Goal: Transaction & Acquisition: Purchase product/service

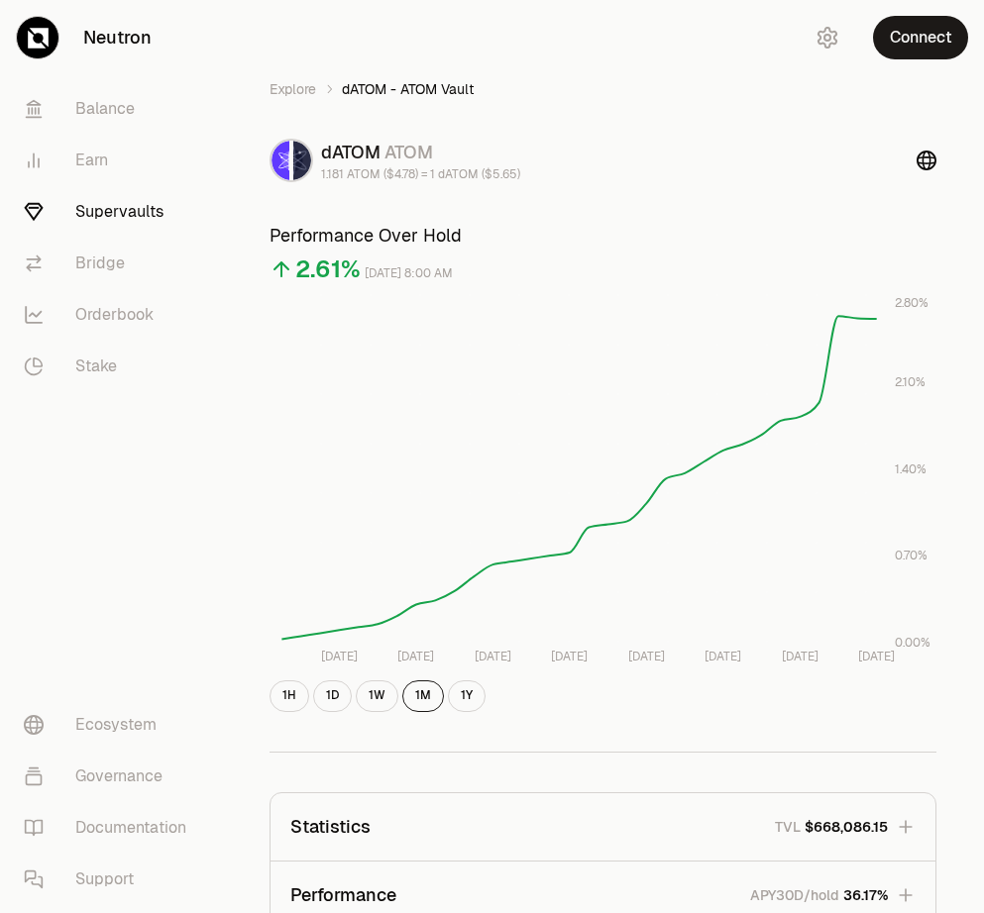
scroll to position [839, 0]
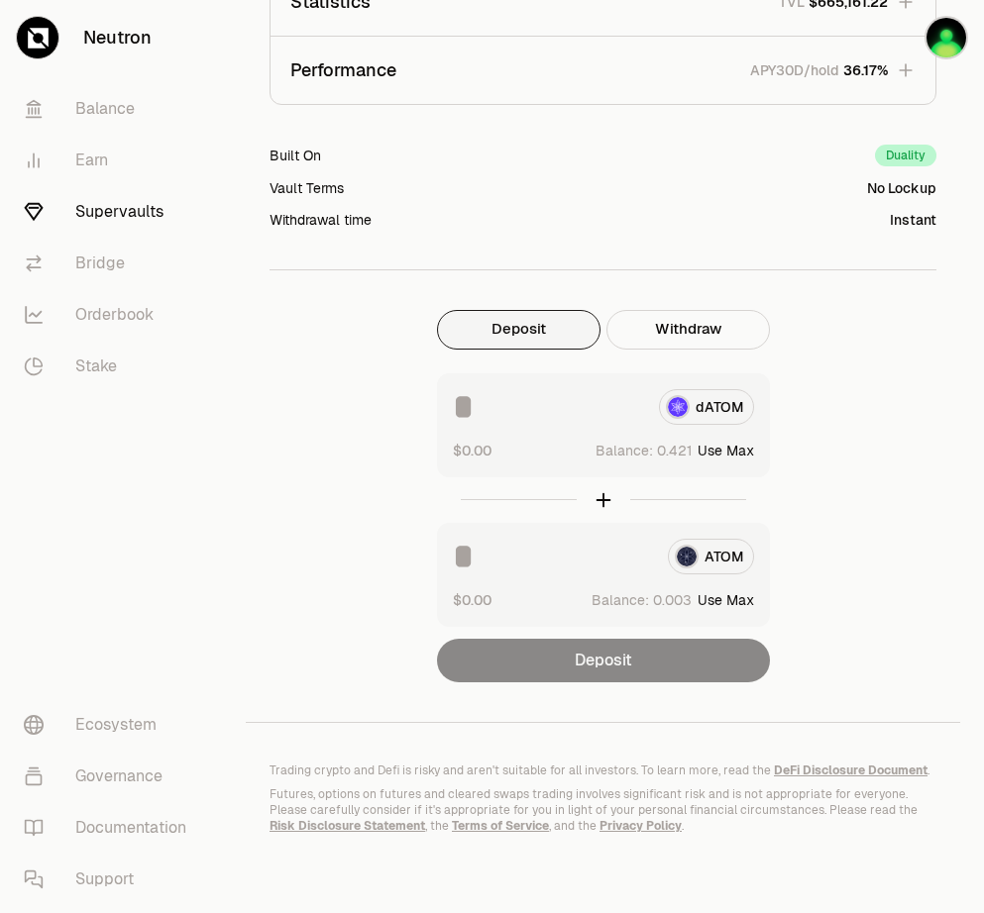
click at [738, 441] on button "Use Max" at bounding box center [725, 451] width 56 height 20
type input "********"
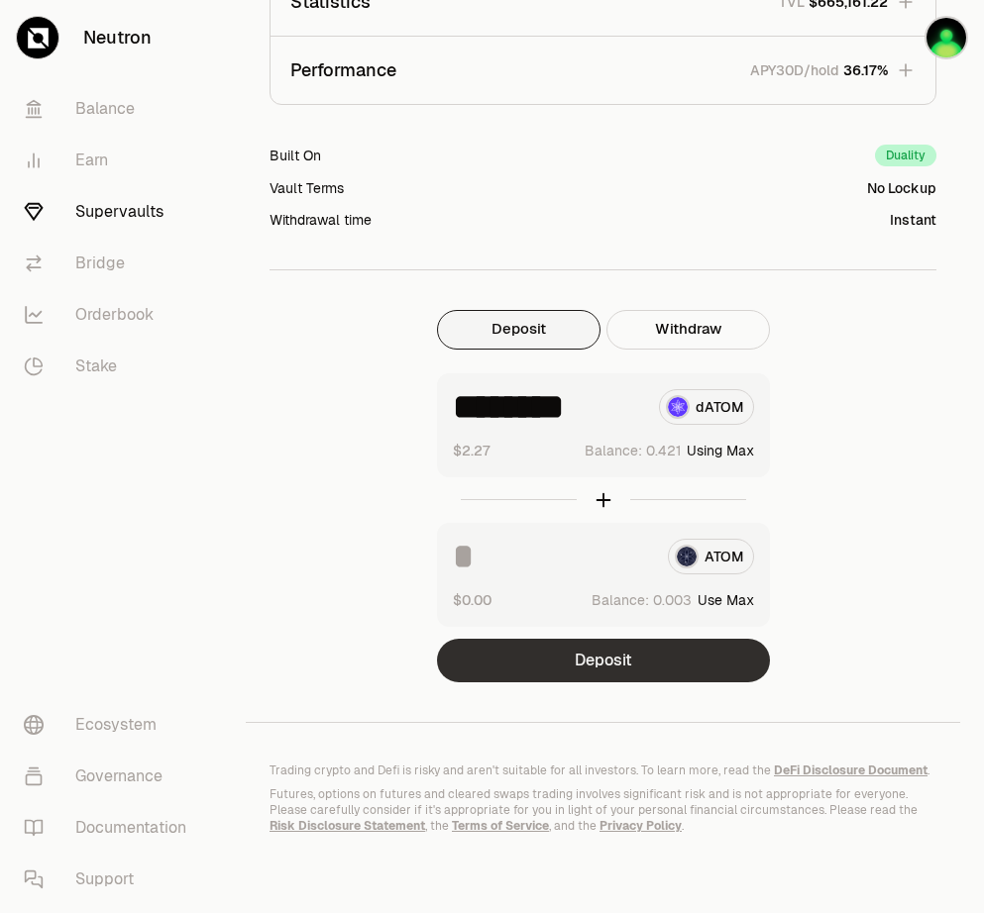
click at [632, 646] on button "Deposit" at bounding box center [603, 661] width 333 height 44
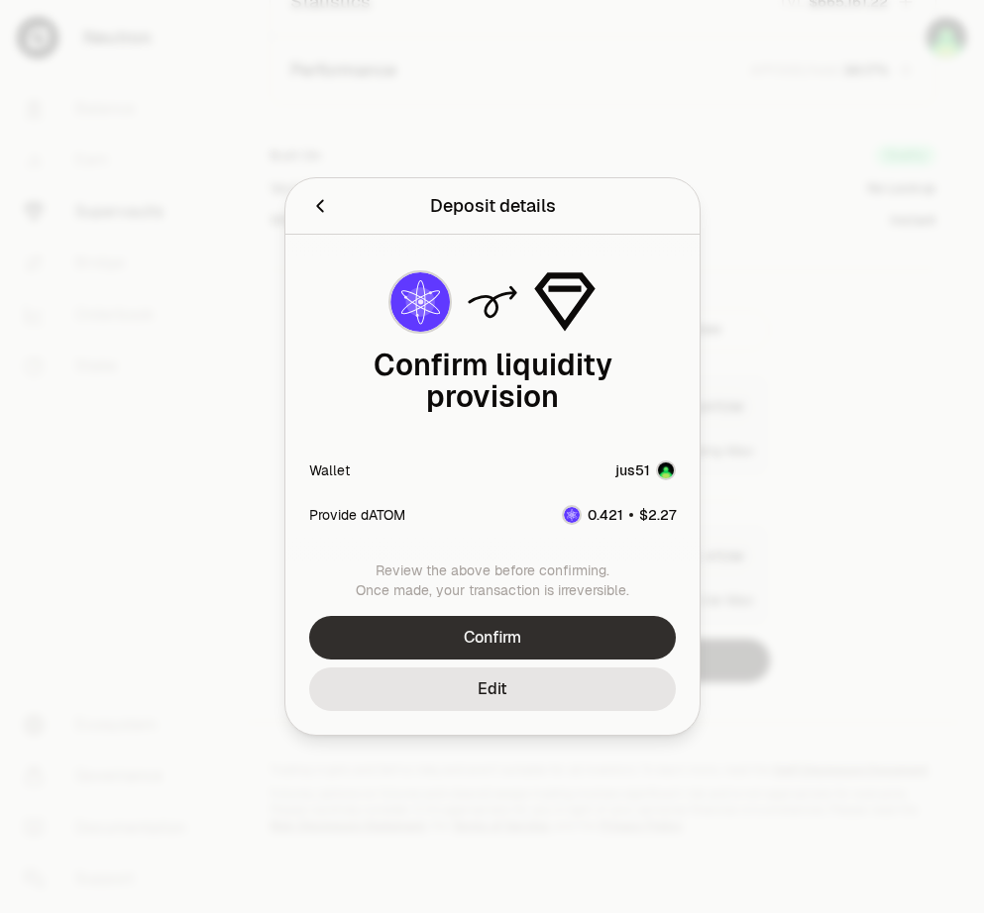
click at [545, 624] on button "Confirm" at bounding box center [492, 638] width 366 height 44
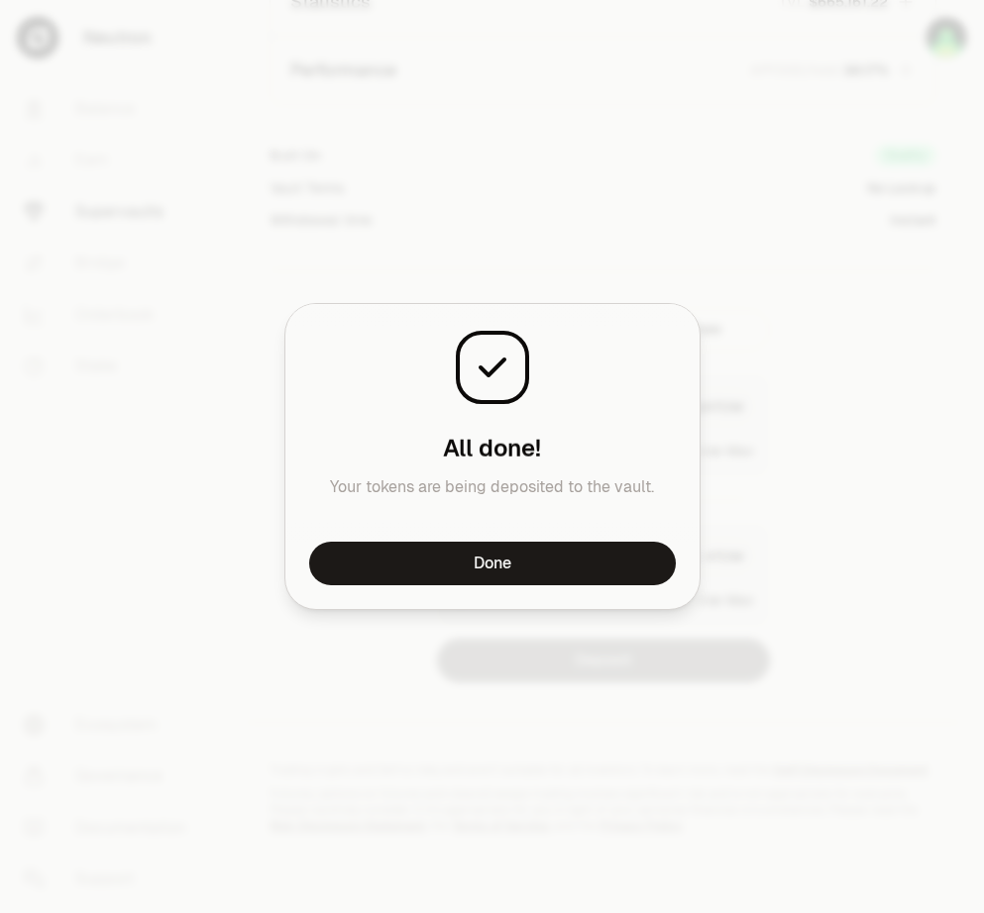
scroll to position [1417, 0]
click at [517, 568] on button "Done" at bounding box center [492, 564] width 366 height 44
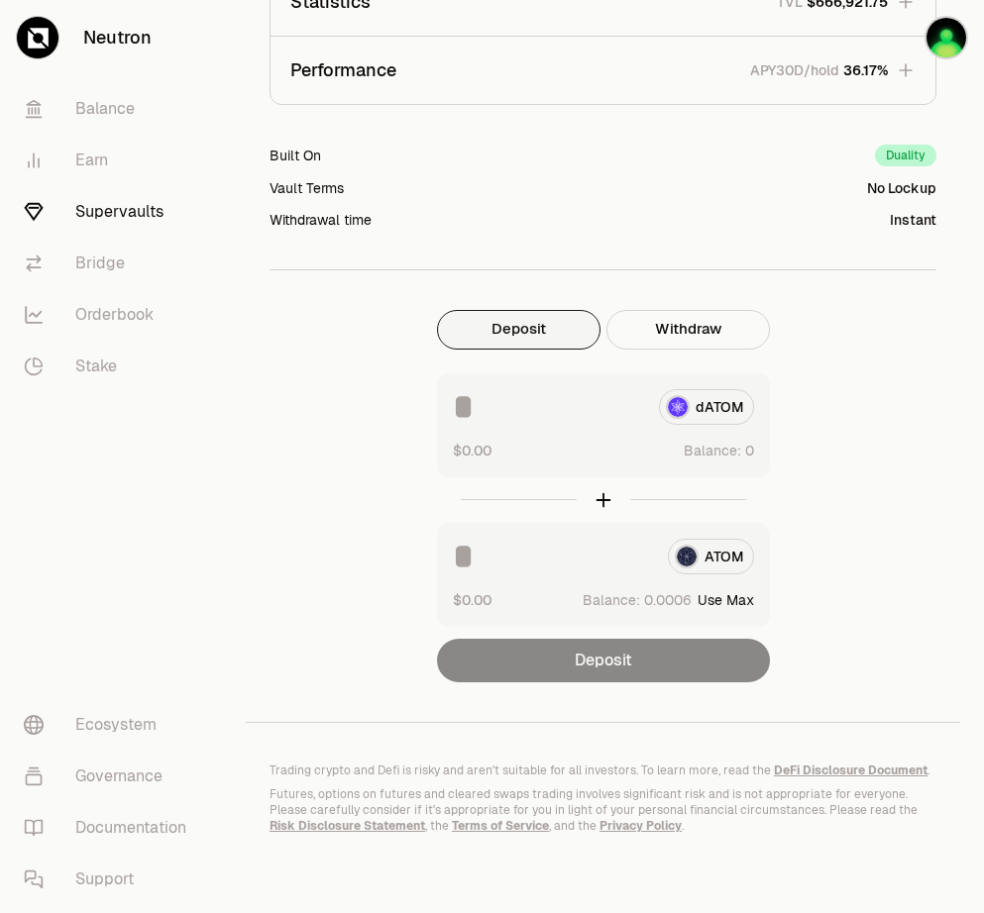
scroll to position [839, 0]
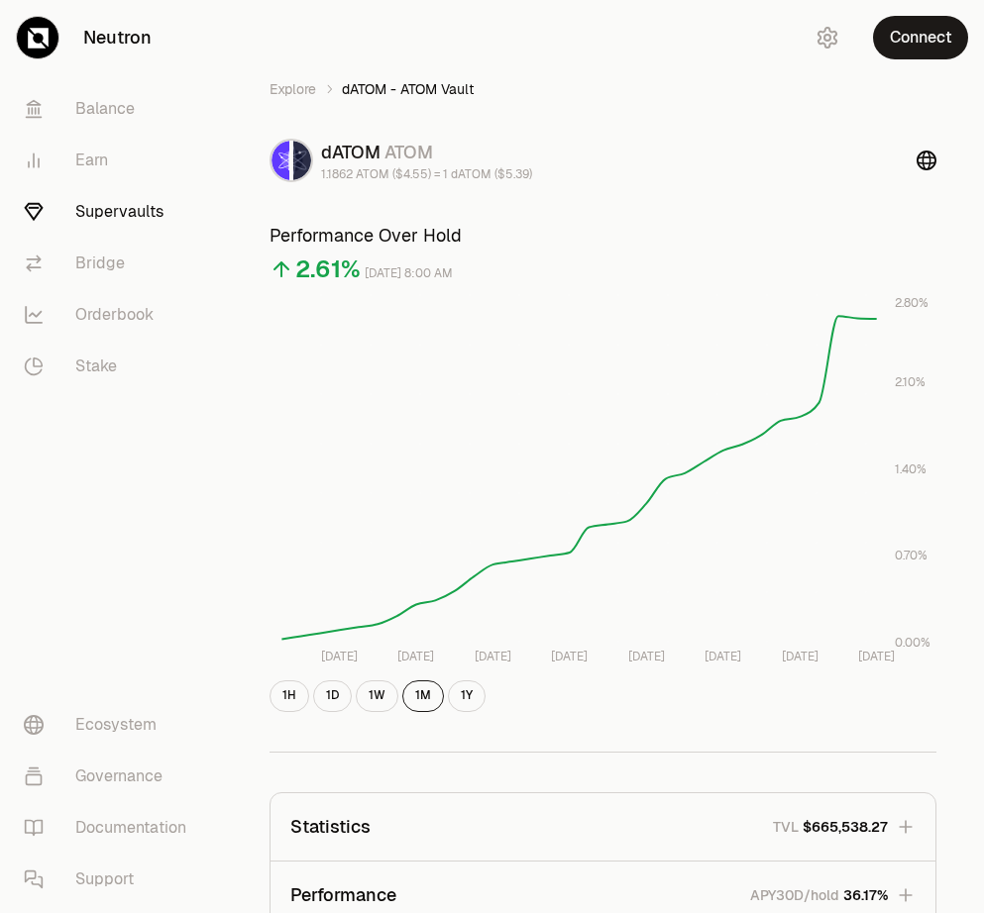
scroll to position [839, 0]
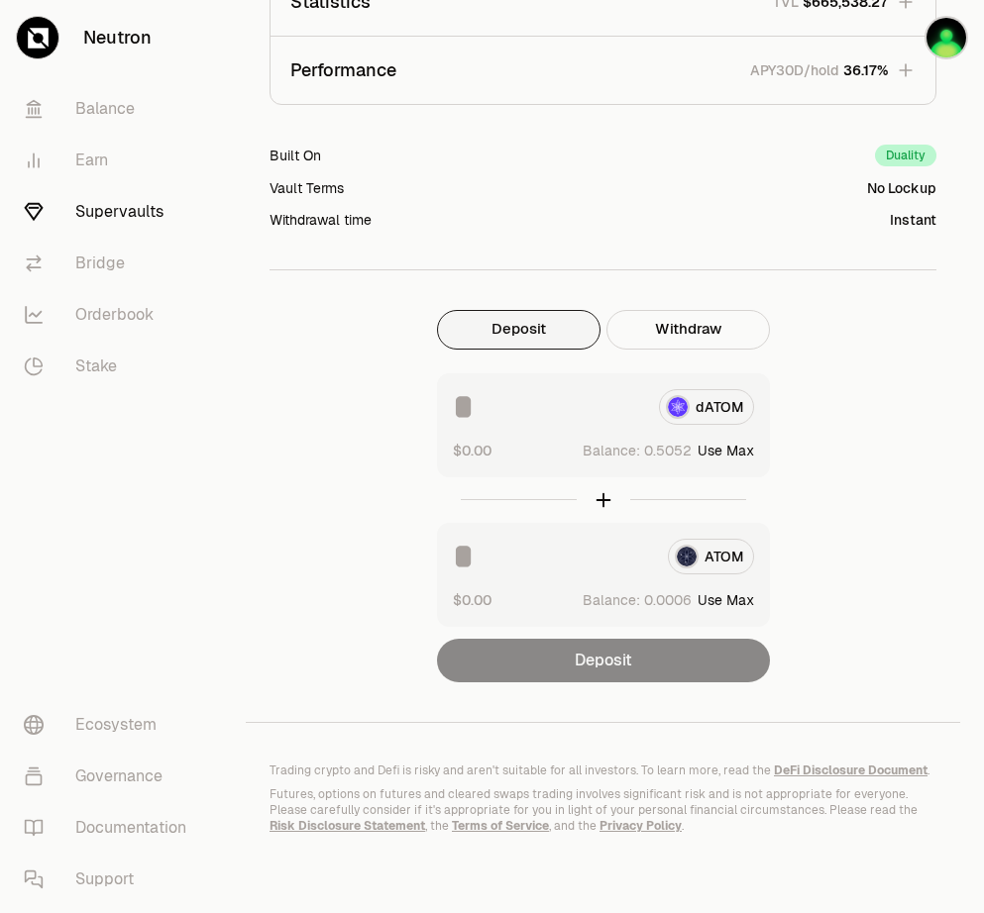
click at [733, 441] on button "Use Max" at bounding box center [725, 451] width 56 height 20
type input "********"
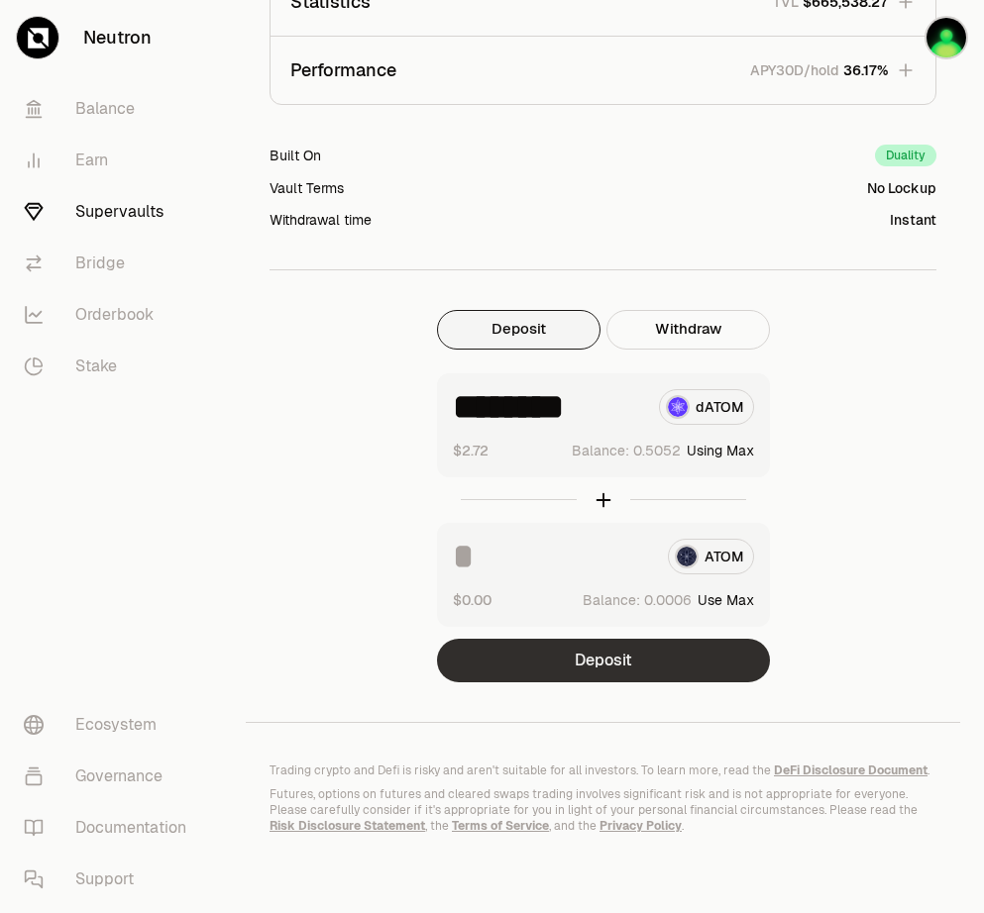
click at [608, 654] on button "Deposit" at bounding box center [603, 661] width 333 height 44
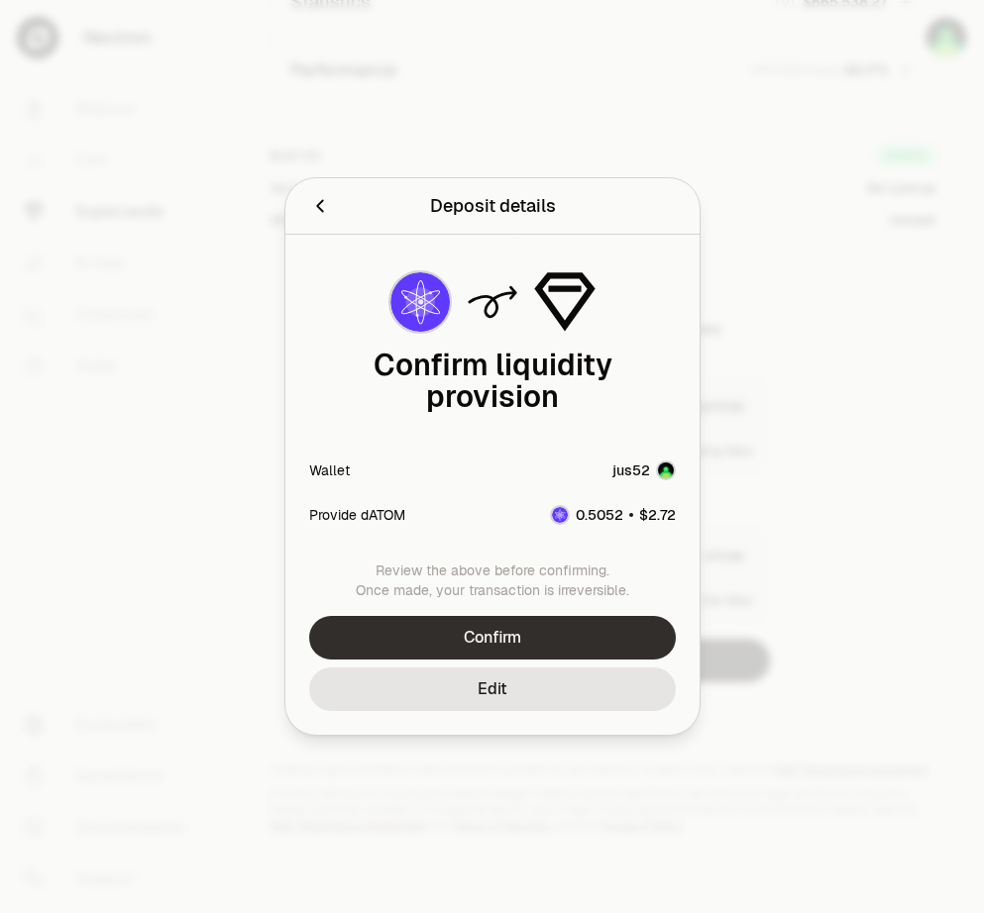
click at [521, 616] on button "Confirm" at bounding box center [492, 638] width 366 height 44
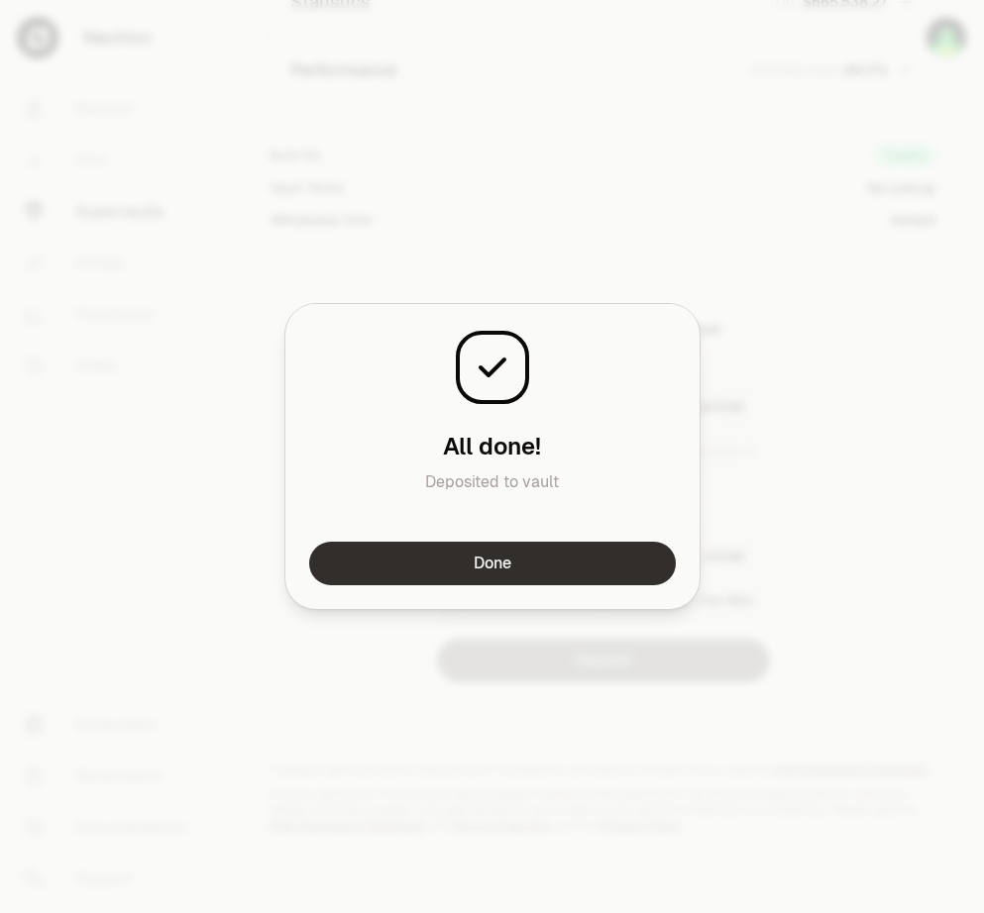
click at [548, 562] on button "Done" at bounding box center [492, 564] width 366 height 44
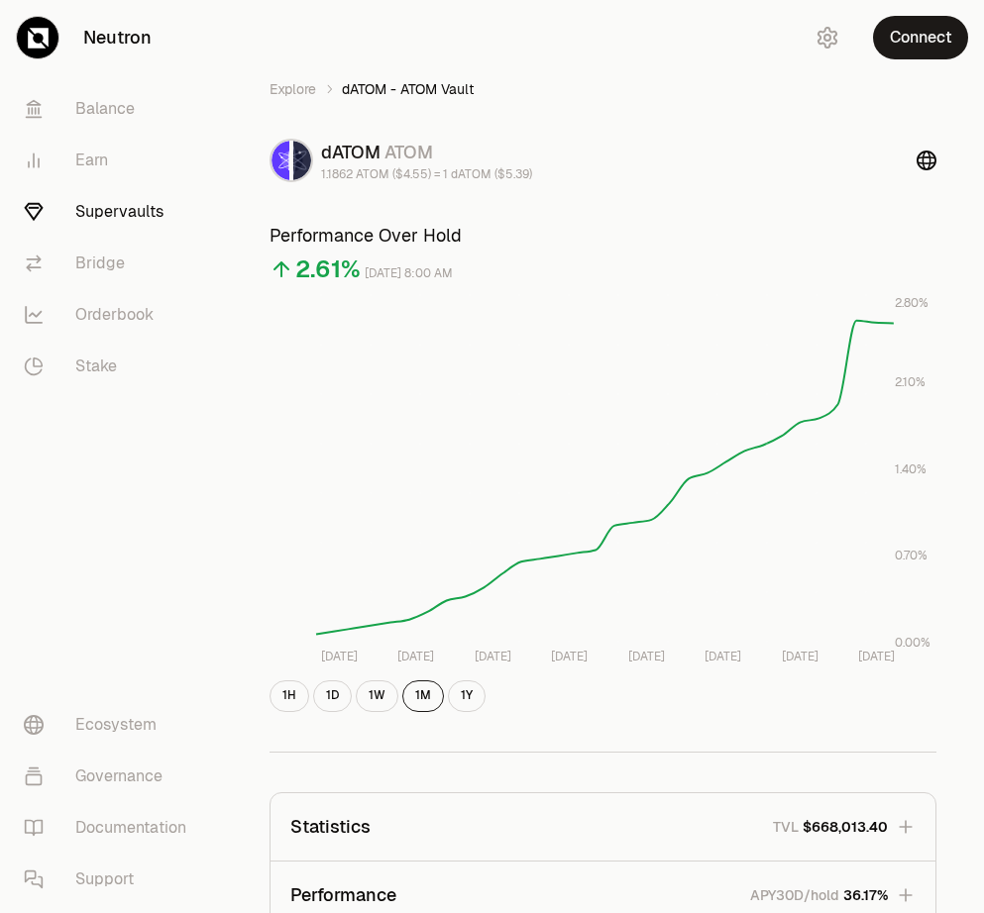
scroll to position [839, 0]
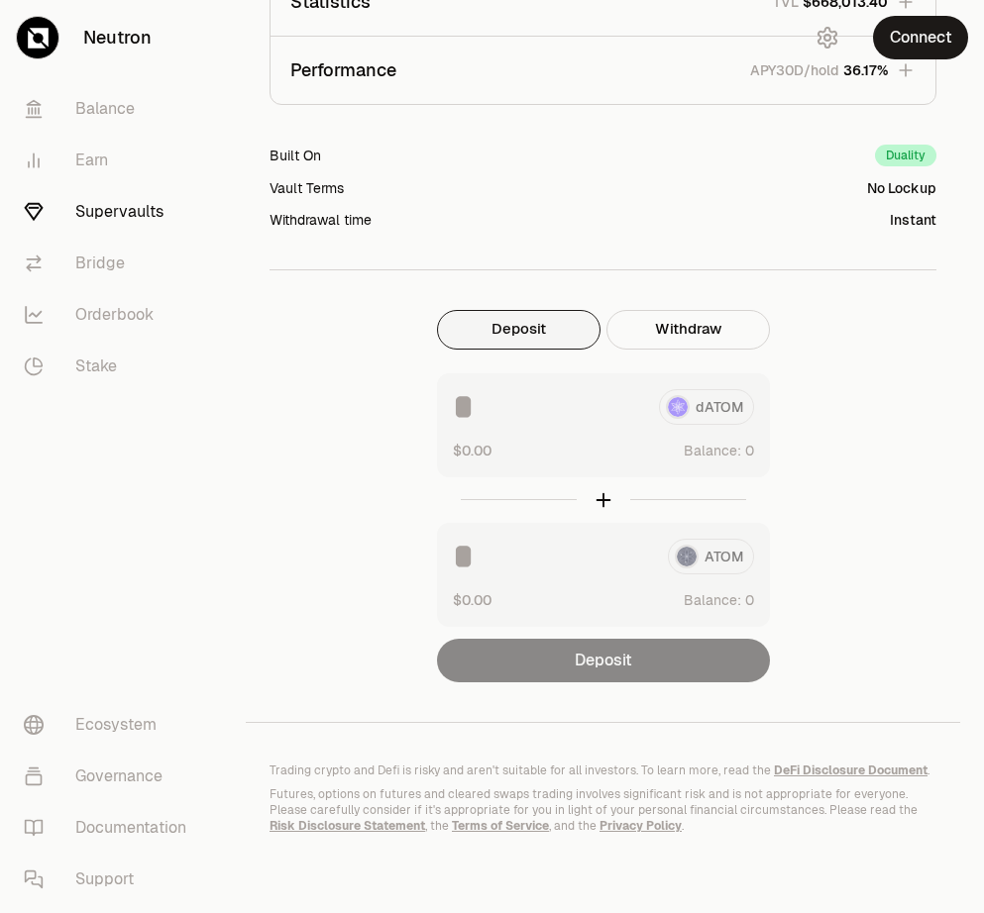
click at [119, 215] on link "Supervaults" at bounding box center [111, 212] width 206 height 52
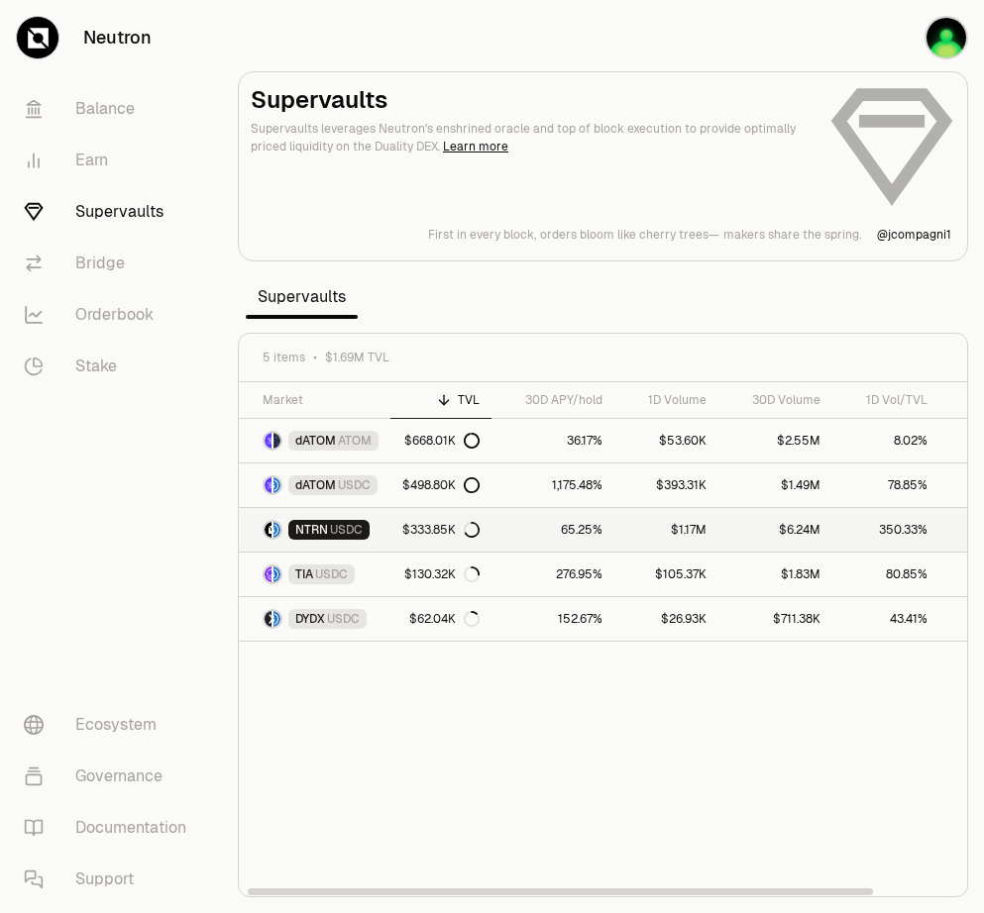
click at [324, 531] on span "NTRN" at bounding box center [311, 530] width 33 height 16
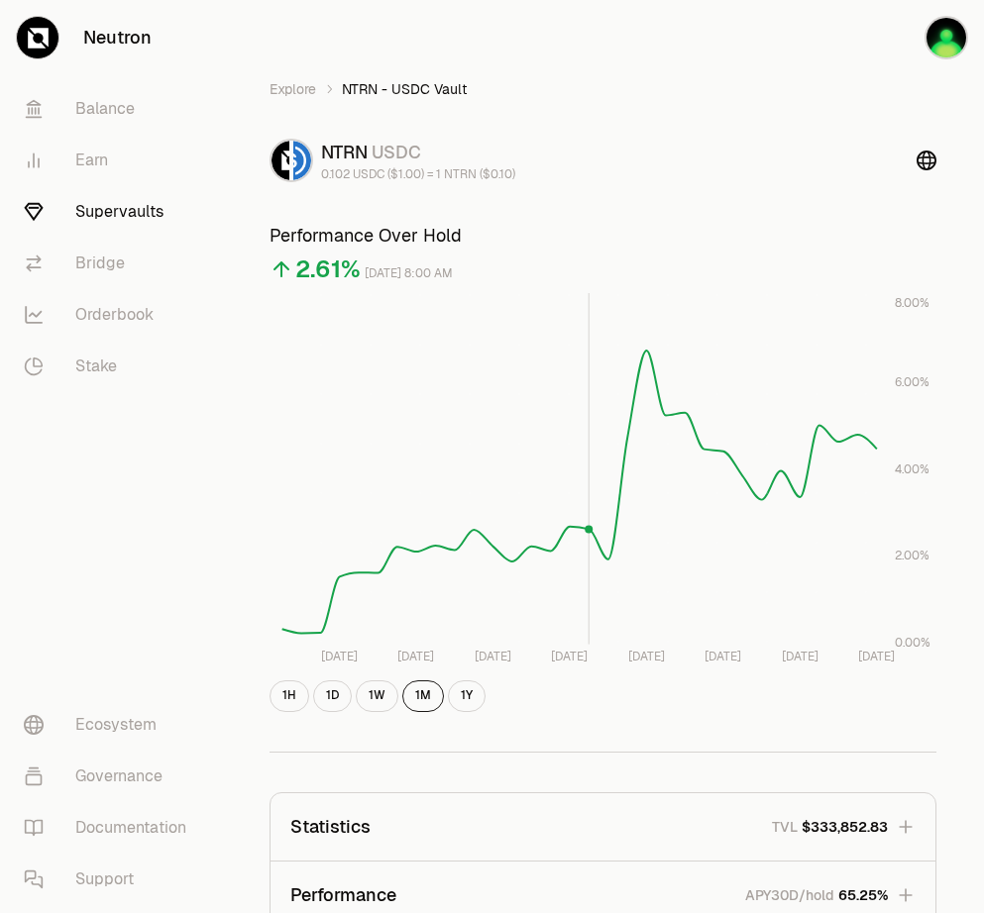
scroll to position [684, 0]
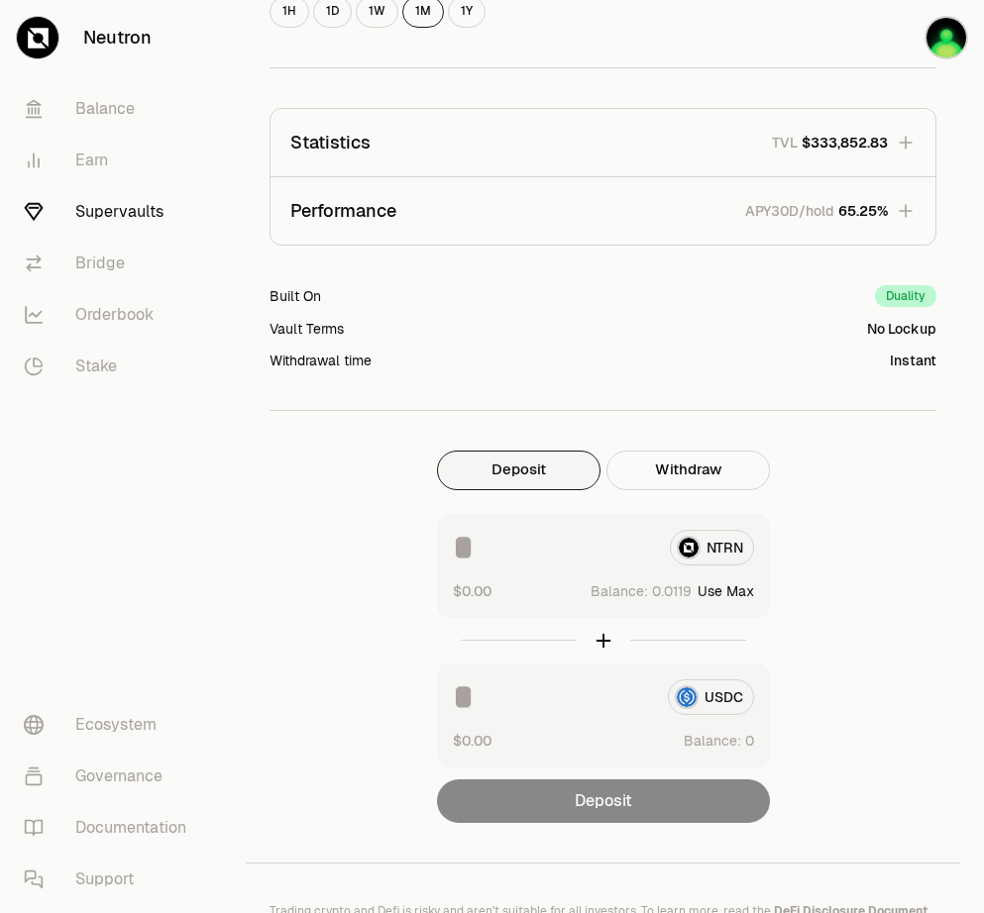
click at [590, 553] on input at bounding box center [553, 548] width 201 height 36
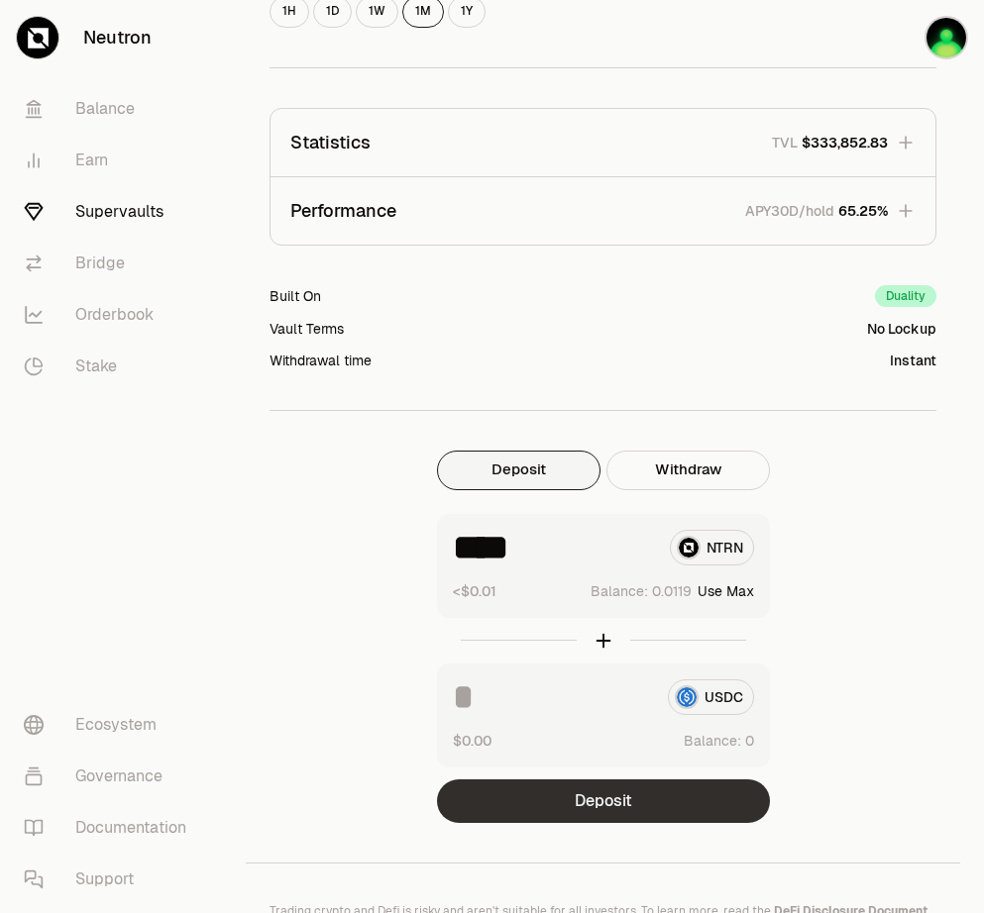
type input "****"
click at [583, 802] on button "Deposit" at bounding box center [603, 802] width 333 height 44
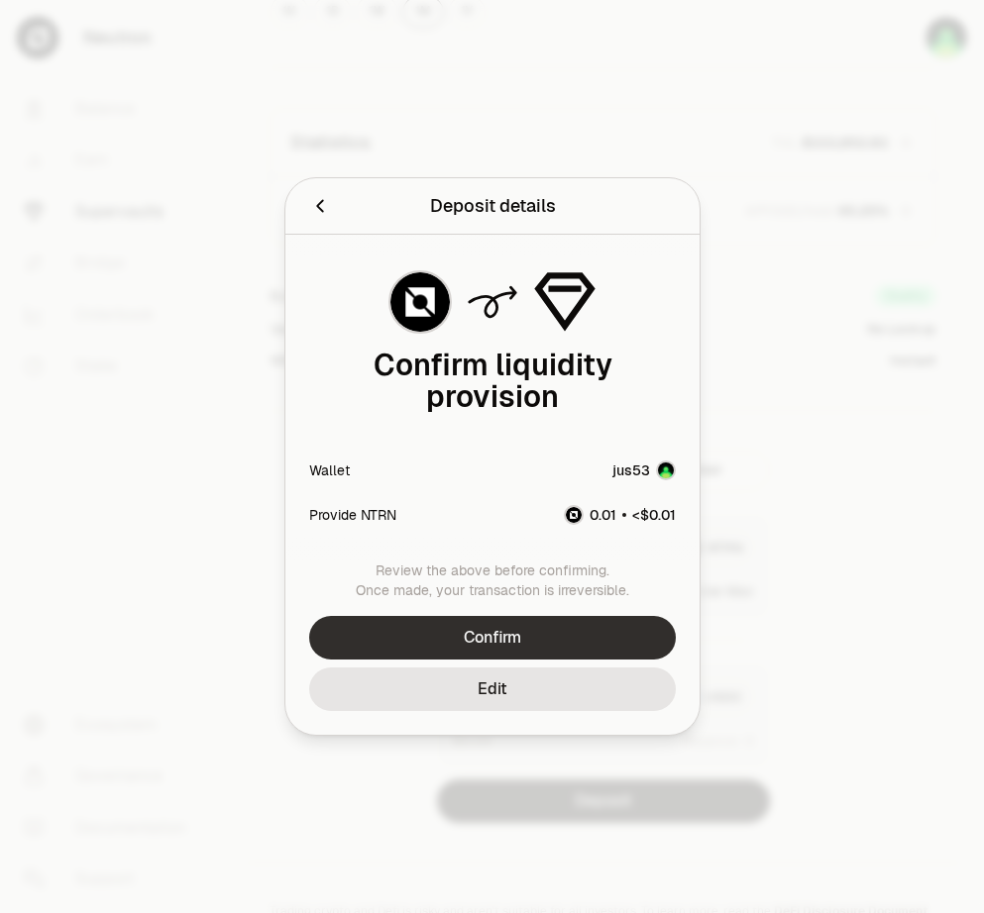
click at [483, 626] on button "Confirm" at bounding box center [492, 638] width 366 height 44
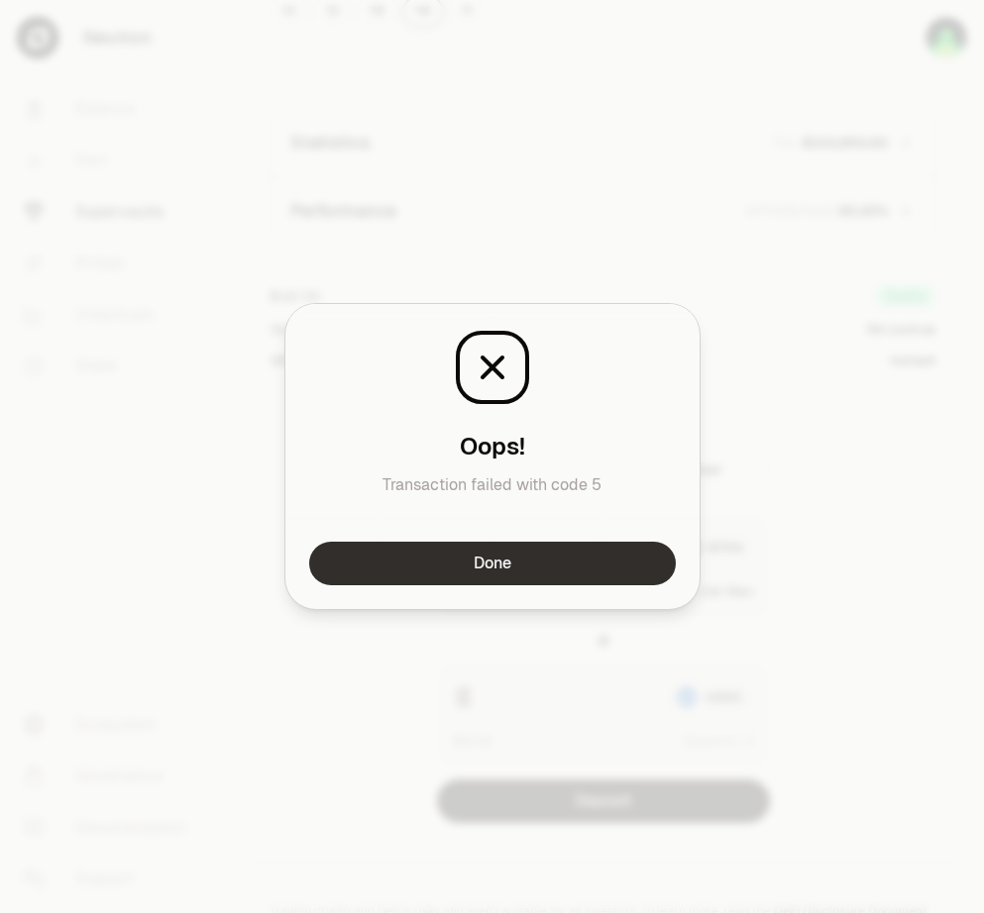
click at [490, 558] on button "Done" at bounding box center [492, 564] width 366 height 44
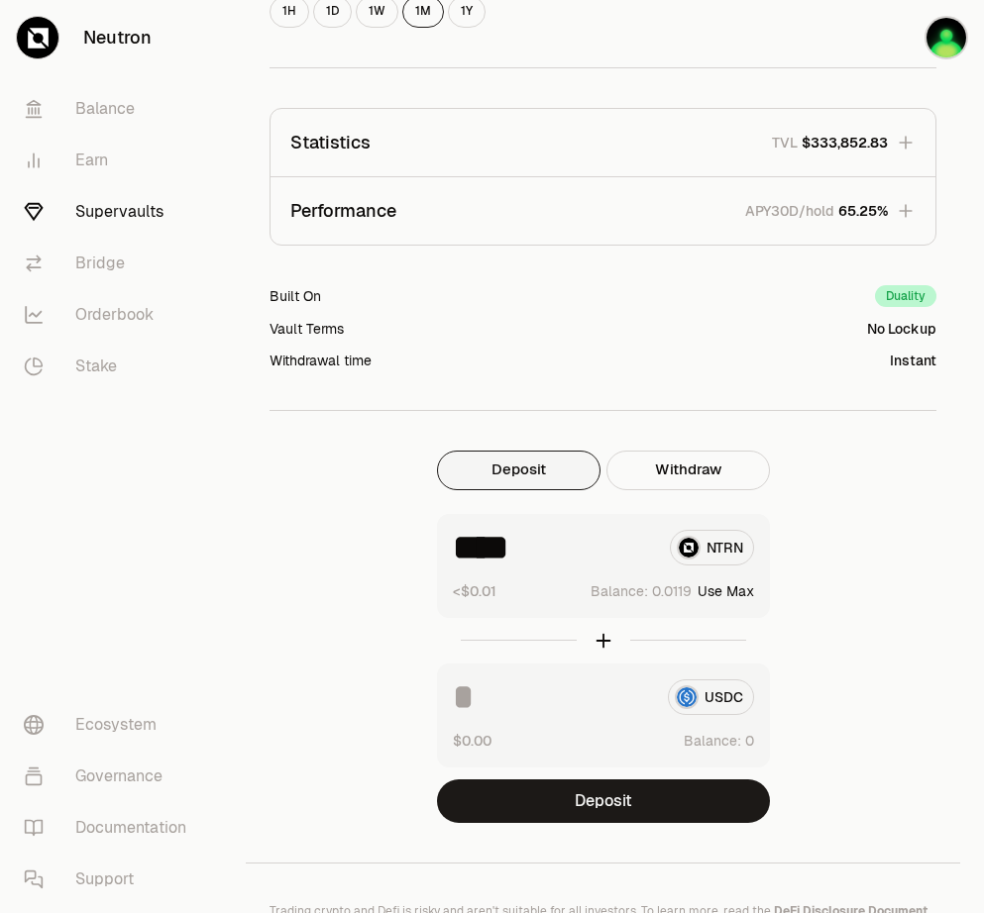
click at [109, 214] on link "Supervaults" at bounding box center [111, 212] width 206 height 52
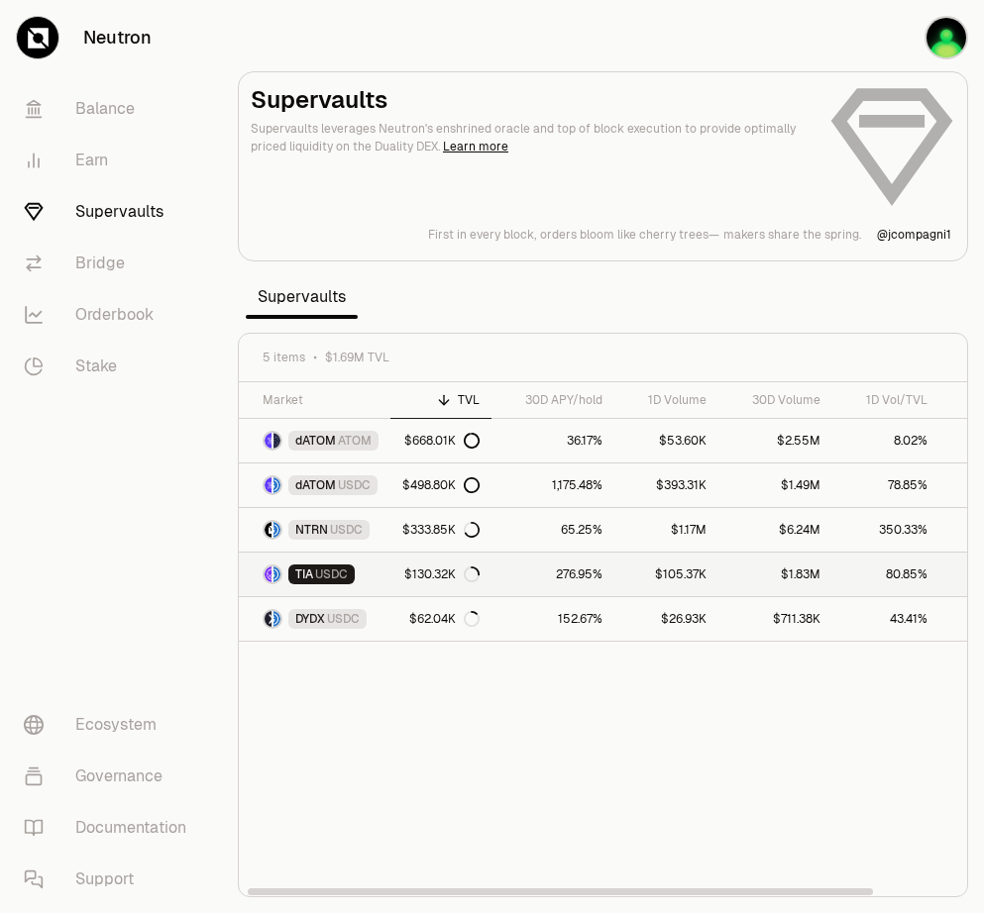
click at [331, 577] on span "USDC" at bounding box center [331, 575] width 33 height 16
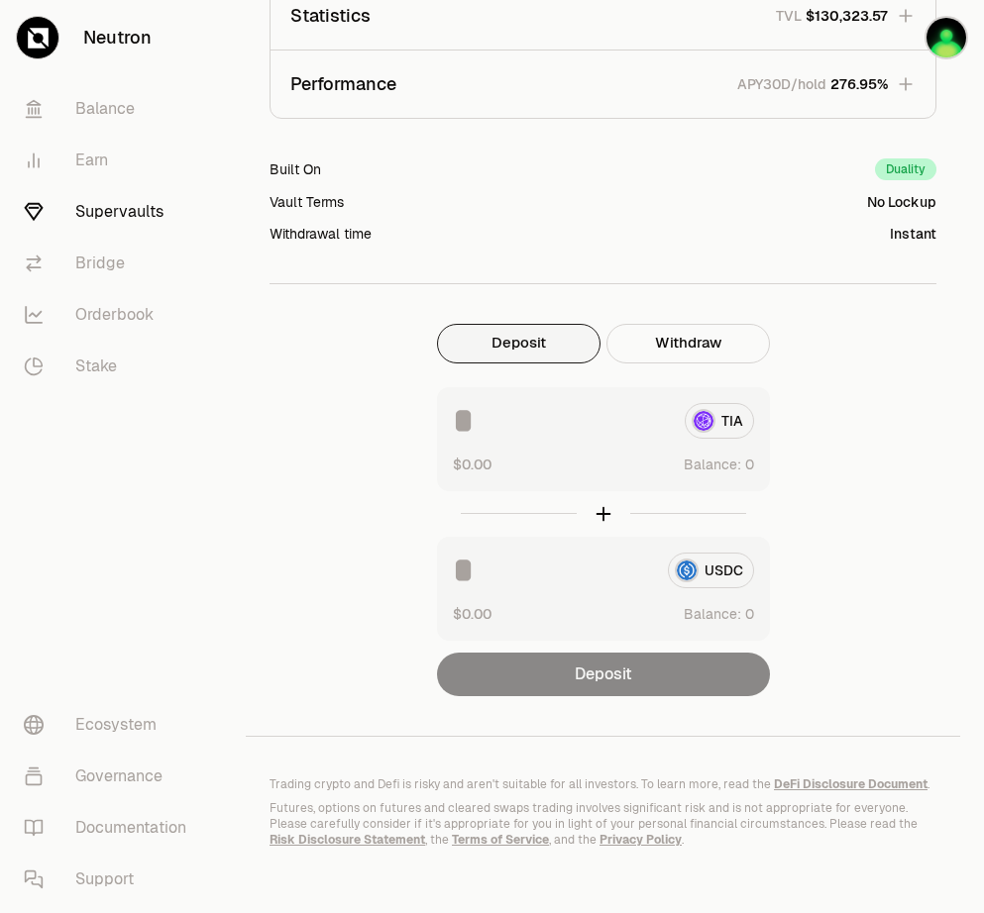
scroll to position [813, 0]
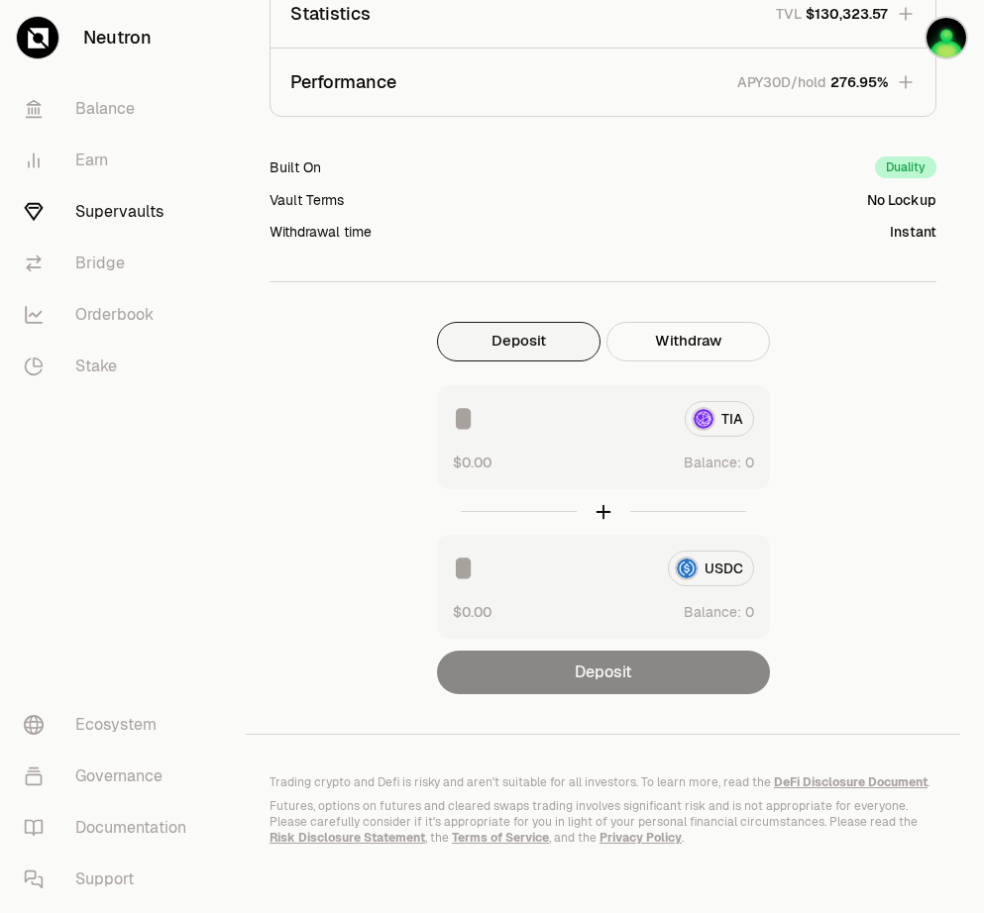
click at [112, 202] on link "Supervaults" at bounding box center [111, 212] width 206 height 52
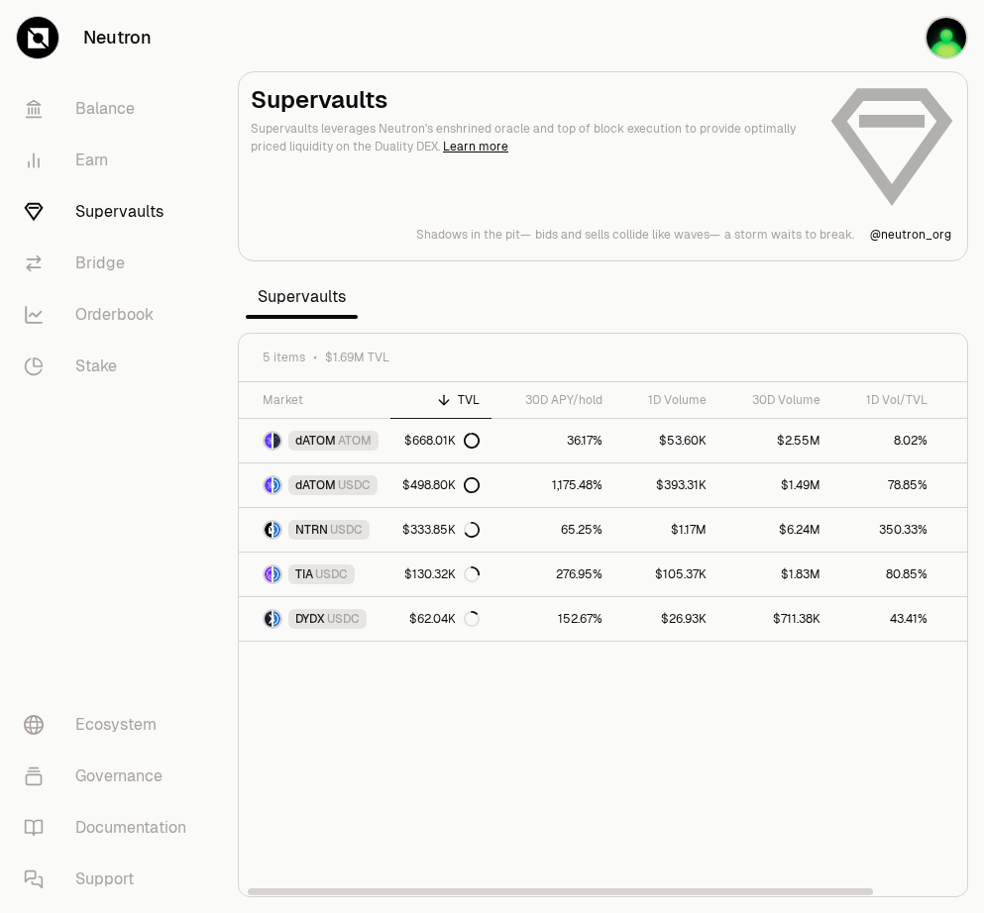
click at [543, 284] on section "Supervaults Supervaults leverages Neutron's enshrined oracle and top of block e…" at bounding box center [603, 456] width 762 height 913
click at [347, 442] on span "ATOM" at bounding box center [355, 441] width 34 height 16
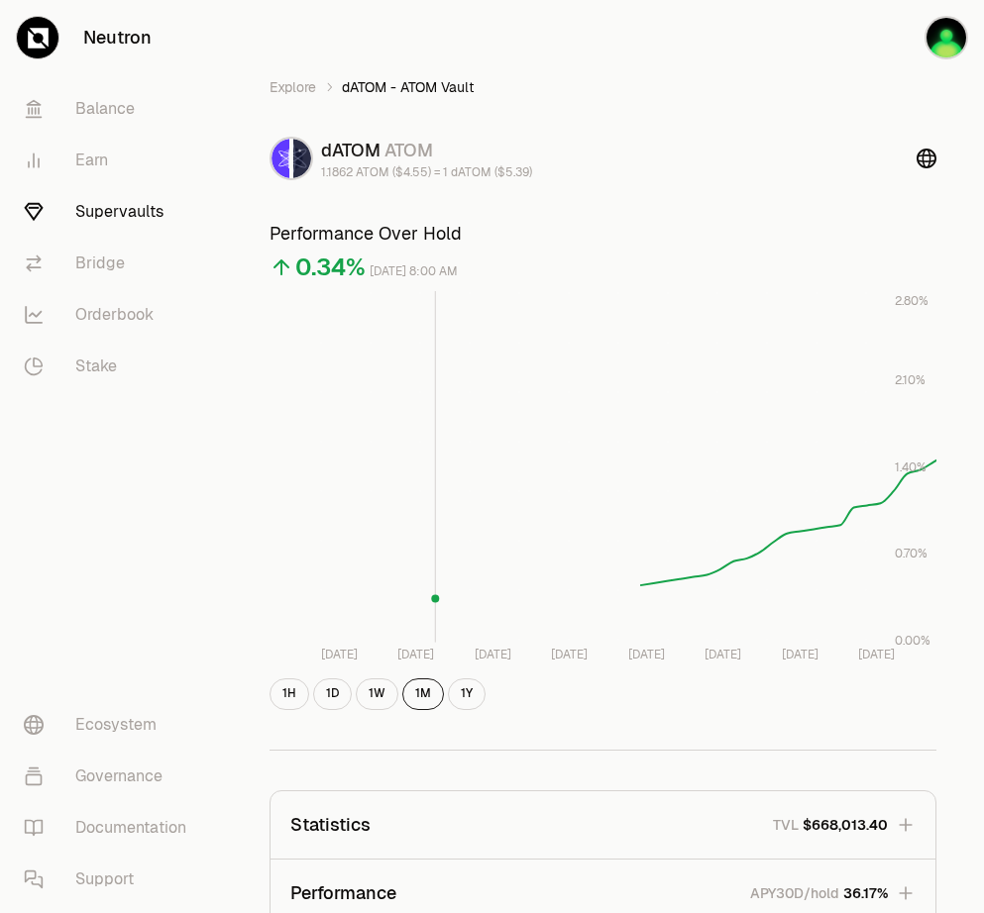
scroll to position [699, 0]
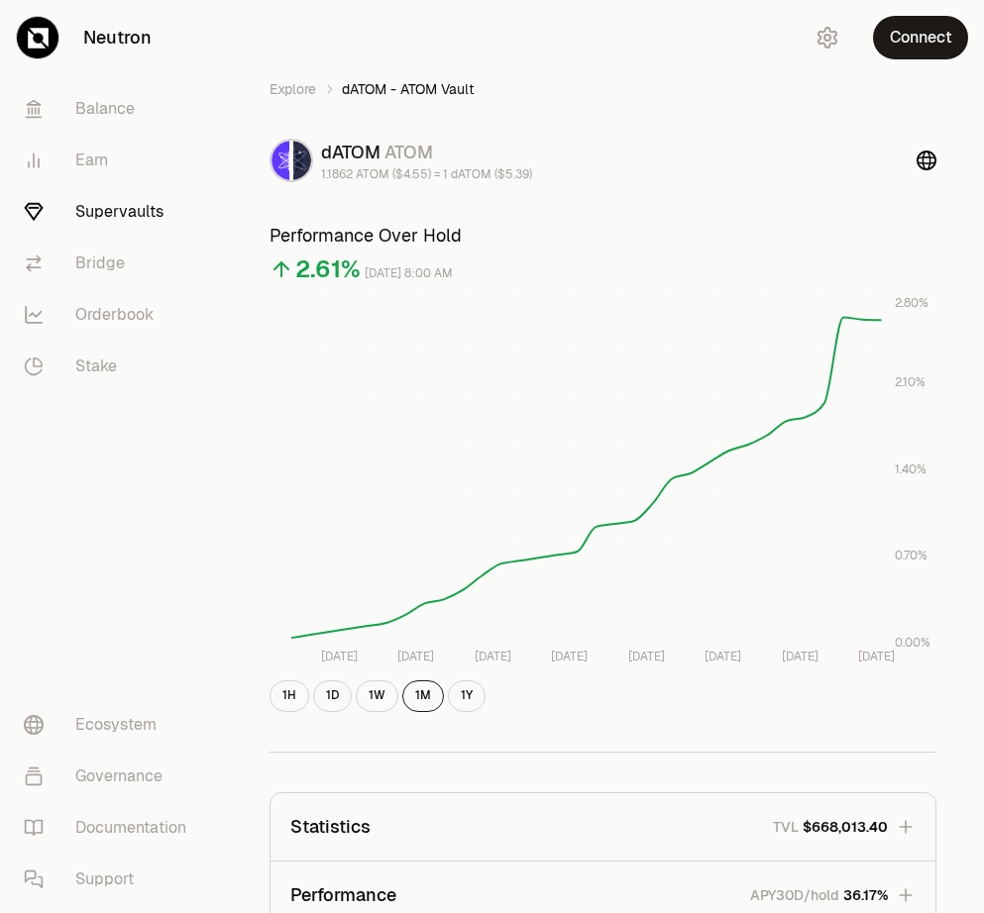
scroll to position [703, 0]
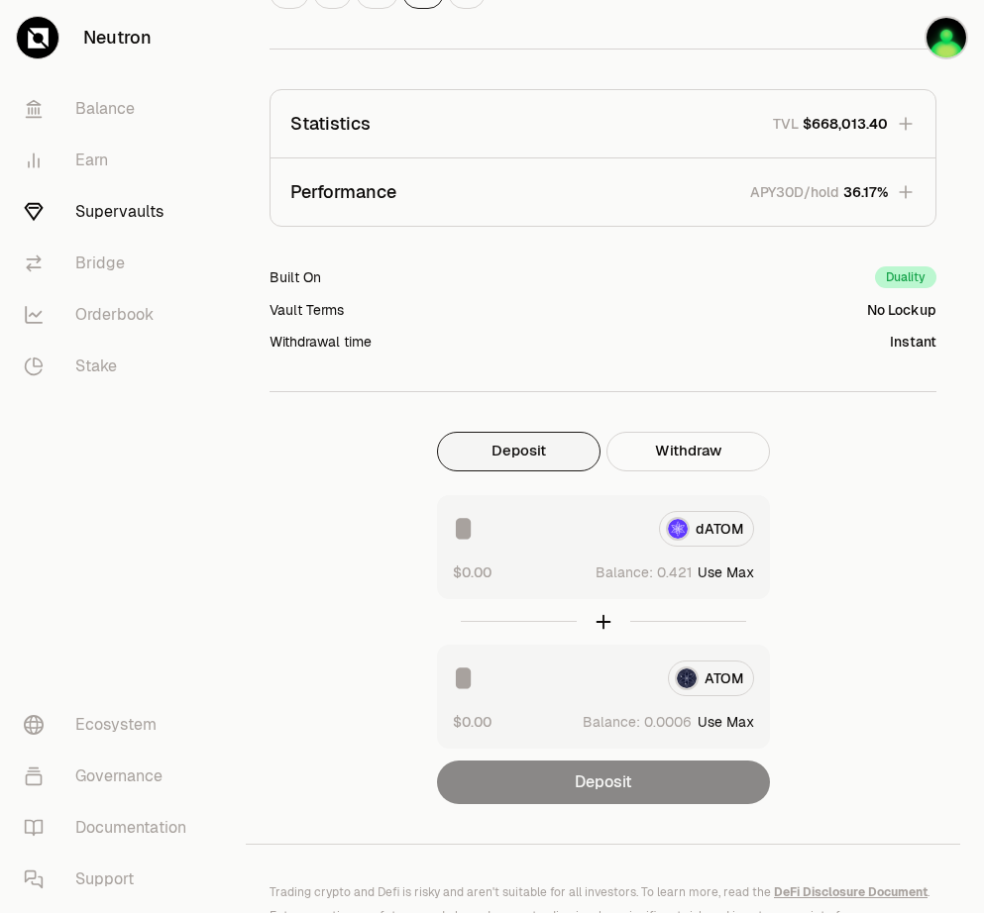
click at [743, 571] on button "Use Max" at bounding box center [725, 573] width 56 height 20
type input "********"
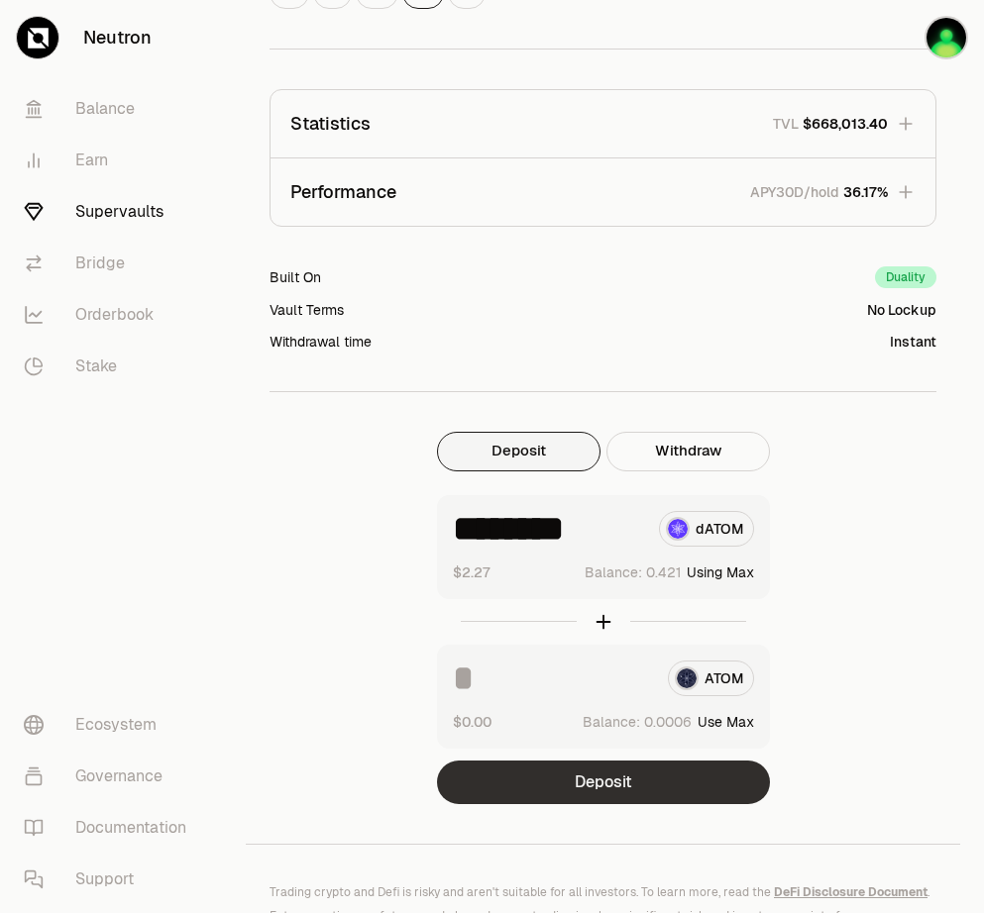
click at [591, 794] on button "Deposit" at bounding box center [603, 783] width 333 height 44
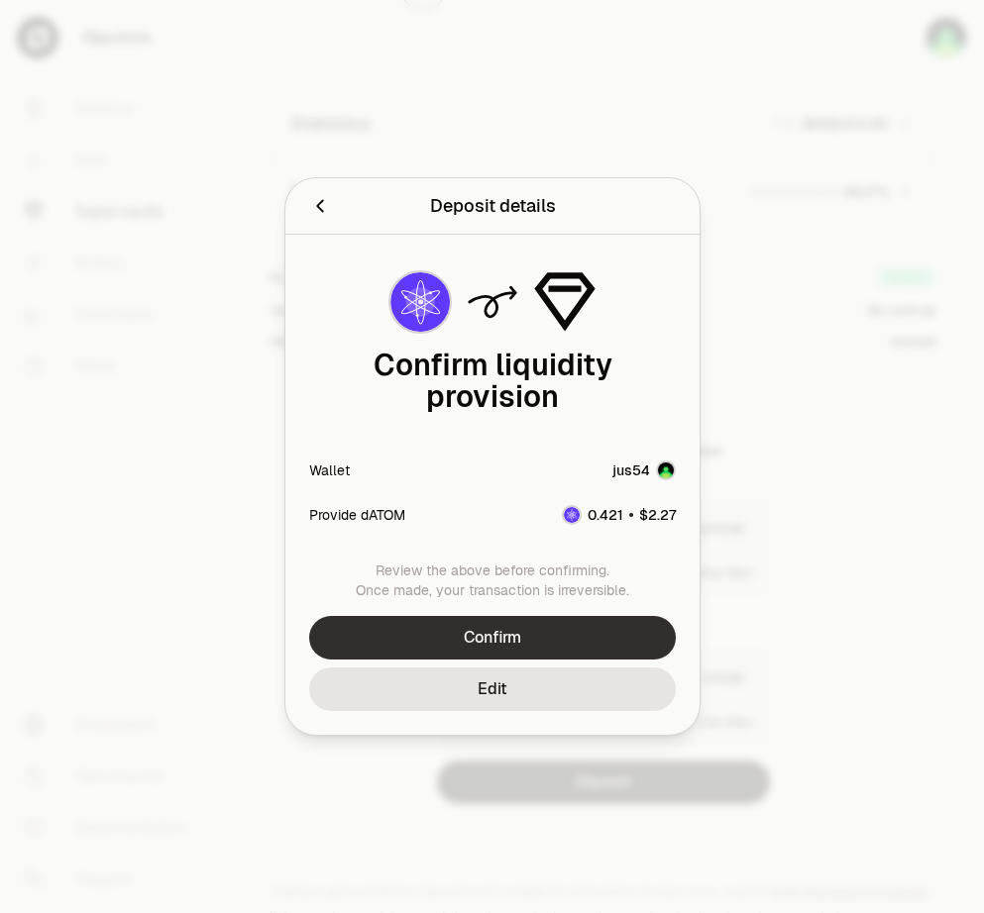
click at [544, 624] on button "Confirm" at bounding box center [492, 638] width 366 height 44
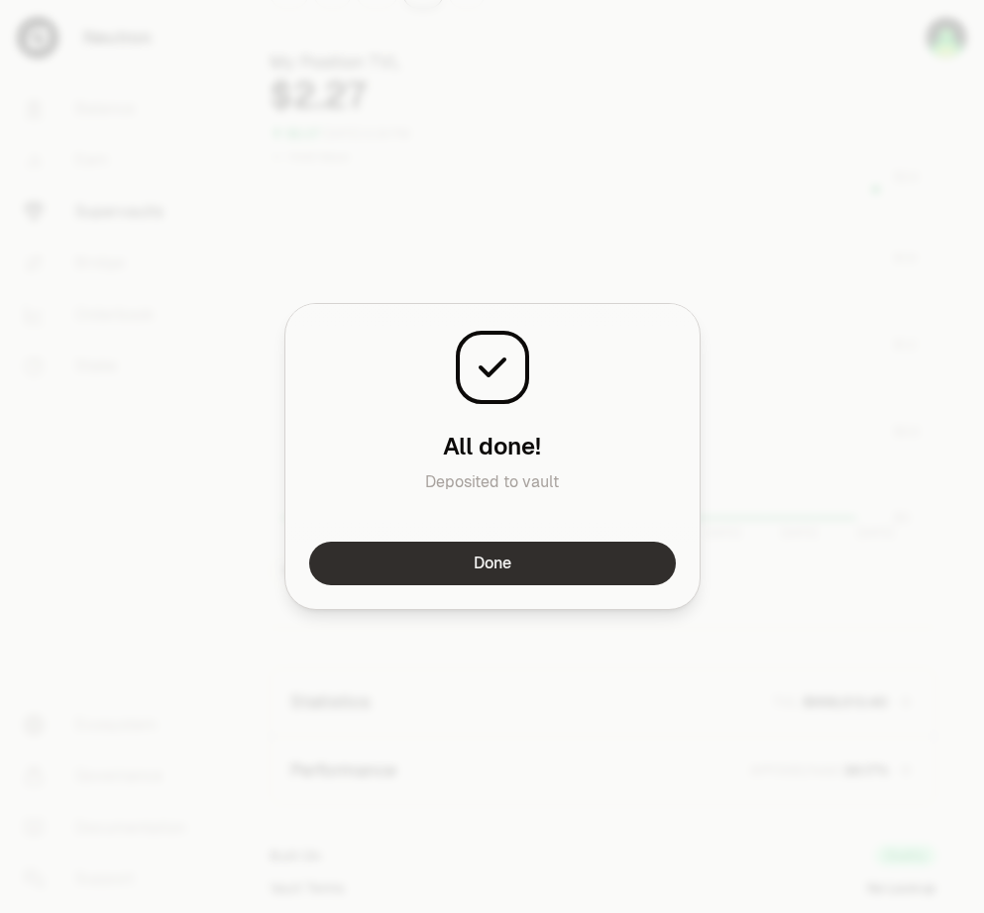
click at [573, 557] on button "Done" at bounding box center [492, 564] width 366 height 44
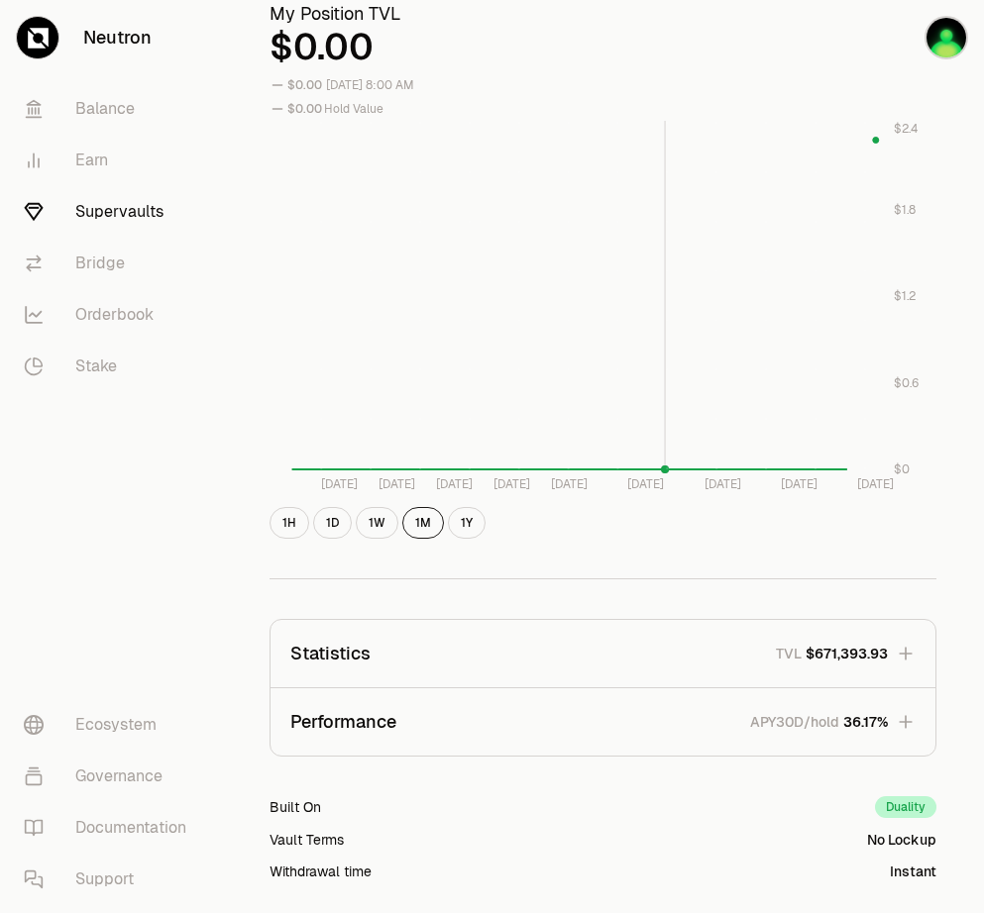
scroll to position [1419, 0]
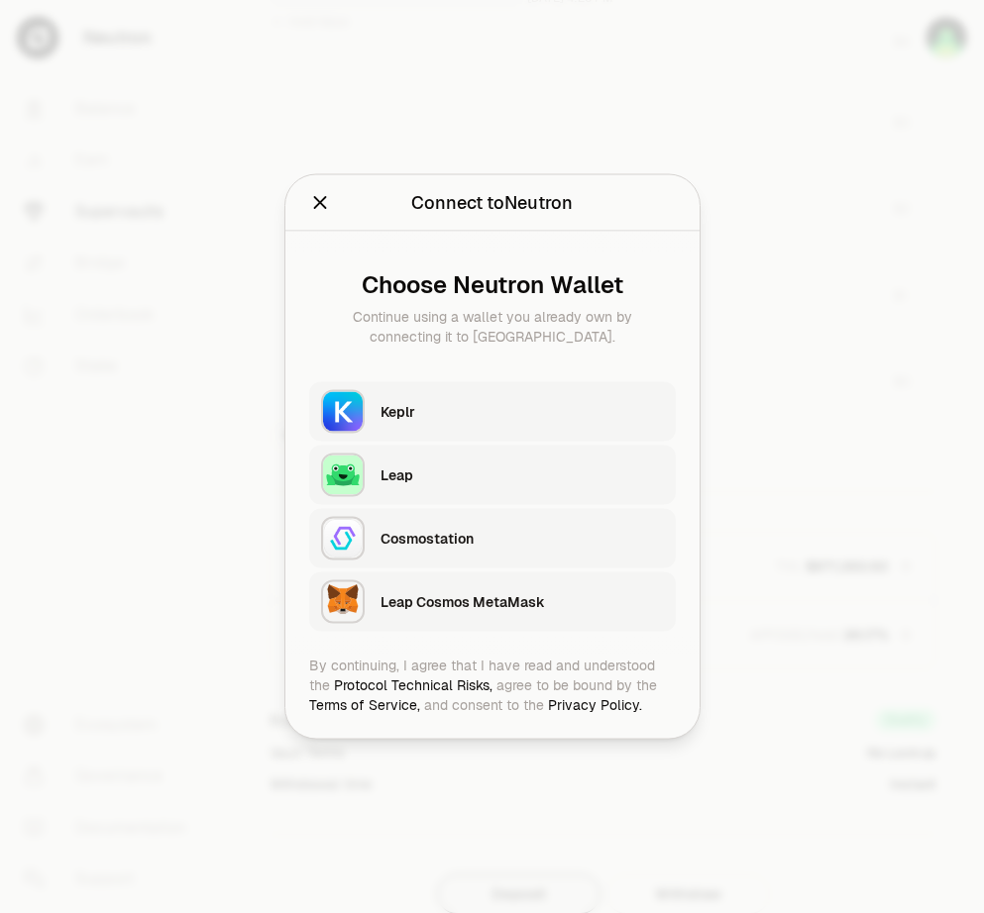
scroll to position [1417, 0]
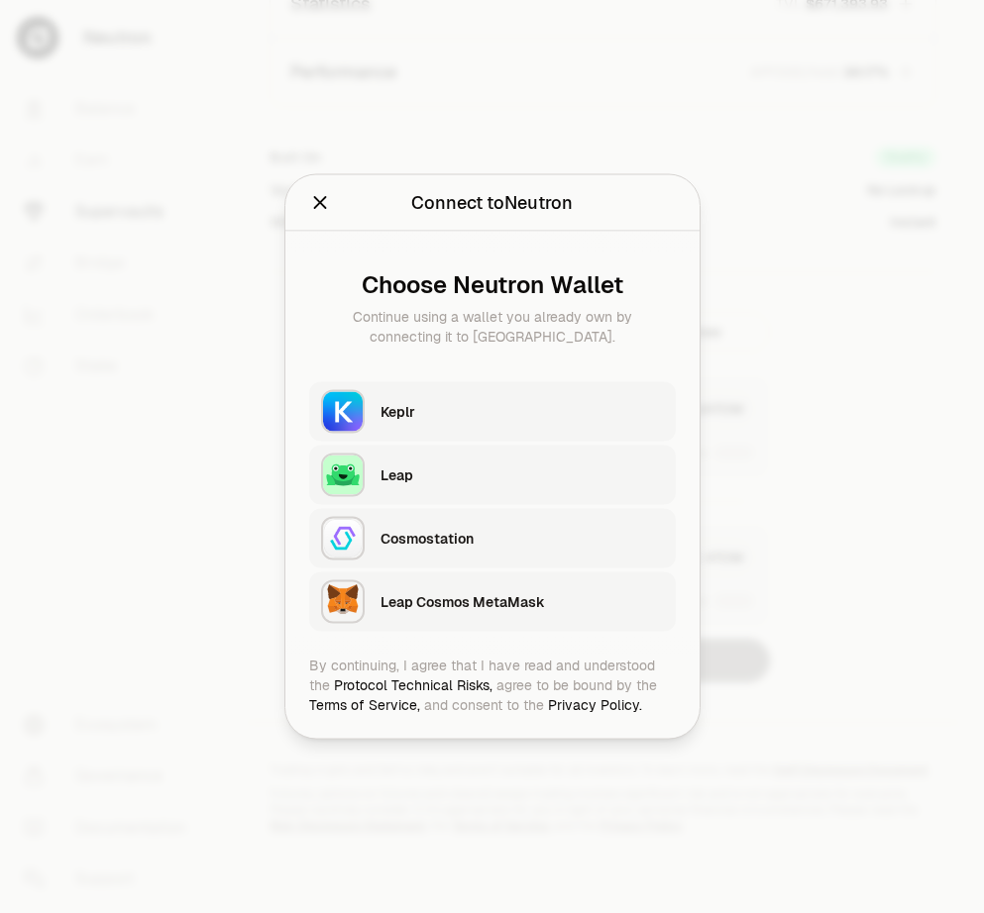
click at [506, 400] on div "Keplr" at bounding box center [521, 412] width 283 height 30
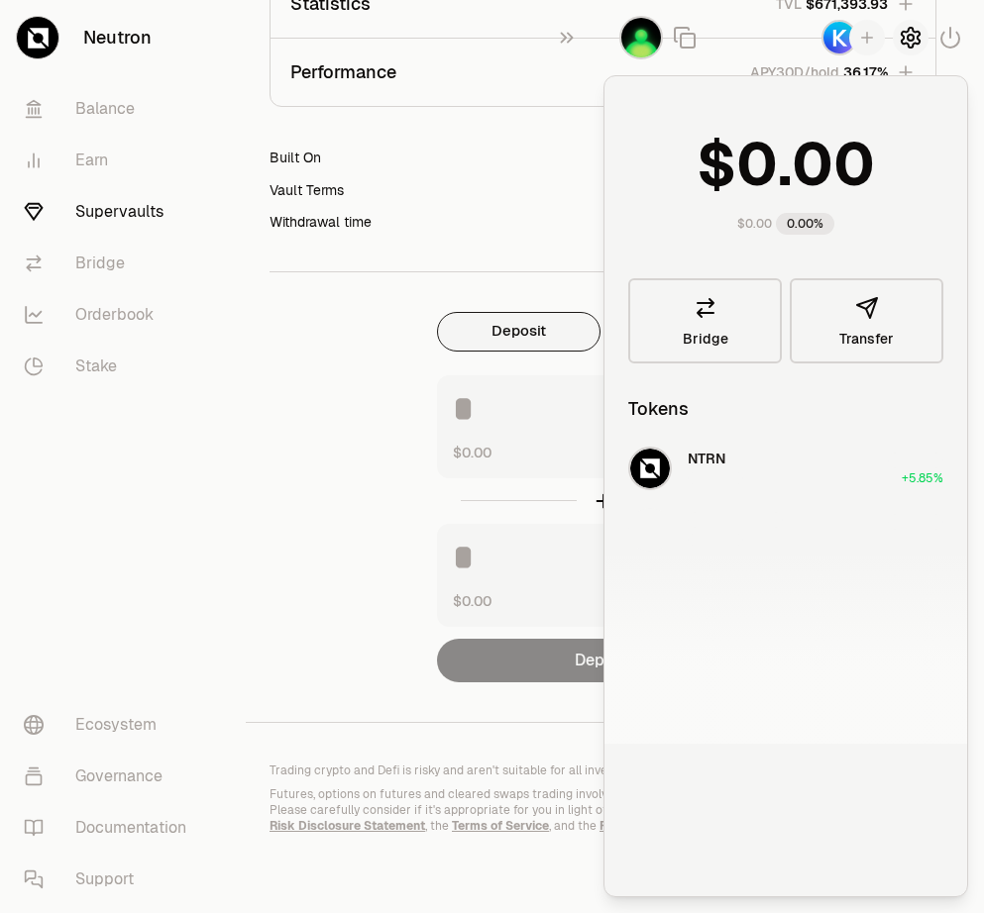
scroll to position [1417, 0]
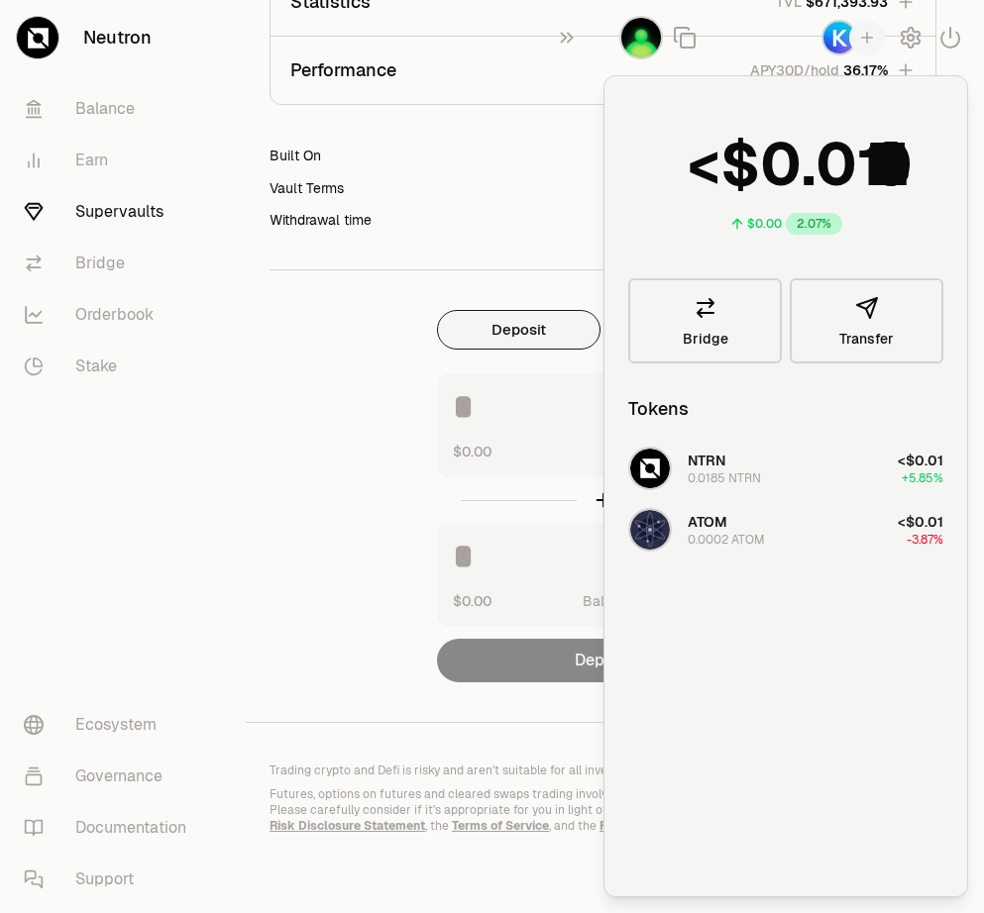
click at [517, 210] on div "Withdrawal time Instant" at bounding box center [602, 220] width 667 height 20
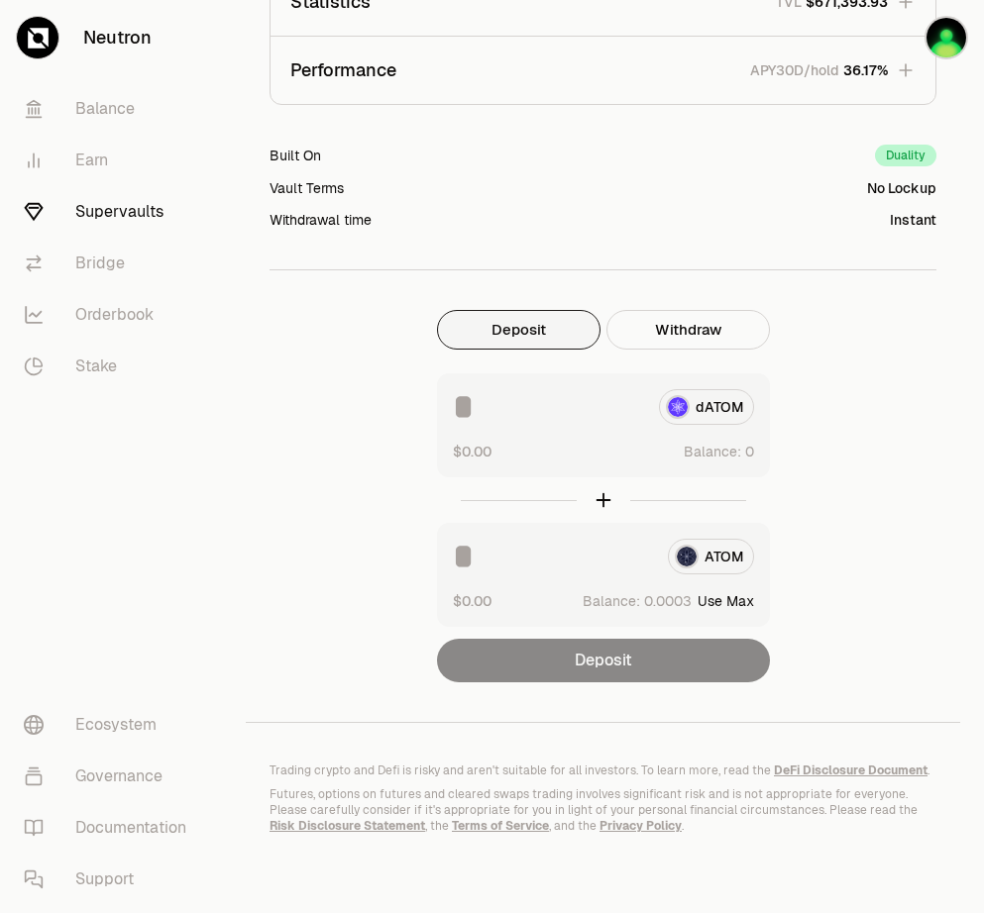
click at [619, 441] on div "$0.00 Balance:" at bounding box center [603, 451] width 301 height 21
click at [603, 423] on div "dATOM $0.00 Balance:" at bounding box center [603, 425] width 333 height 104
click at [495, 327] on button "Deposit" at bounding box center [518, 330] width 163 height 40
click at [504, 320] on button "Deposit" at bounding box center [518, 330] width 163 height 40
click at [108, 216] on link "Supervaults" at bounding box center [111, 212] width 206 height 52
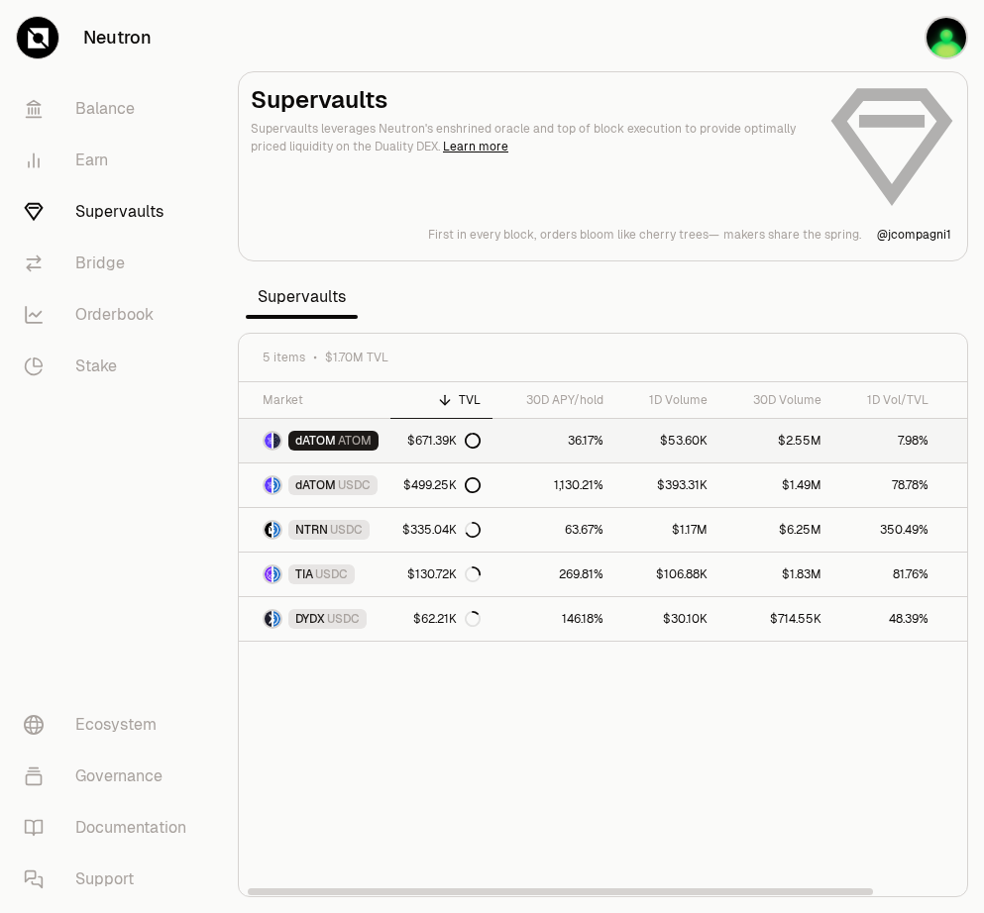
click at [334, 448] on span "dATOM" at bounding box center [315, 441] width 41 height 16
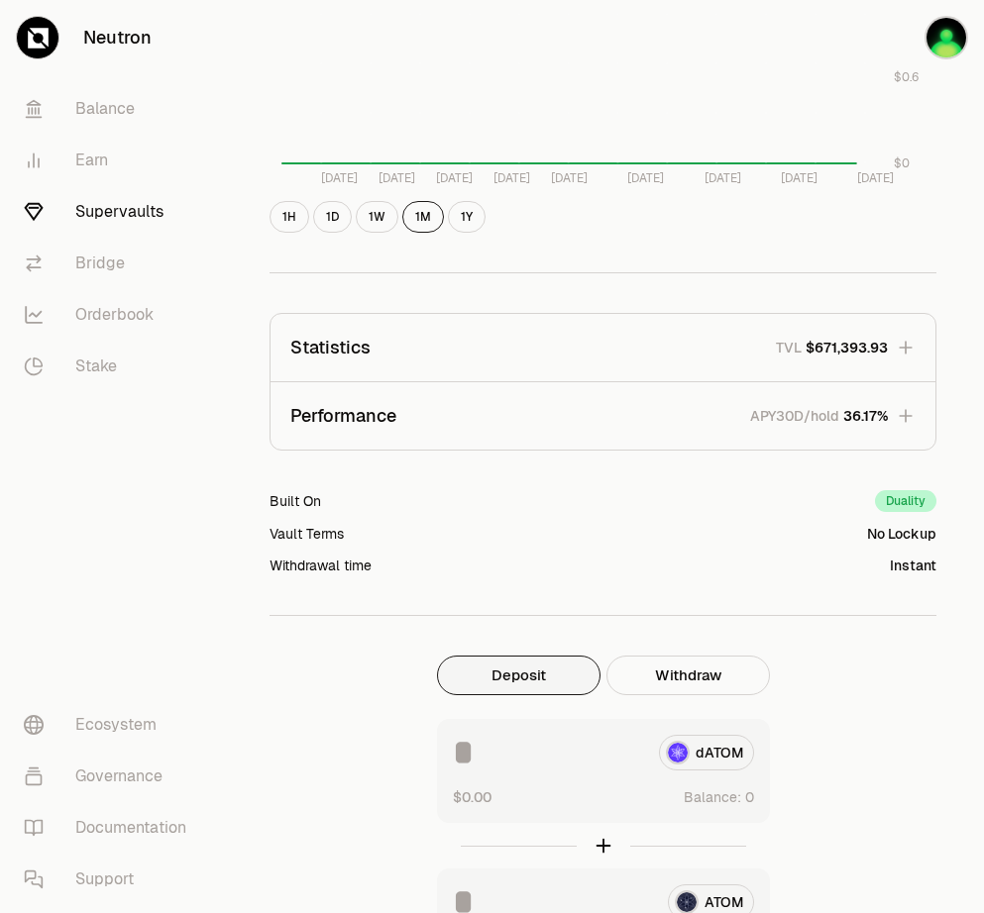
scroll to position [1419, 0]
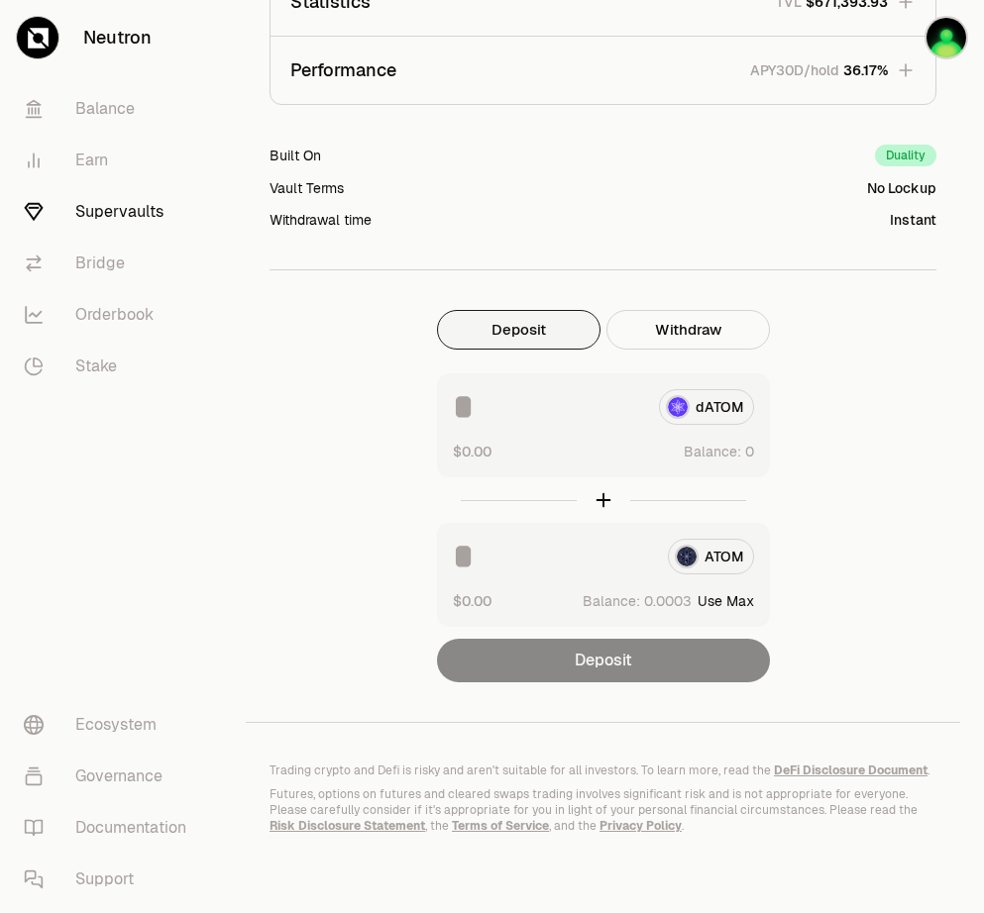
click at [504, 317] on button "Deposit" at bounding box center [518, 330] width 163 height 40
click at [114, 212] on link "Supervaults" at bounding box center [111, 212] width 206 height 52
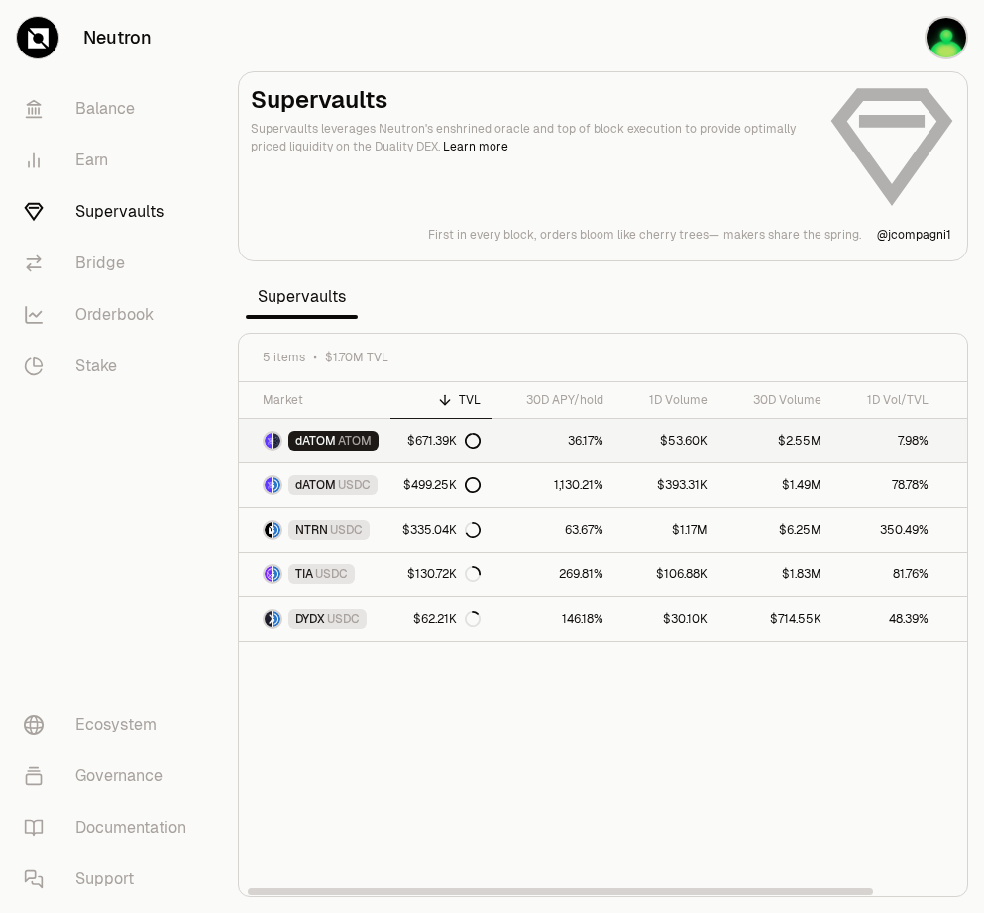
click at [320, 441] on span "dATOM" at bounding box center [315, 441] width 41 height 16
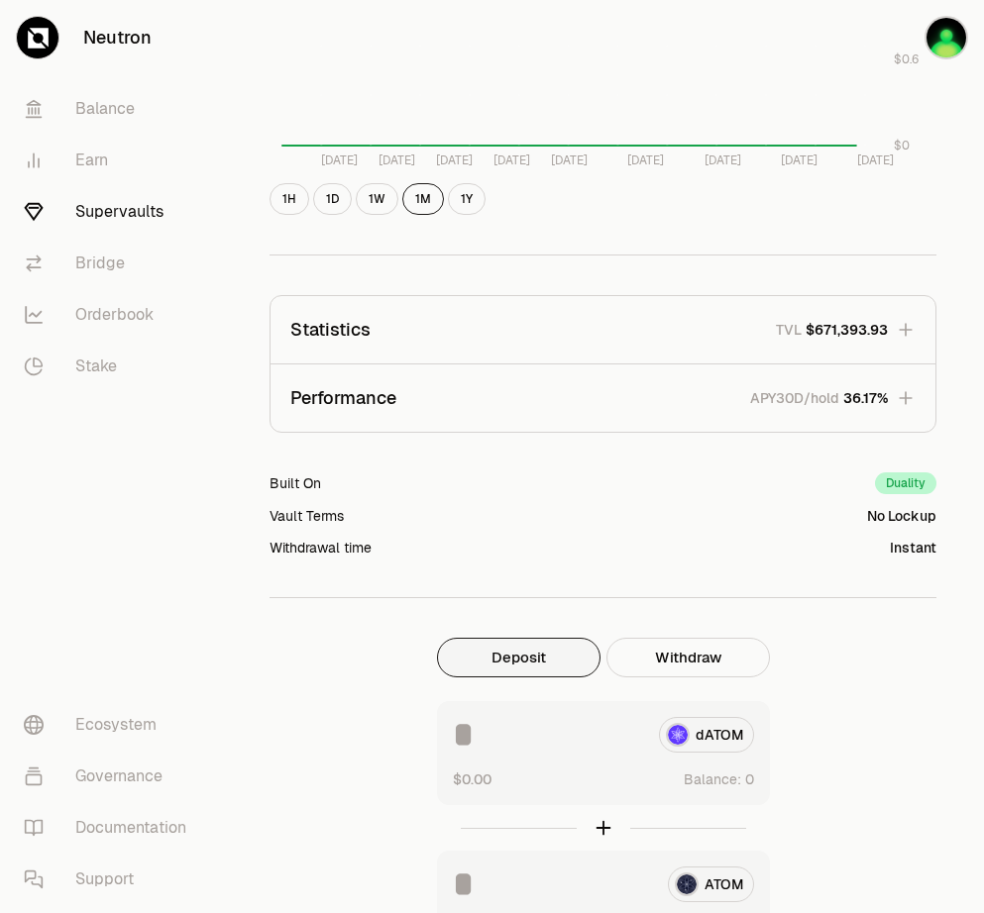
scroll to position [1333, 0]
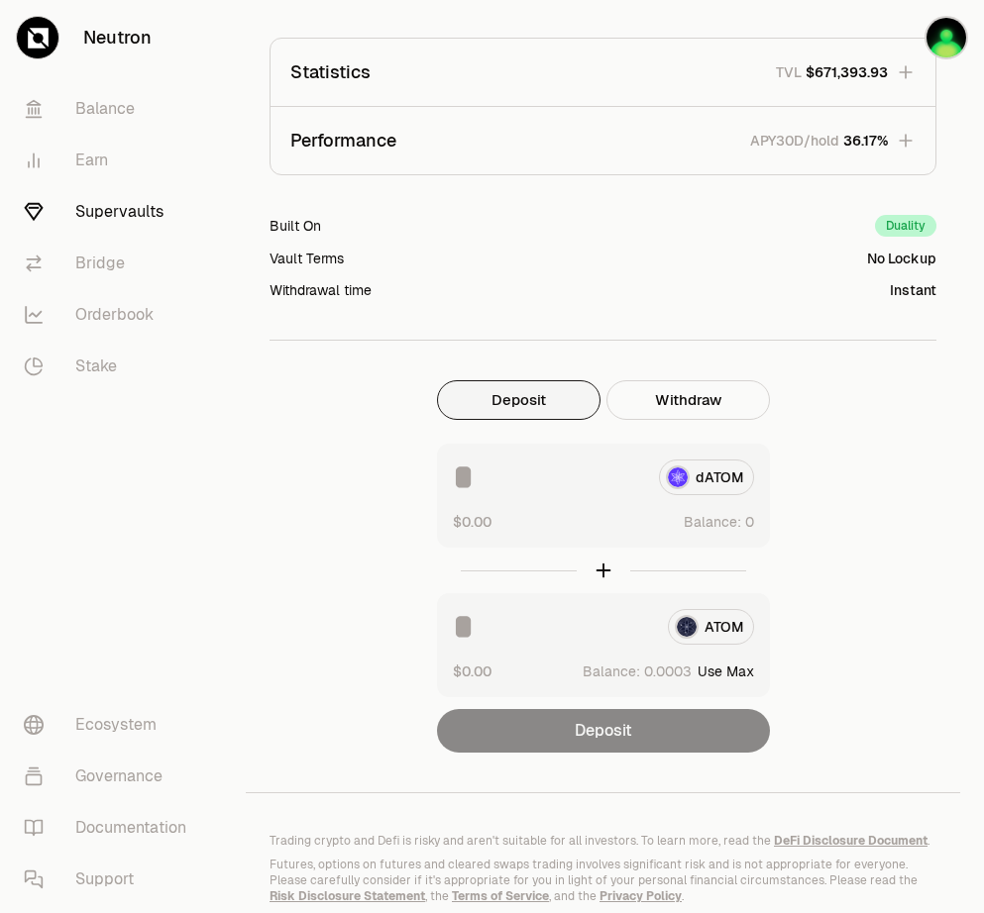
click at [693, 470] on div "dATOM" at bounding box center [603, 478] width 301 height 36
click at [603, 571] on div at bounding box center [603, 571] width 333 height 46
drag, startPoint x: 376, startPoint y: 545, endPoint x: 558, endPoint y: 438, distance: 210.5
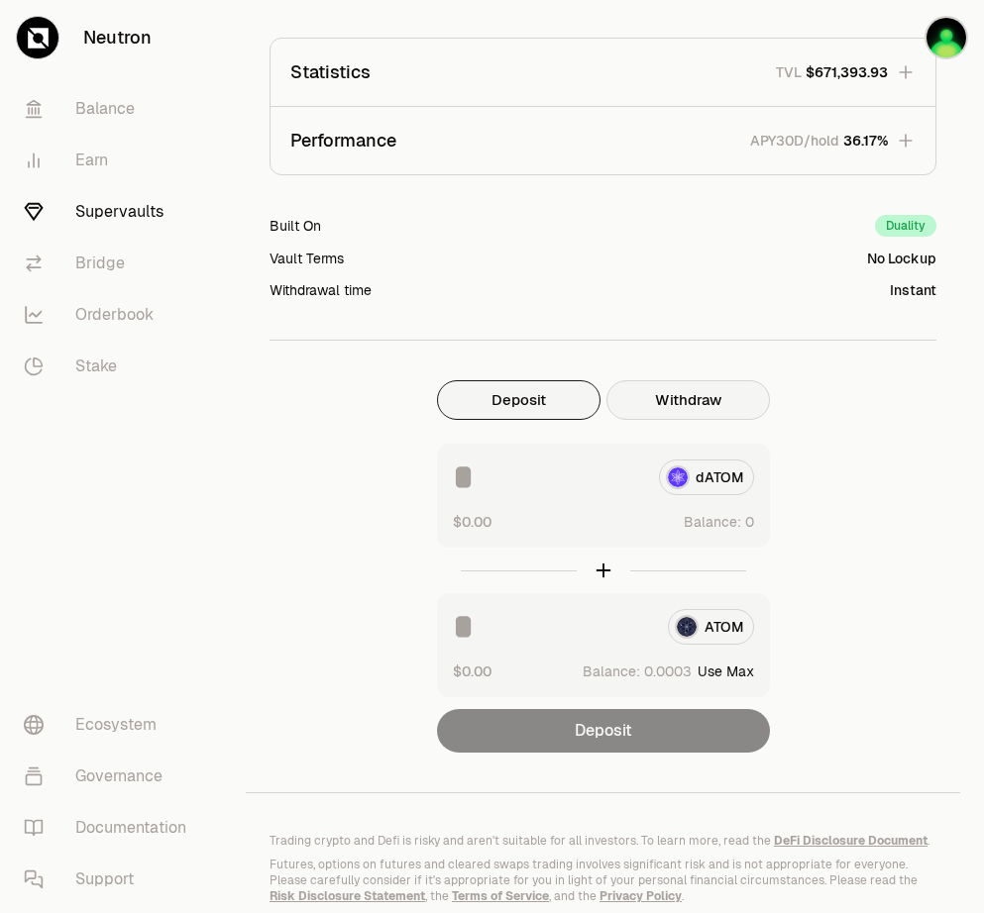
click at [666, 399] on button "Withdraw" at bounding box center [687, 400] width 163 height 40
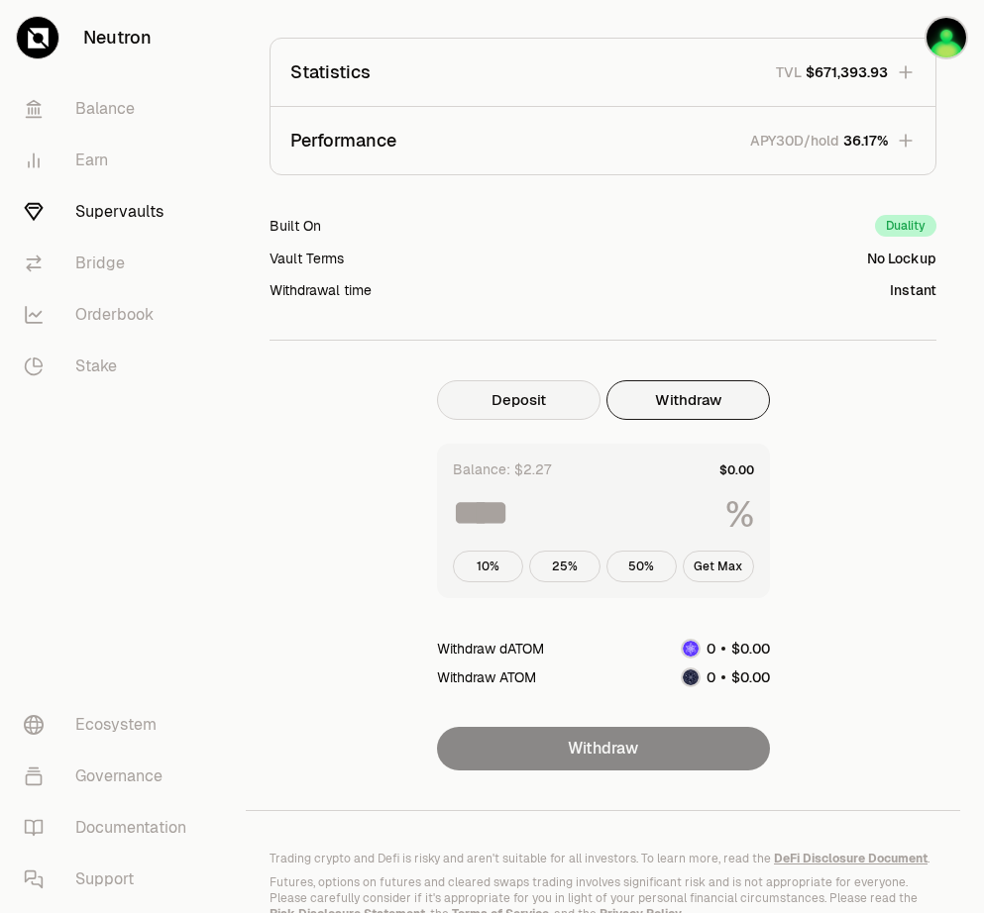
click at [510, 401] on button "Deposit" at bounding box center [518, 400] width 163 height 40
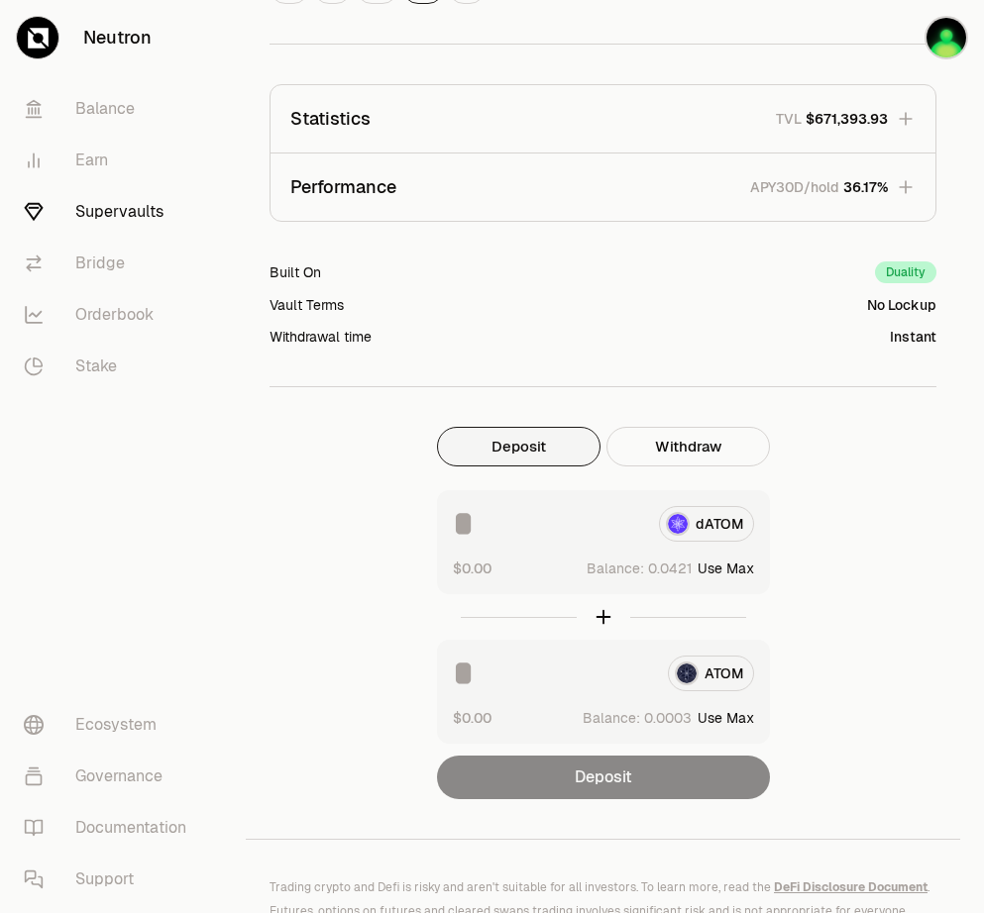
scroll to position [1385, 0]
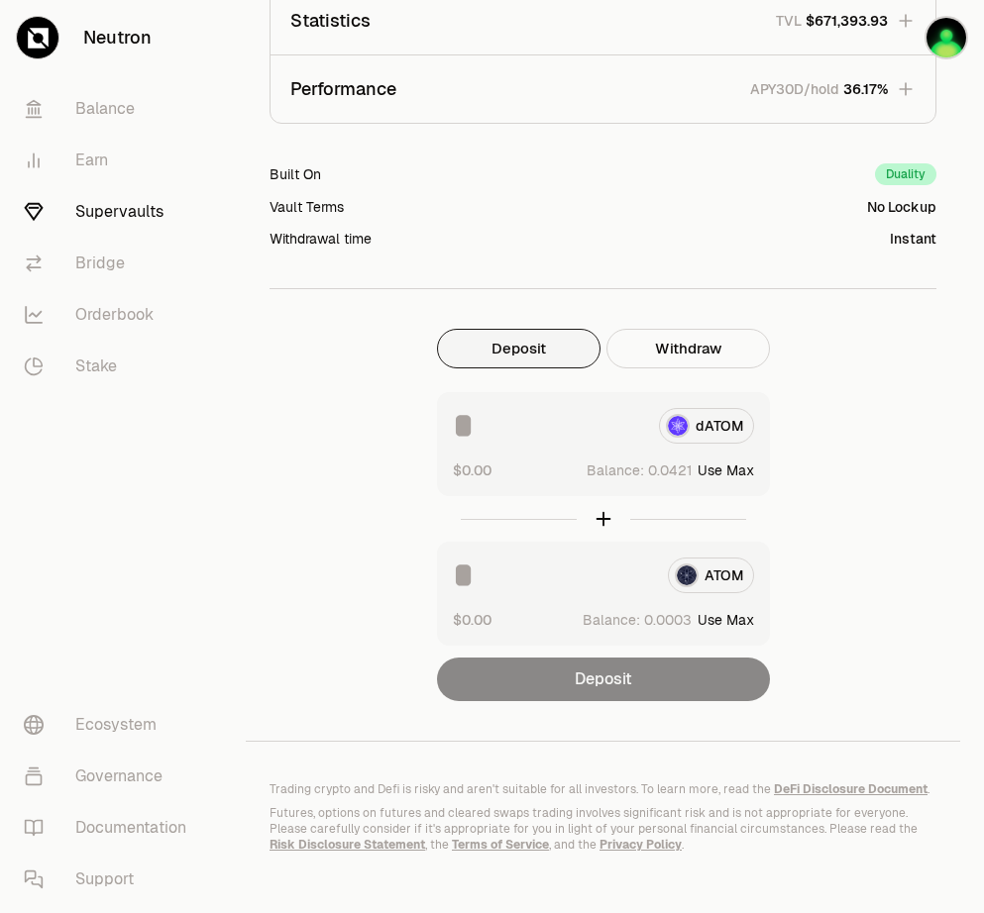
click at [732, 468] on button "Use Max" at bounding box center [725, 471] width 56 height 20
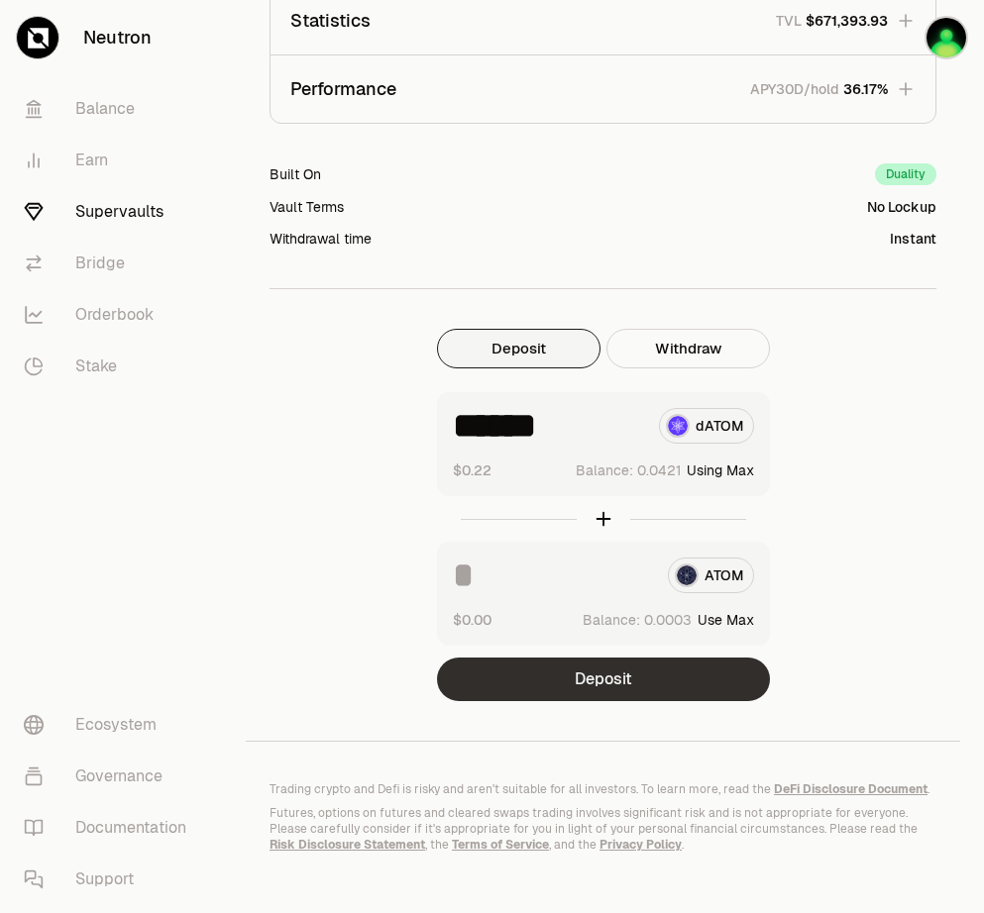
click at [637, 685] on button "Deposit" at bounding box center [603, 680] width 333 height 44
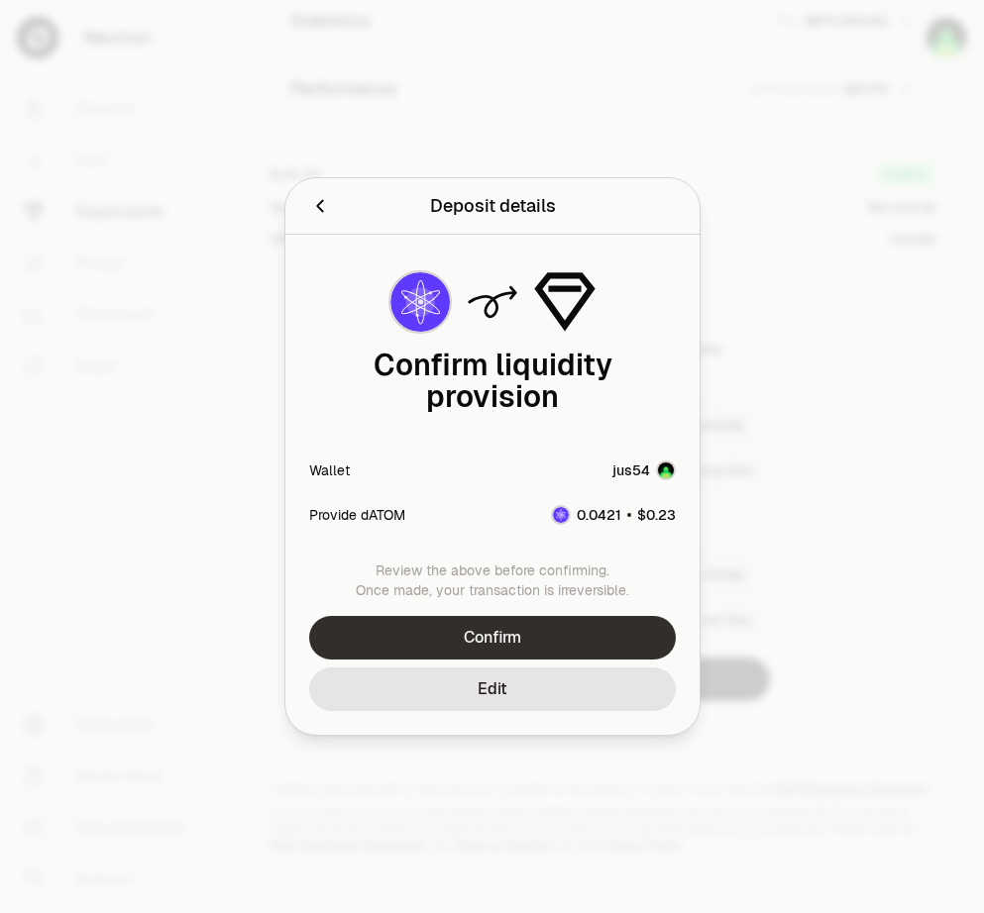
click at [514, 630] on button "Confirm" at bounding box center [492, 638] width 366 height 44
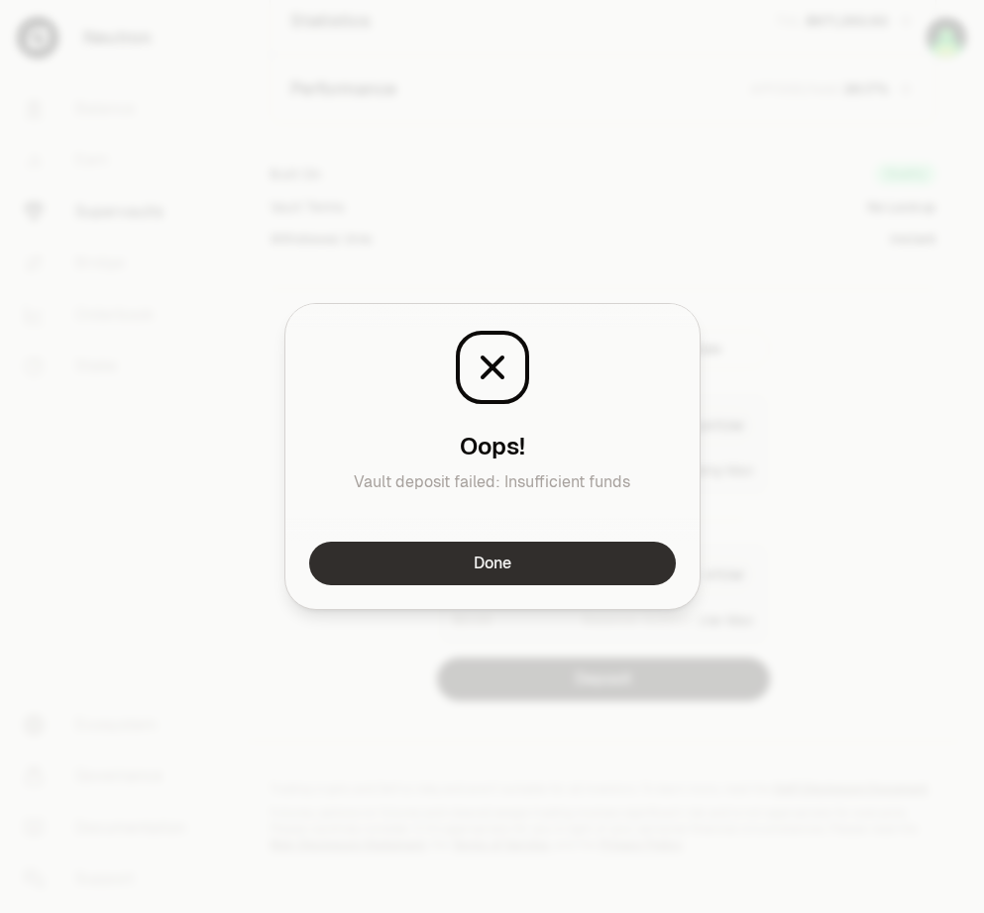
click at [522, 568] on button "Done" at bounding box center [492, 564] width 366 height 44
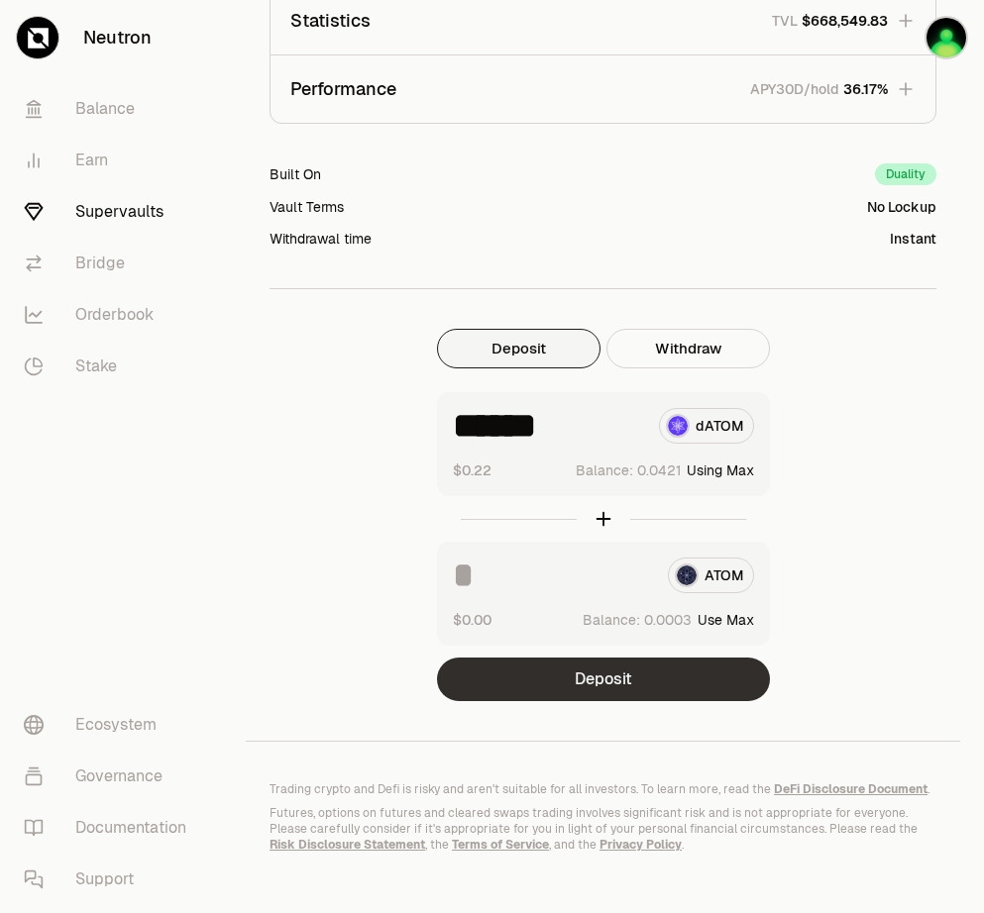
click at [646, 673] on button "Deposit" at bounding box center [603, 680] width 333 height 44
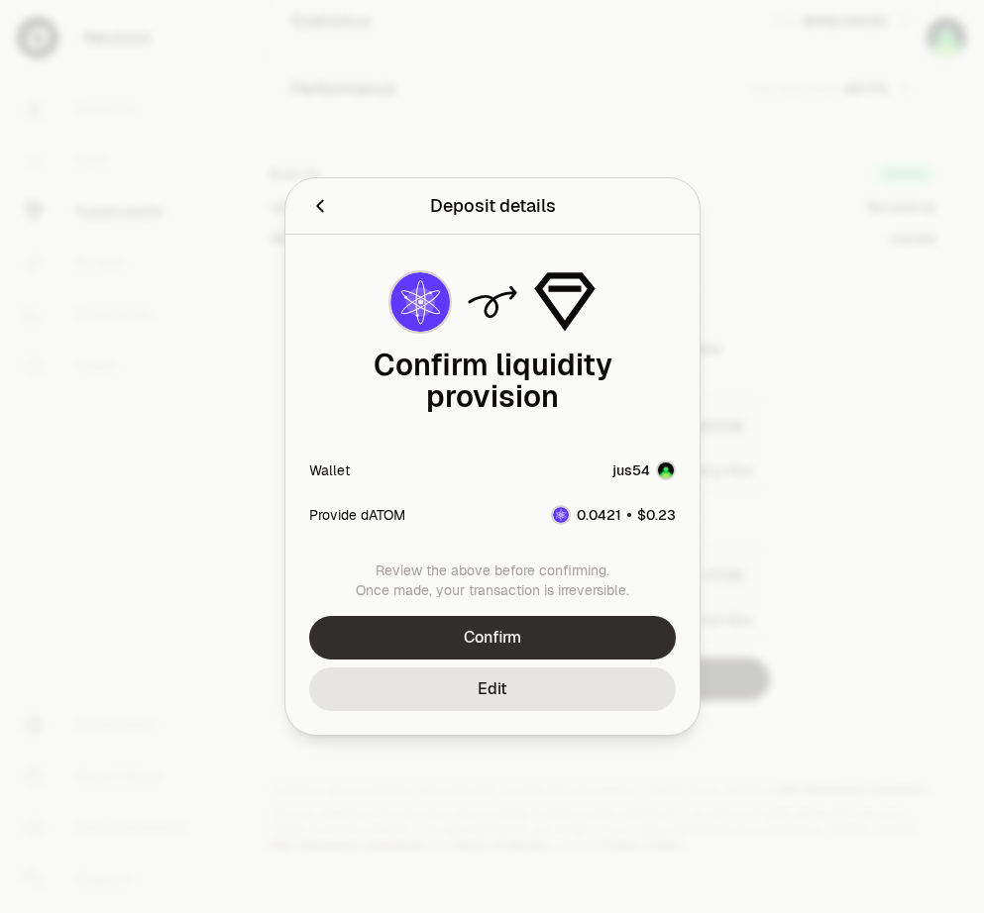
click at [478, 623] on button "Confirm" at bounding box center [492, 638] width 366 height 44
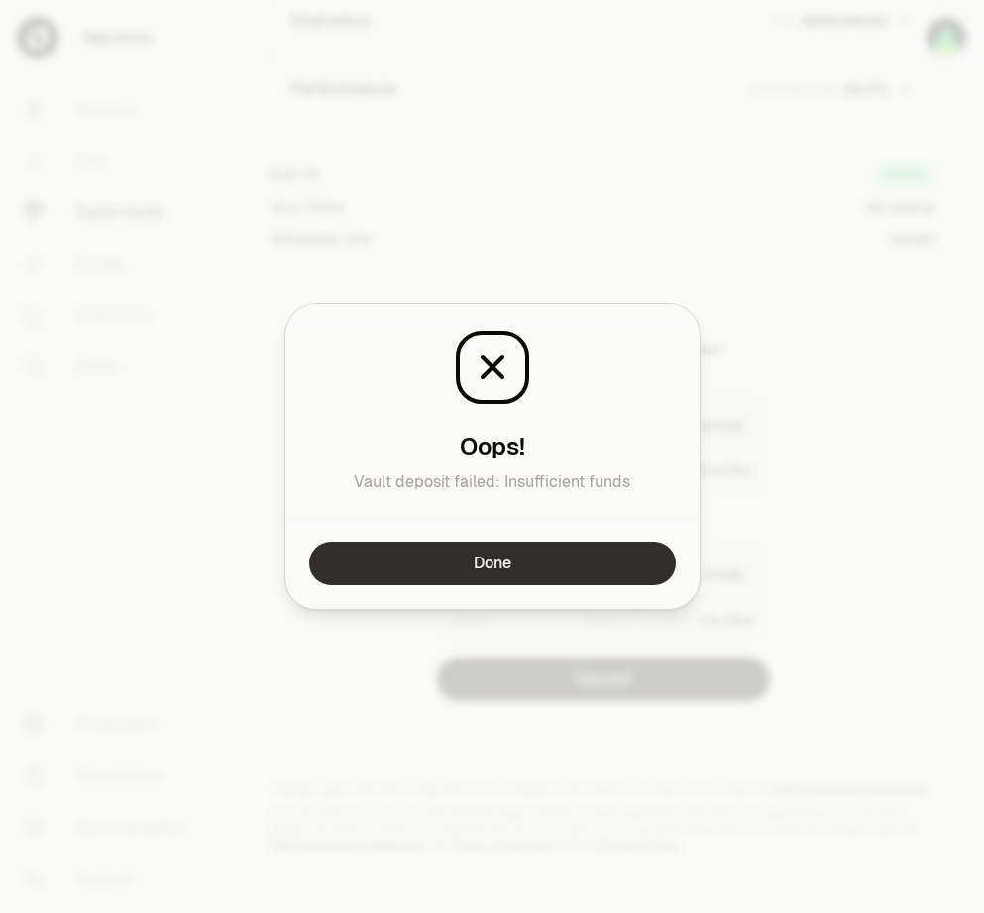
click at [587, 557] on button "Done" at bounding box center [492, 564] width 366 height 44
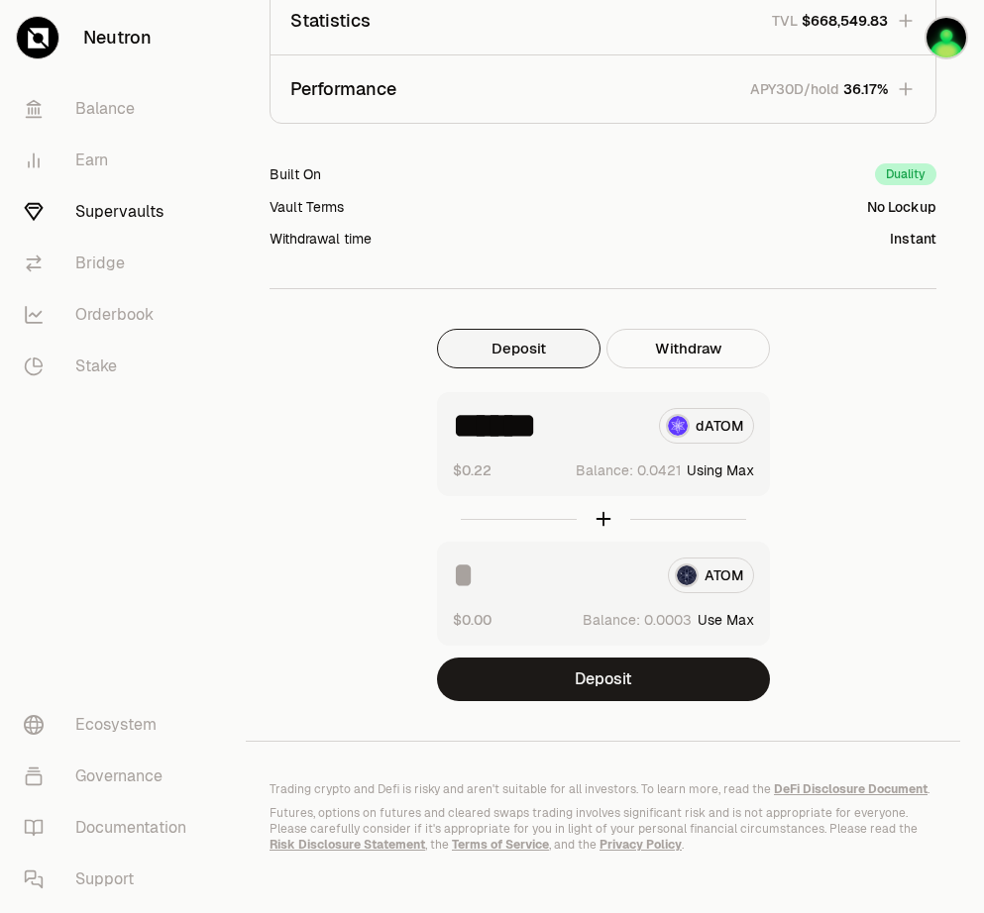
drag, startPoint x: 546, startPoint y: 424, endPoint x: 659, endPoint y: 422, distance: 112.9
click at [659, 422] on div "****** dATOM" at bounding box center [603, 426] width 301 height 36
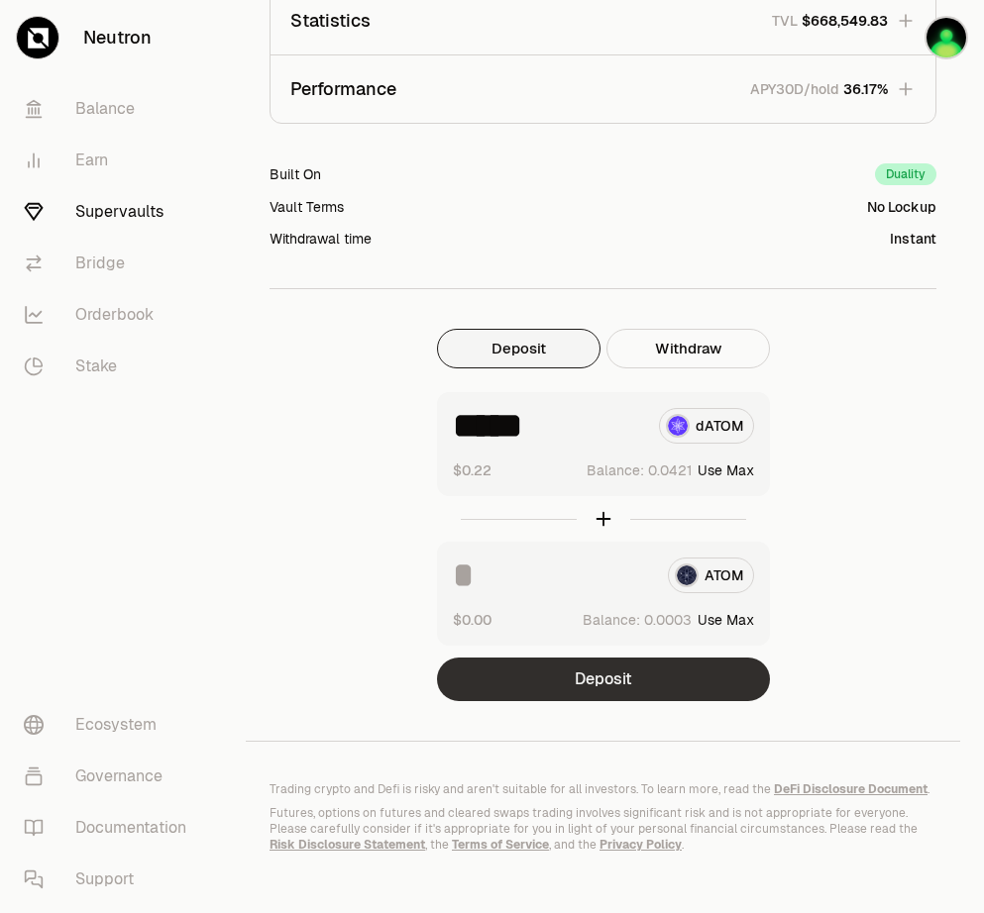
type input "*****"
click at [632, 677] on button "Deposit" at bounding box center [603, 680] width 333 height 44
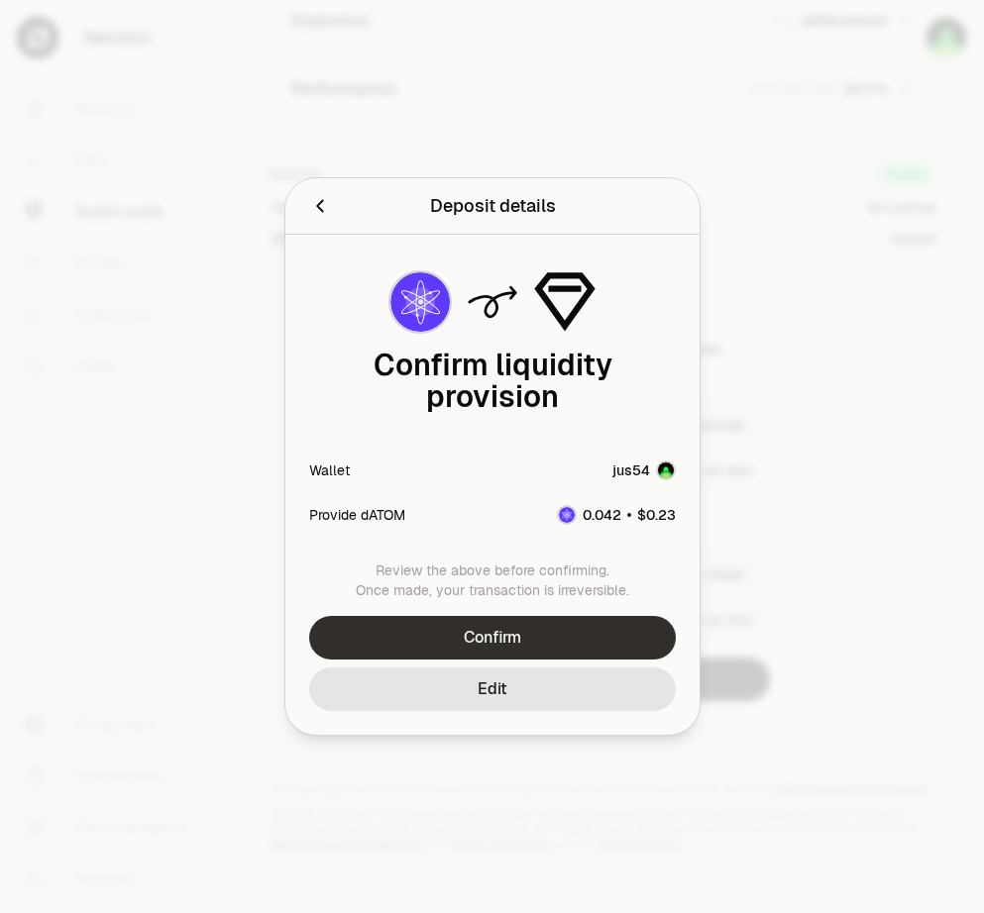
click at [557, 635] on button "Confirm" at bounding box center [492, 638] width 366 height 44
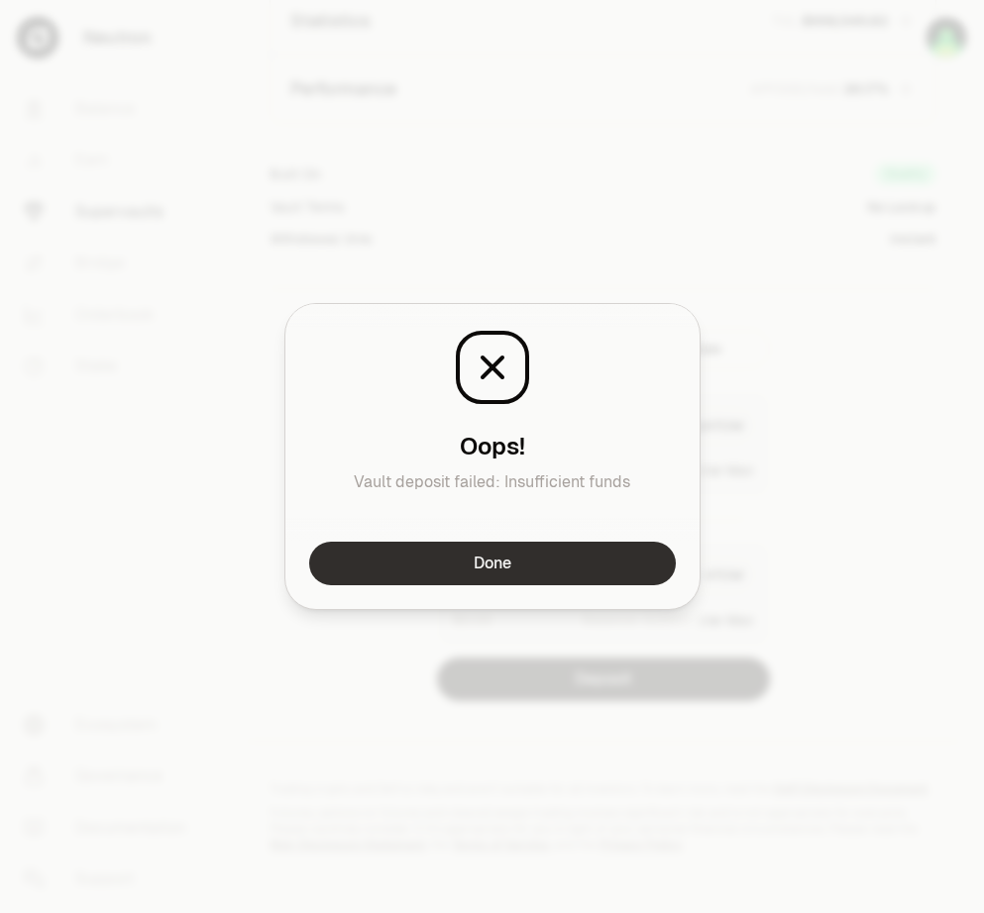
click at [583, 560] on button "Done" at bounding box center [492, 564] width 366 height 44
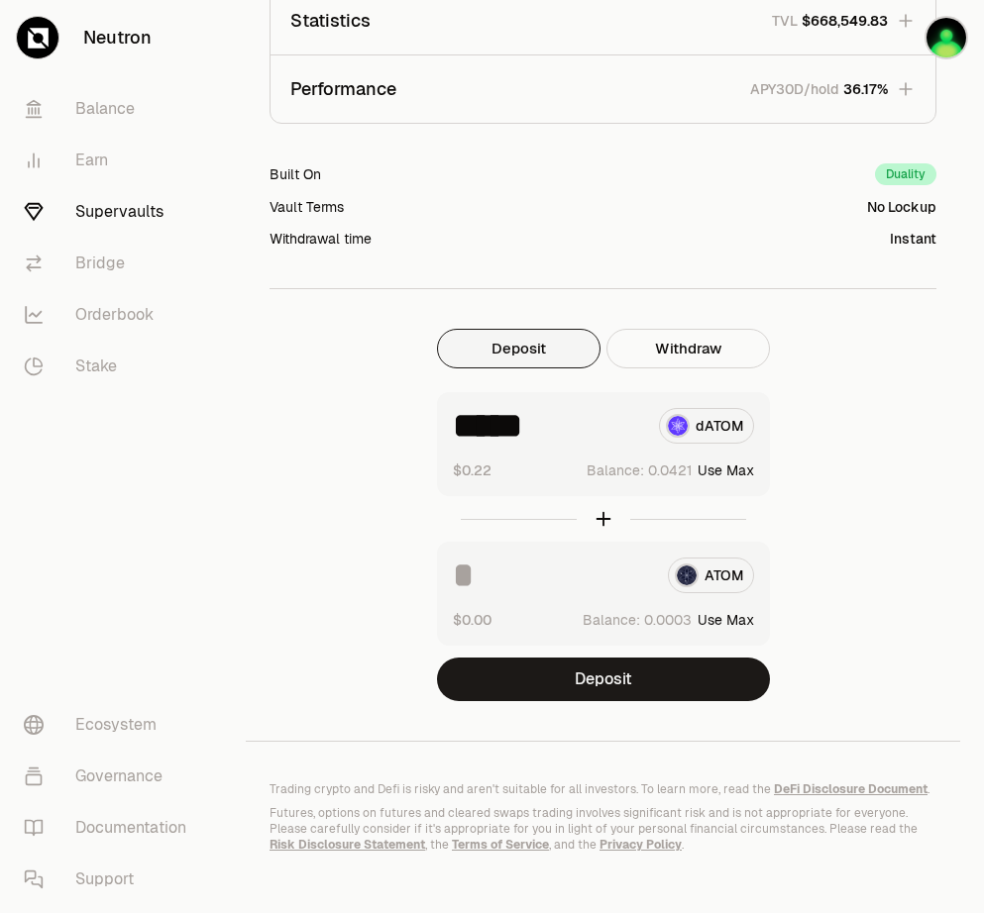
click at [580, 683] on button "Deposit" at bounding box center [603, 680] width 333 height 44
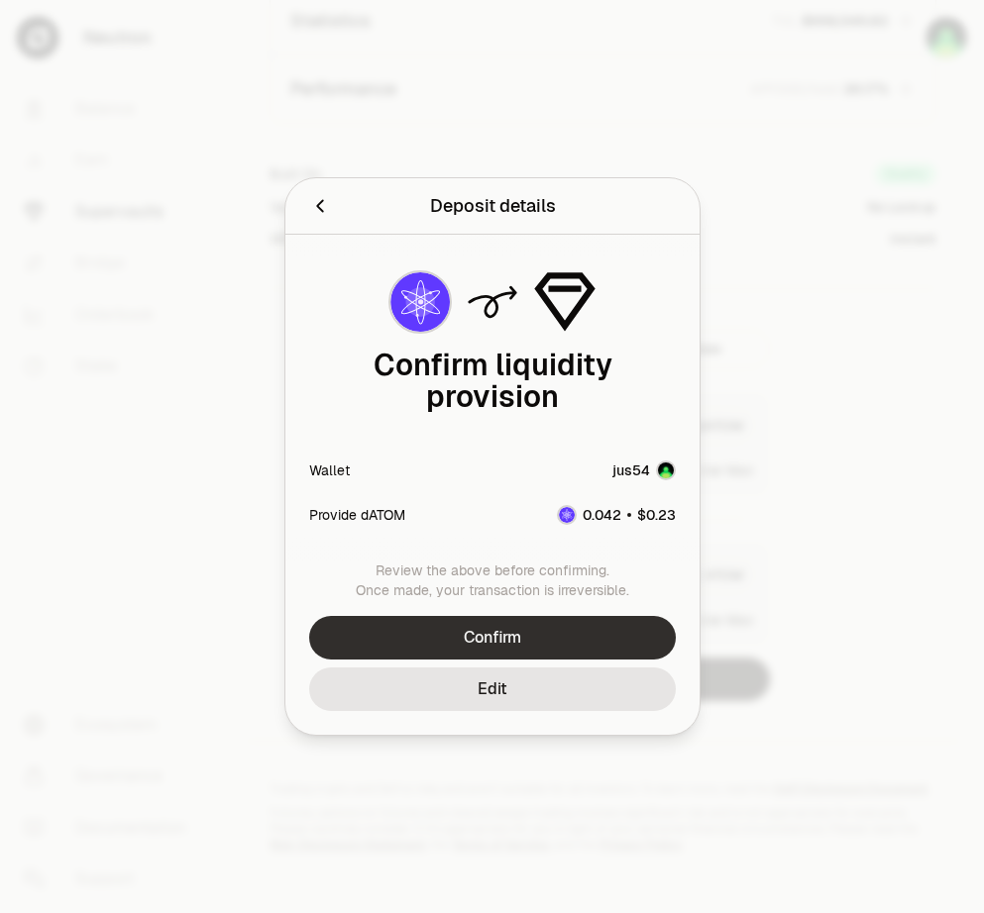
click at [463, 627] on button "Confirm" at bounding box center [492, 638] width 366 height 44
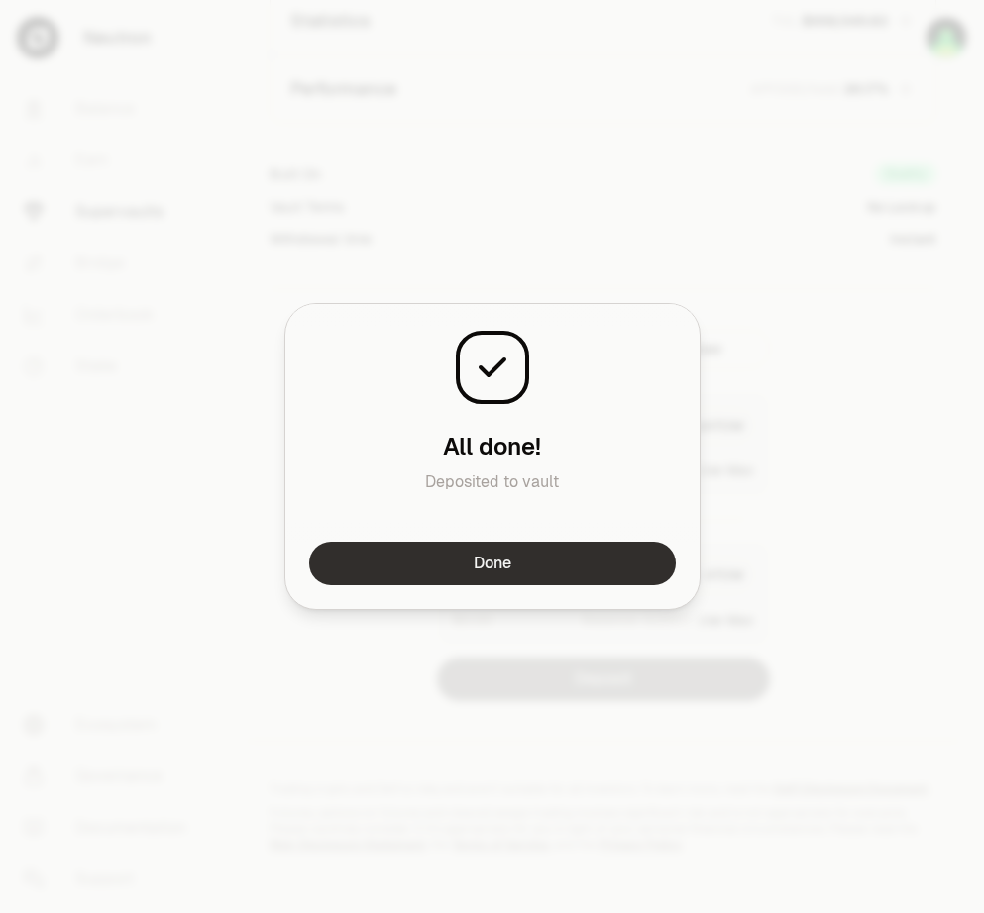
click at [566, 572] on button "Done" at bounding box center [492, 564] width 366 height 44
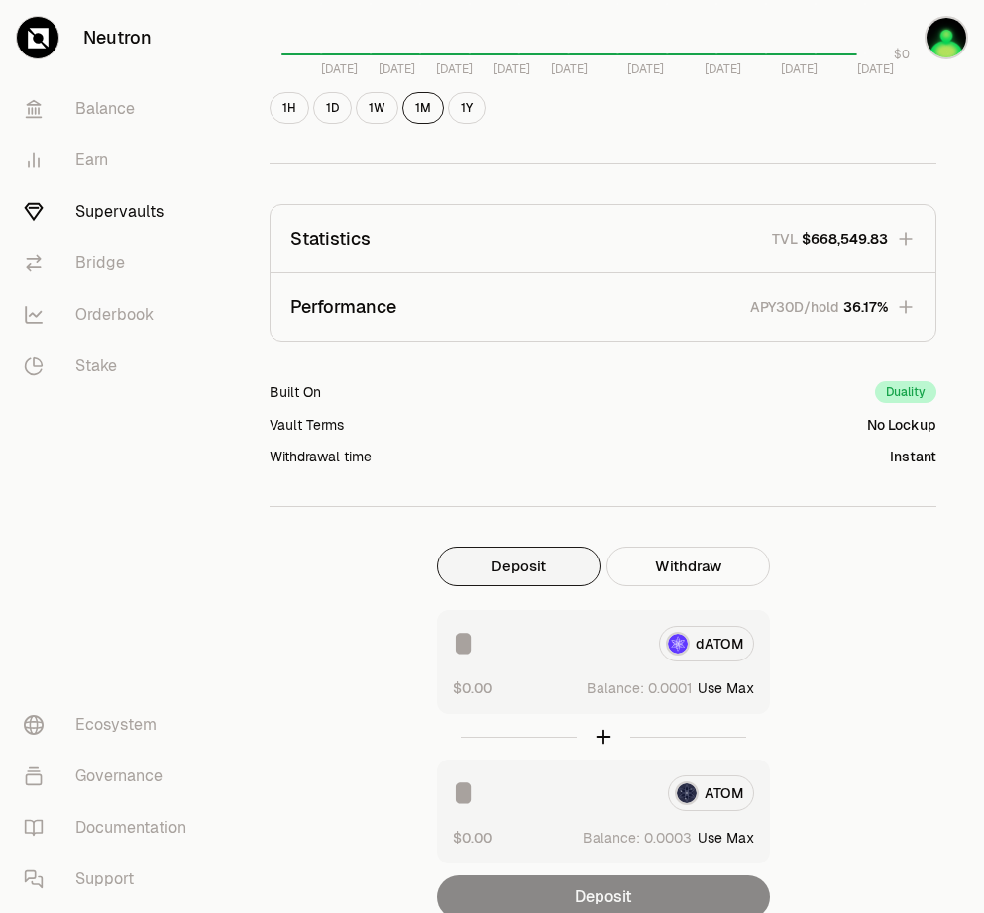
scroll to position [947, 0]
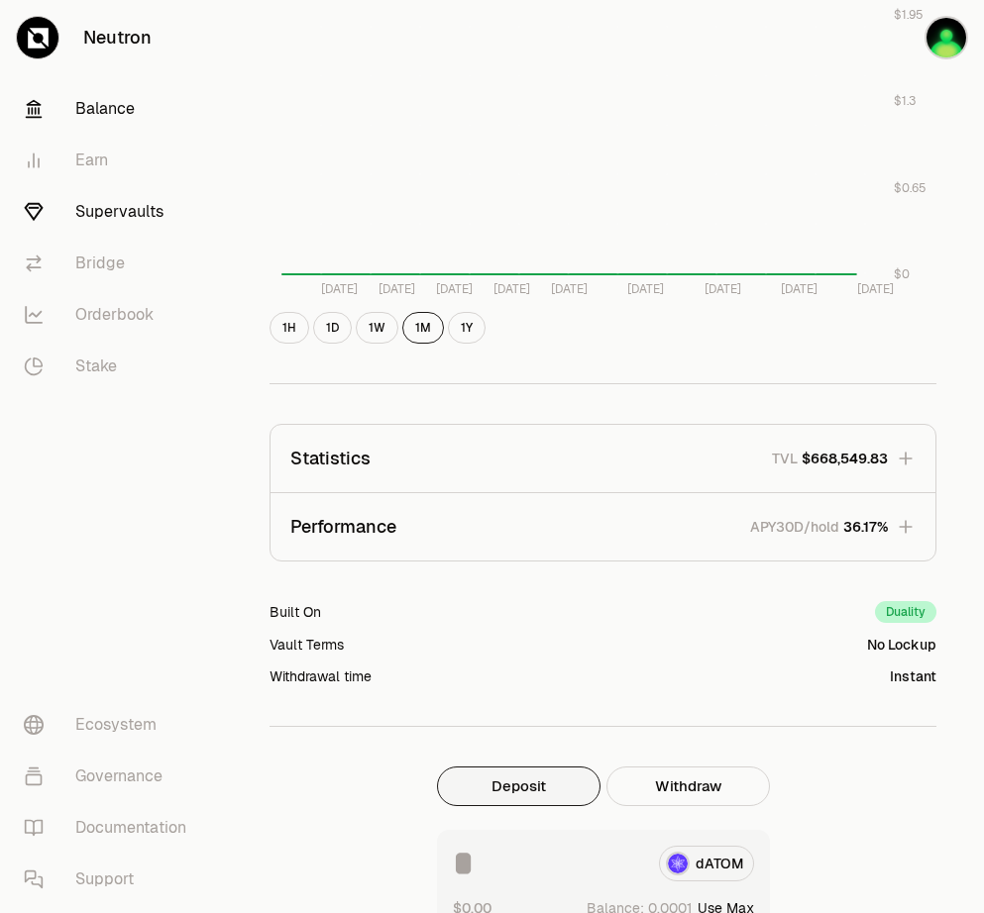
click at [109, 111] on link "Balance" at bounding box center [111, 109] width 206 height 52
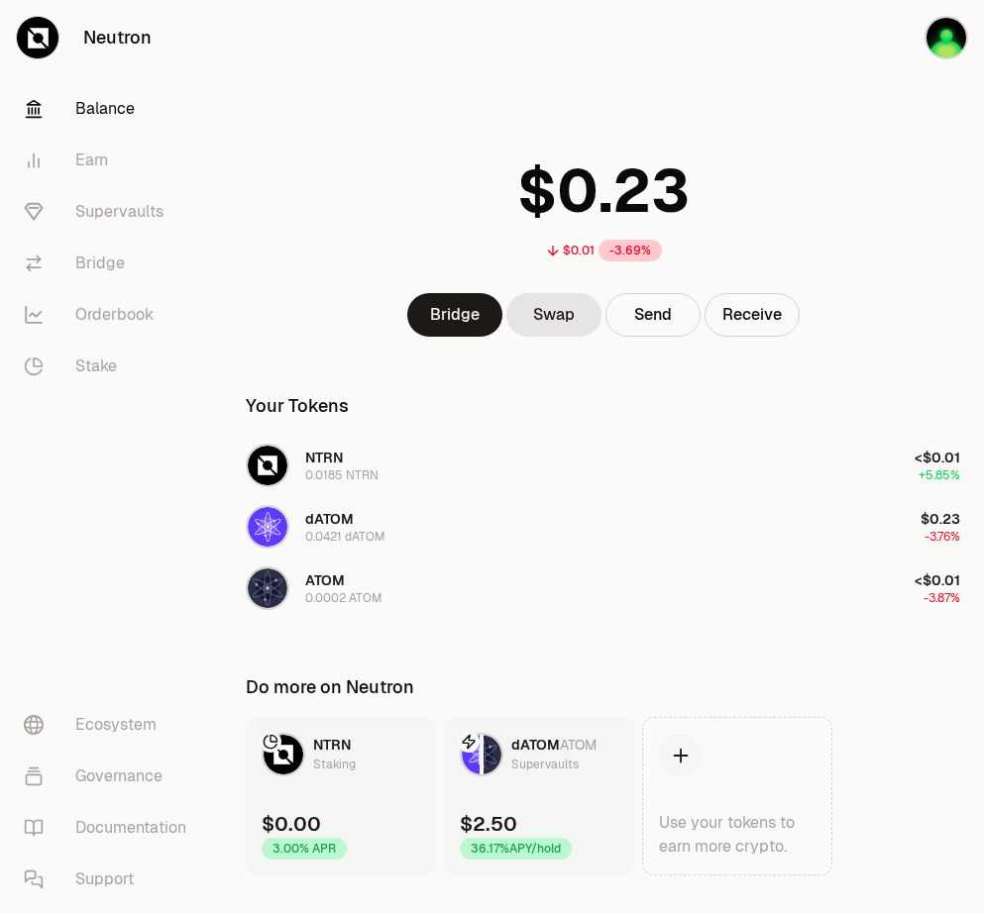
click at [374, 139] on div "$0.01 -3.69%" at bounding box center [603, 204] width 762 height 155
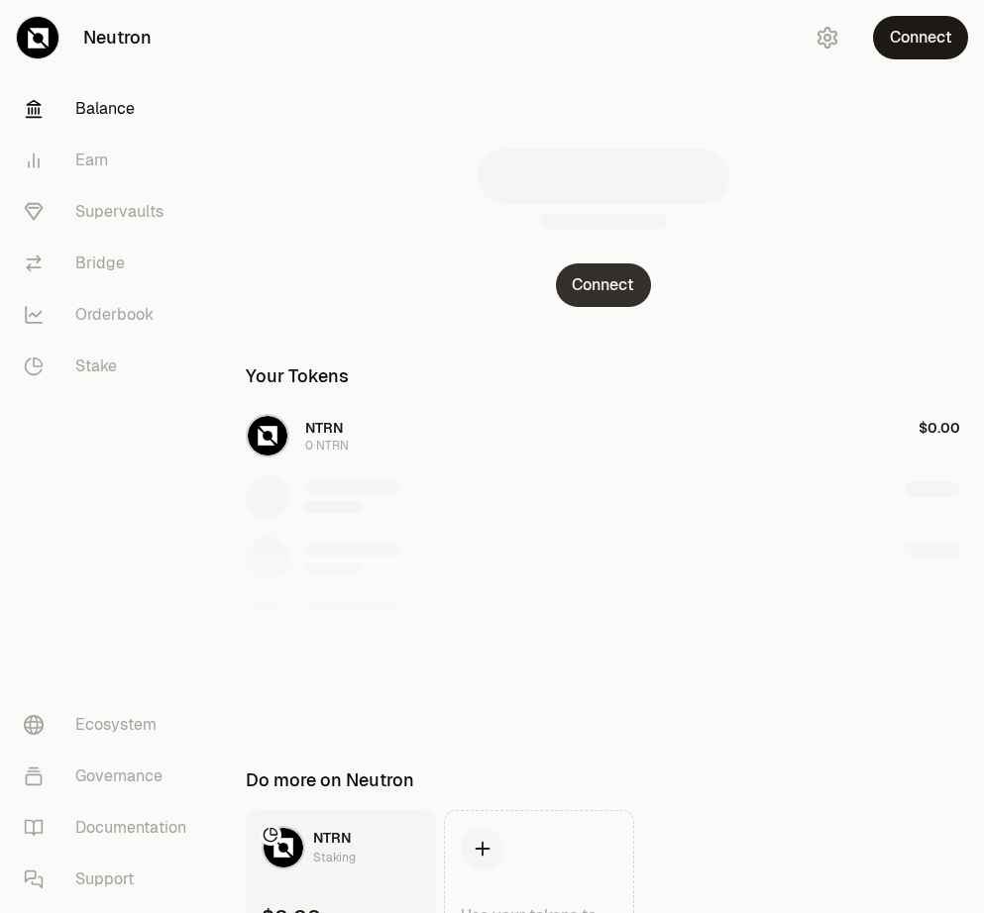
click at [623, 285] on button "Connect" at bounding box center [603, 285] width 95 height 44
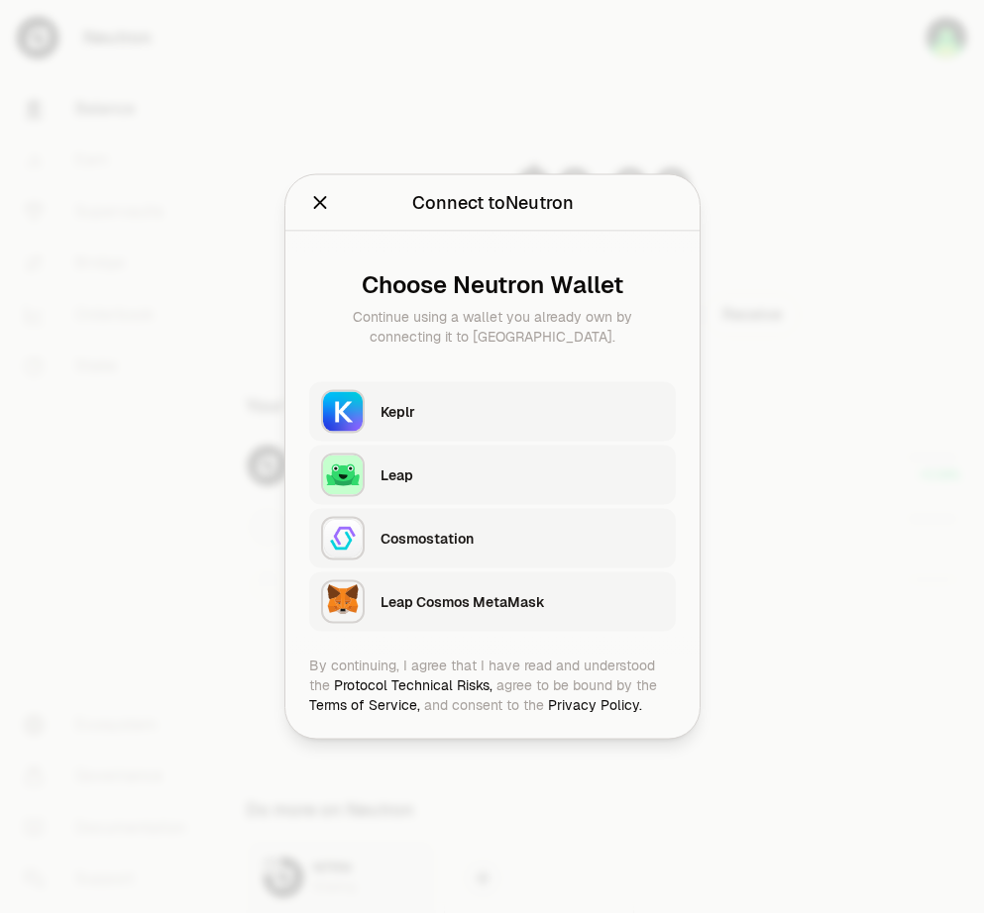
click at [436, 405] on div "Keplr" at bounding box center [521, 412] width 283 height 20
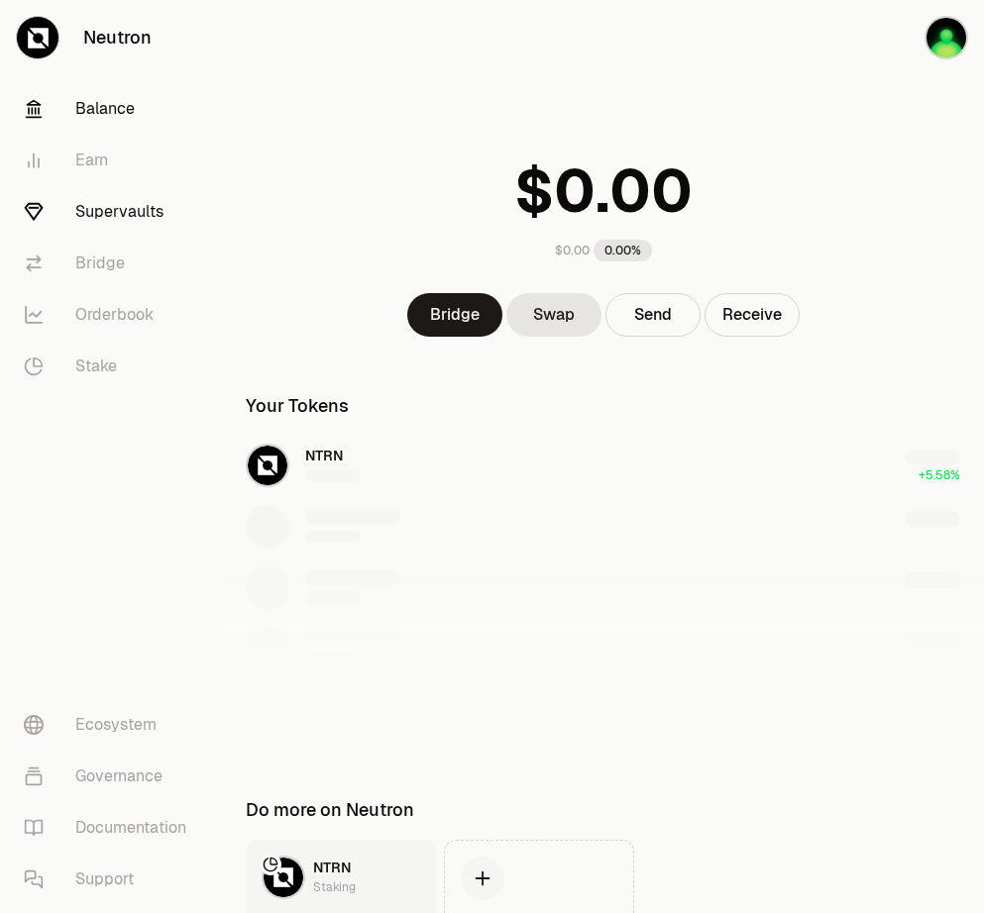
click at [101, 223] on link "Supervaults" at bounding box center [111, 212] width 206 height 52
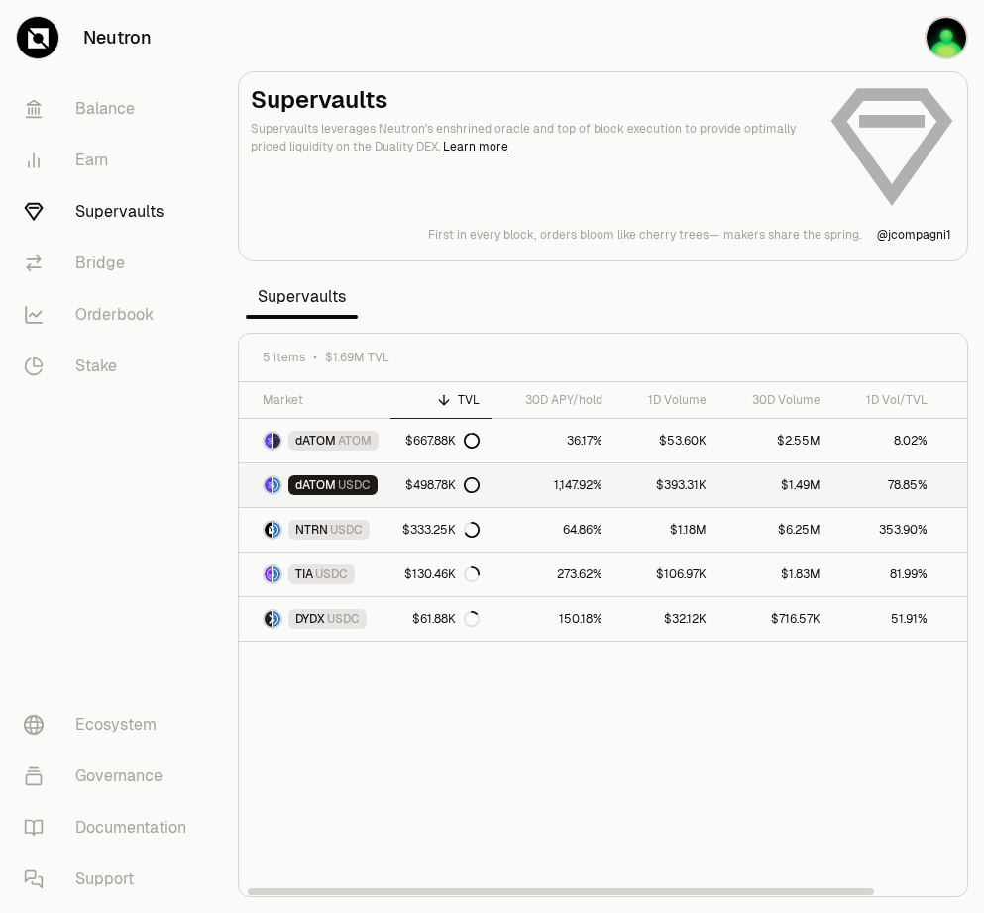
click at [330, 484] on span "dATOM" at bounding box center [315, 485] width 41 height 16
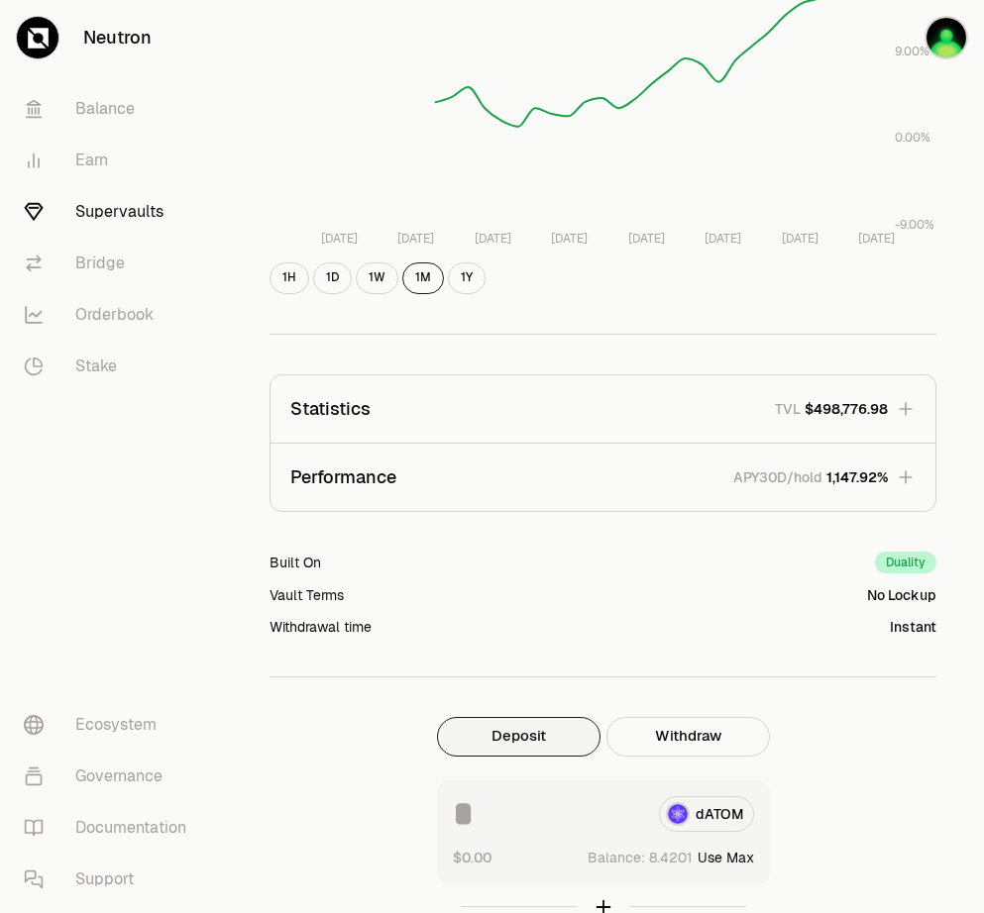
scroll to position [611, 0]
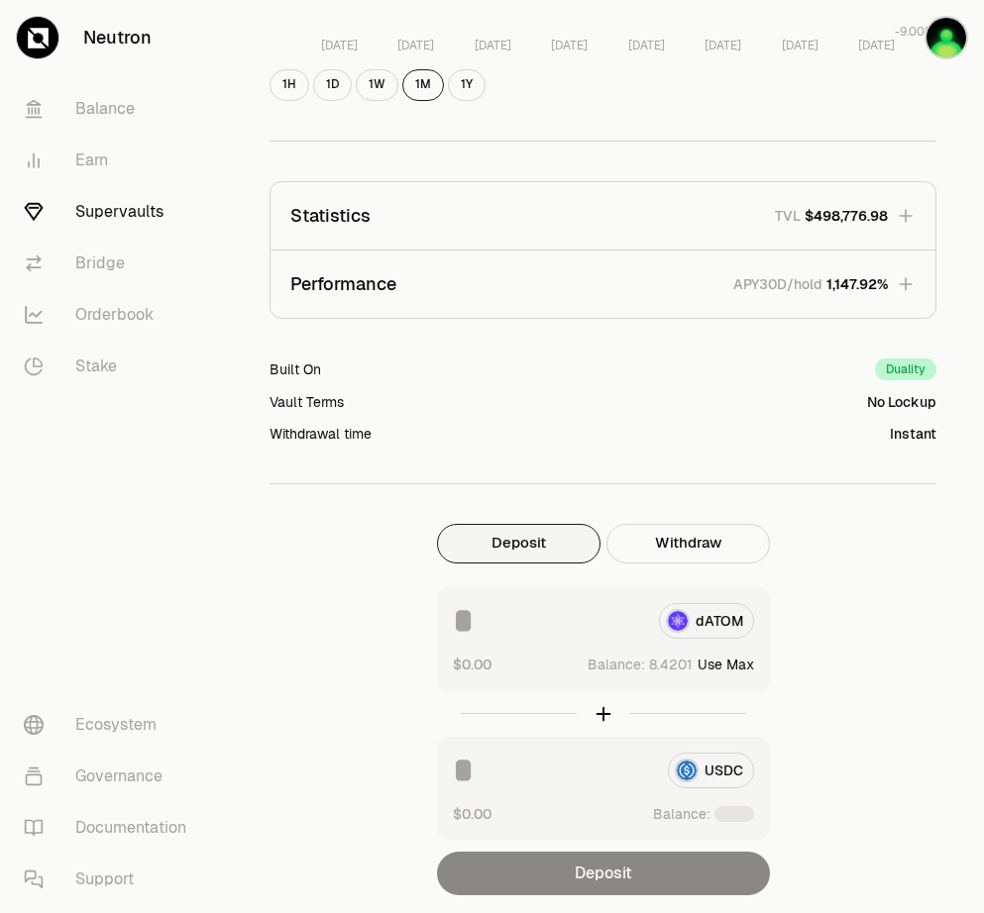
click at [742, 665] on button "Use Max" at bounding box center [725, 665] width 56 height 20
type input "********"
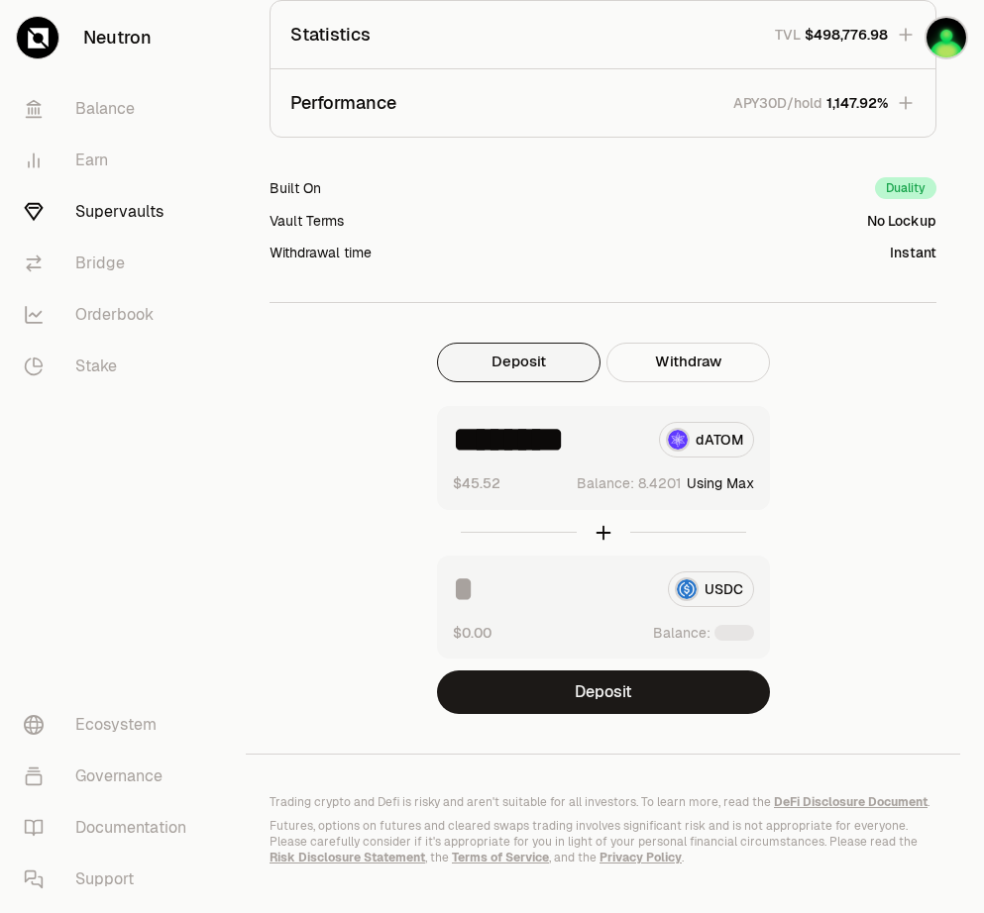
scroll to position [797, 0]
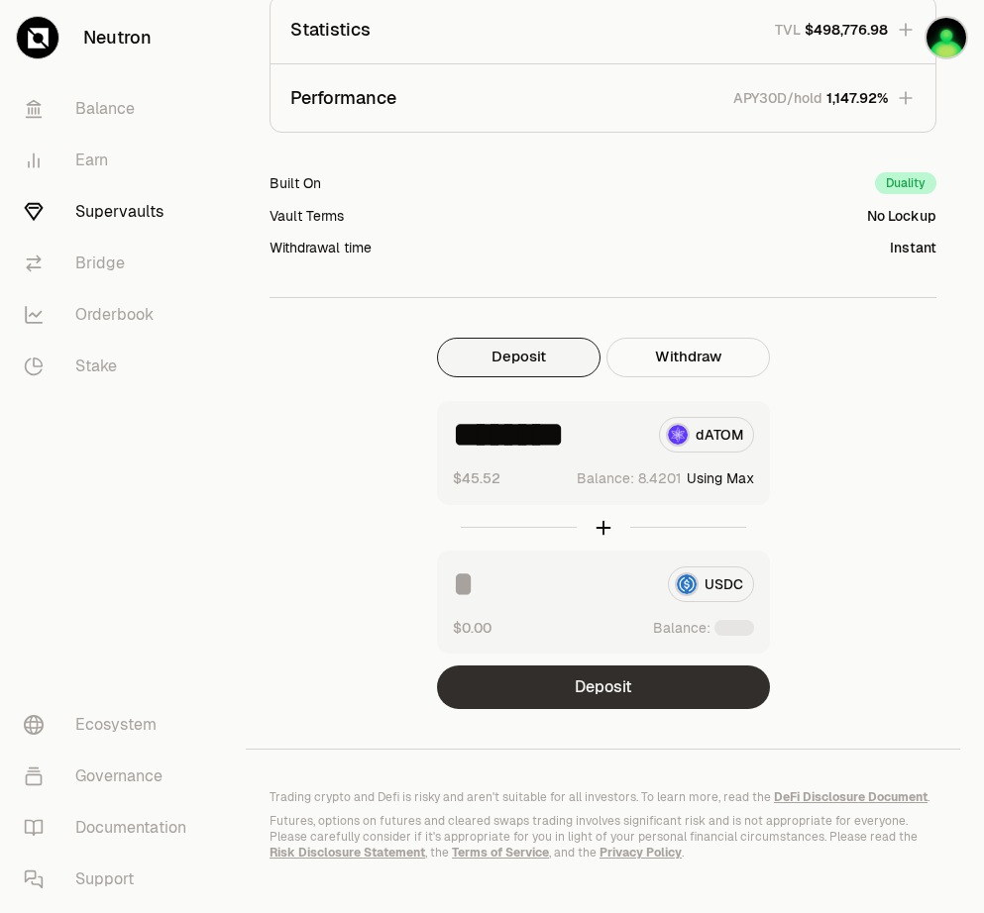
click at [618, 697] on button "Deposit" at bounding box center [603, 688] width 333 height 44
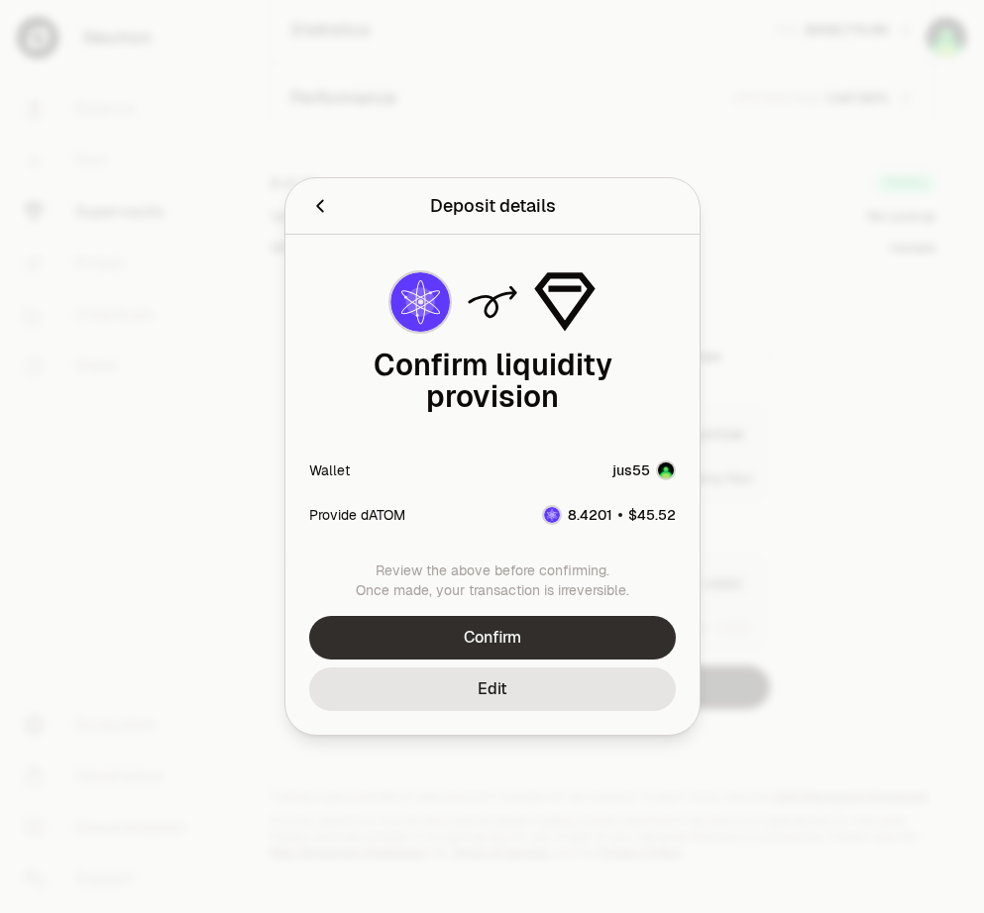
click at [538, 617] on button "Confirm" at bounding box center [492, 638] width 366 height 44
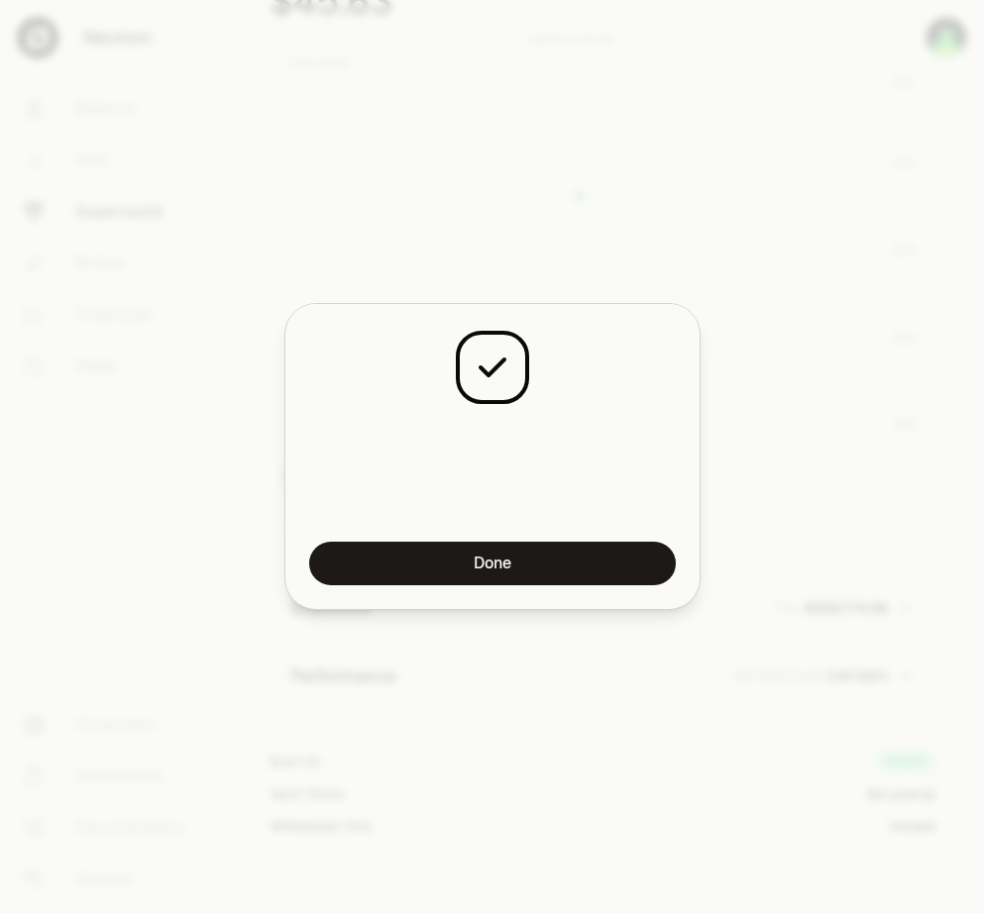
scroll to position [1376, 0]
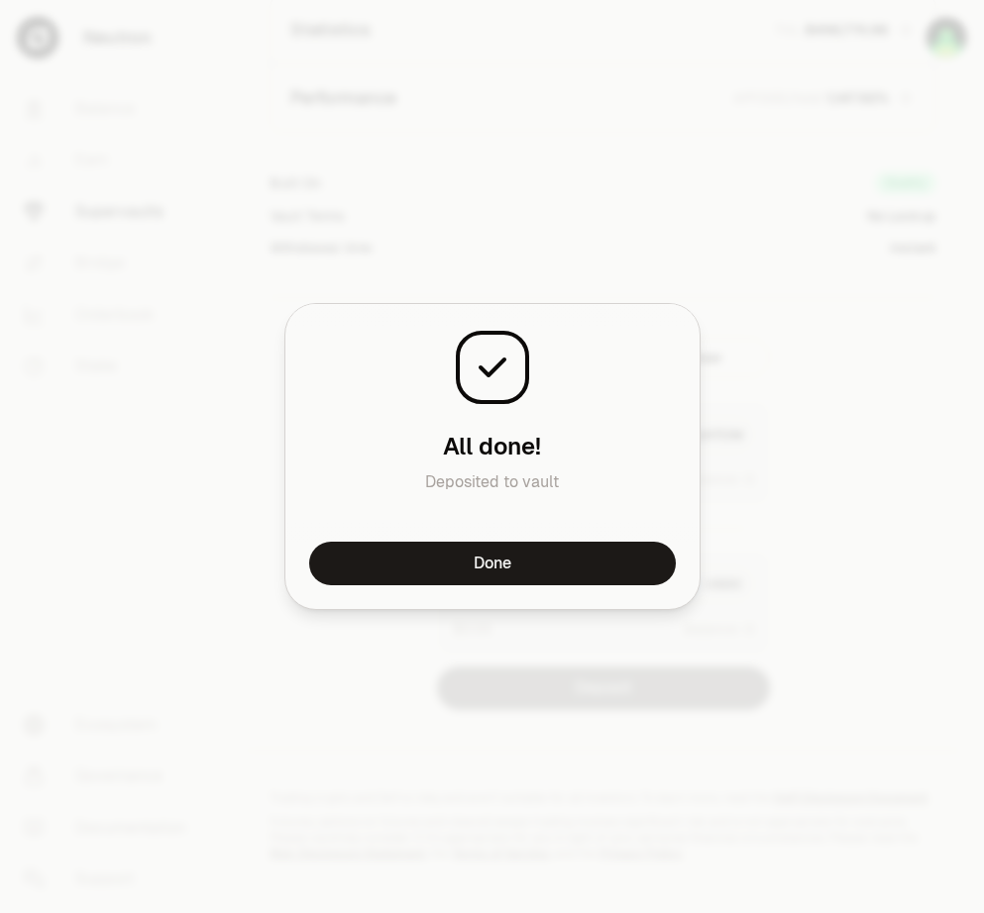
click at [565, 551] on button "Done" at bounding box center [492, 564] width 366 height 44
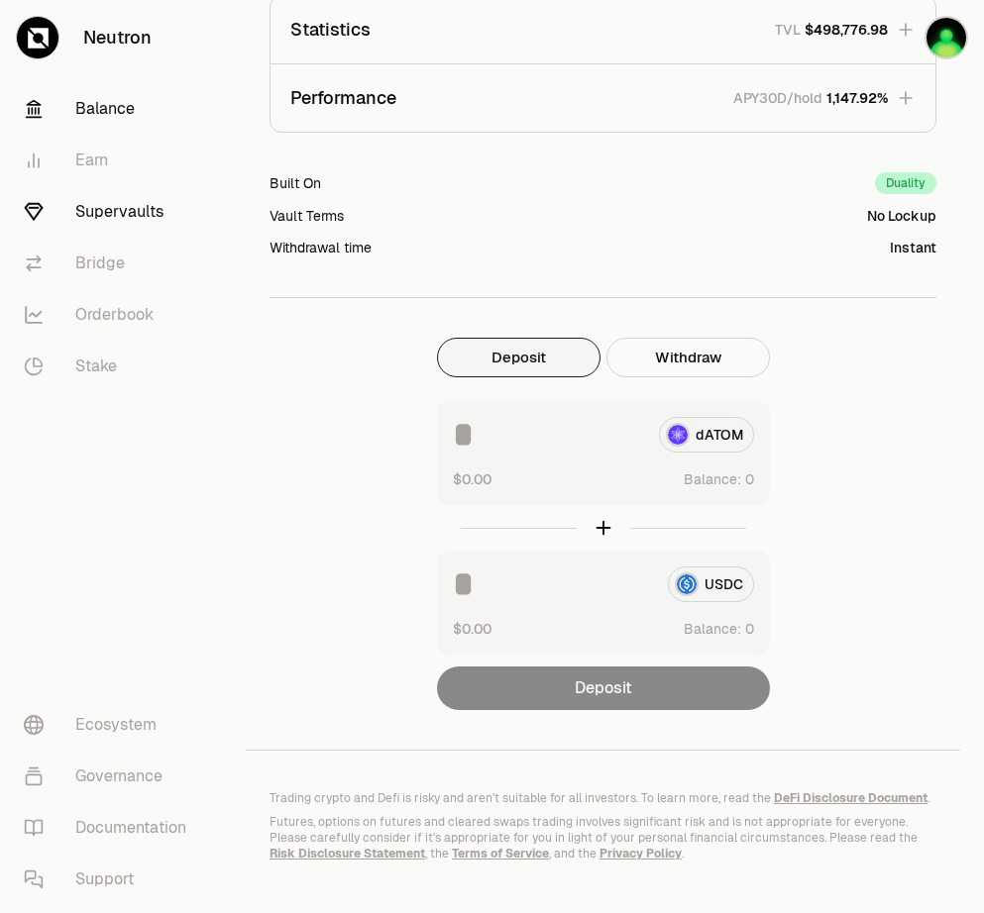
click at [97, 113] on link "Balance" at bounding box center [111, 109] width 206 height 52
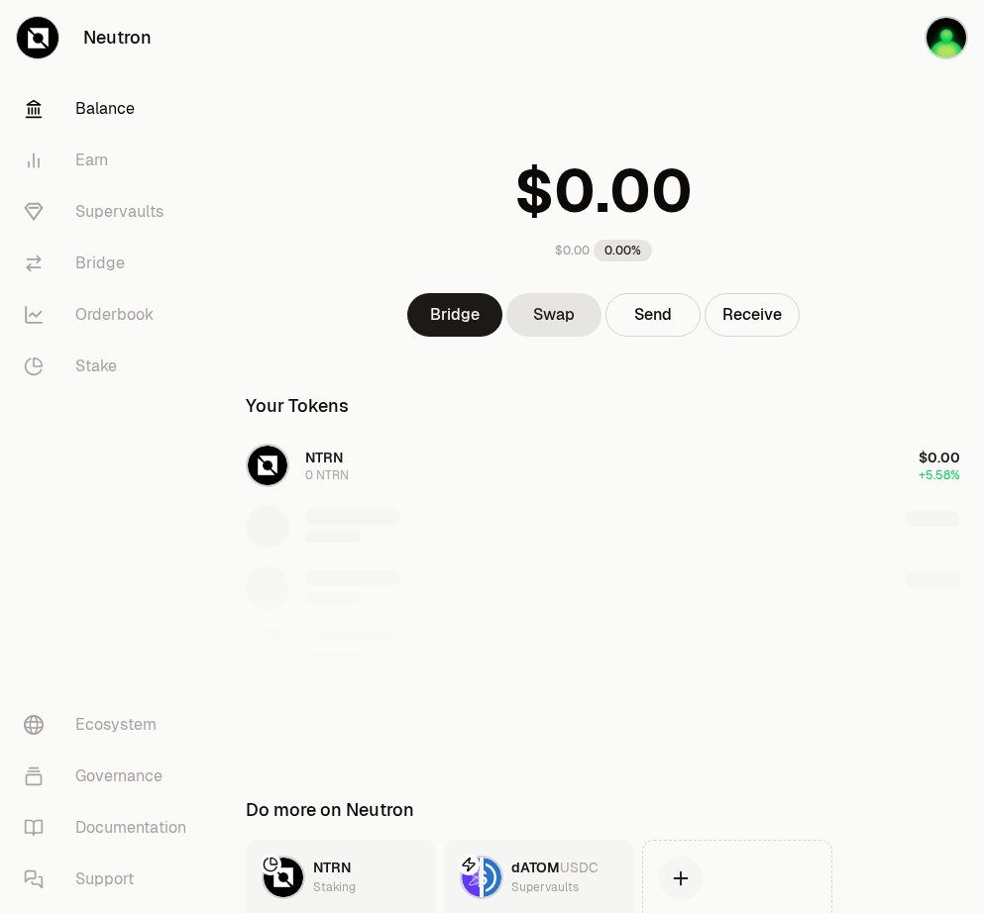
drag, startPoint x: 858, startPoint y: 202, endPoint x: 531, endPoint y: 168, distance: 328.6
click at [857, 201] on div "$0.00 0.00%" at bounding box center [603, 204] width 762 height 155
click at [124, 219] on link "Supervaults" at bounding box center [111, 212] width 206 height 52
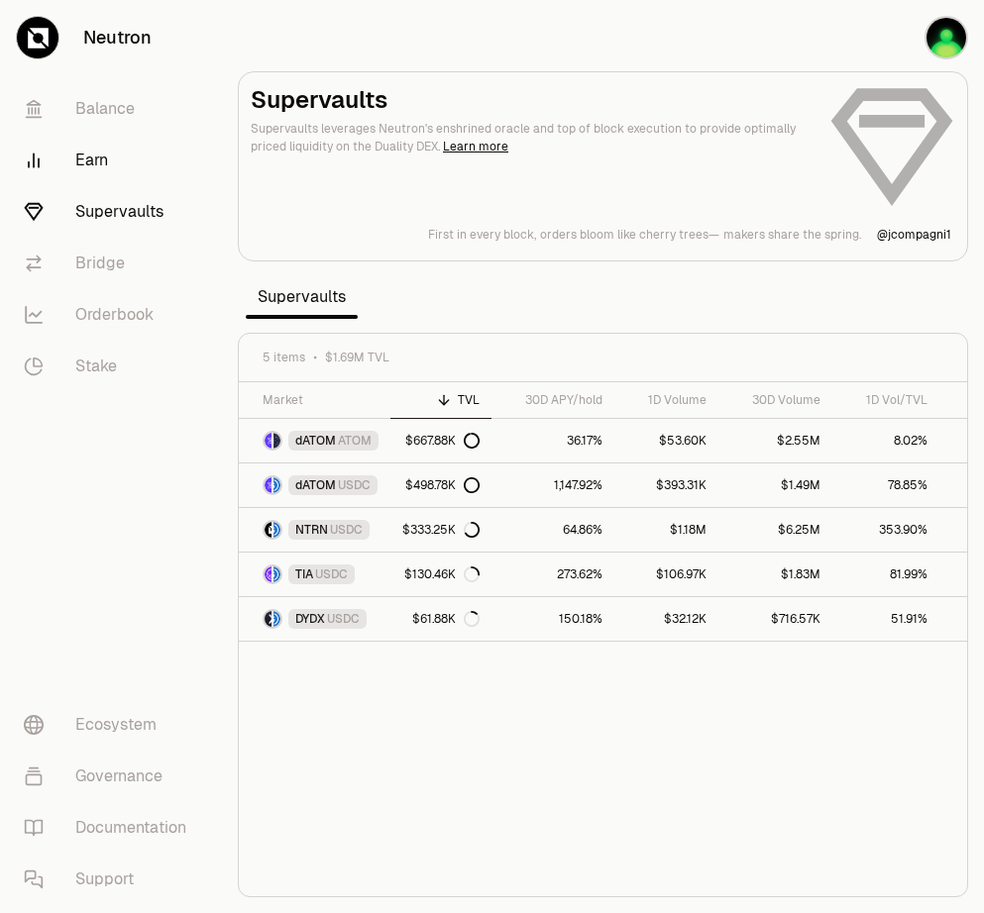
click at [93, 151] on link "Earn" at bounding box center [111, 161] width 206 height 52
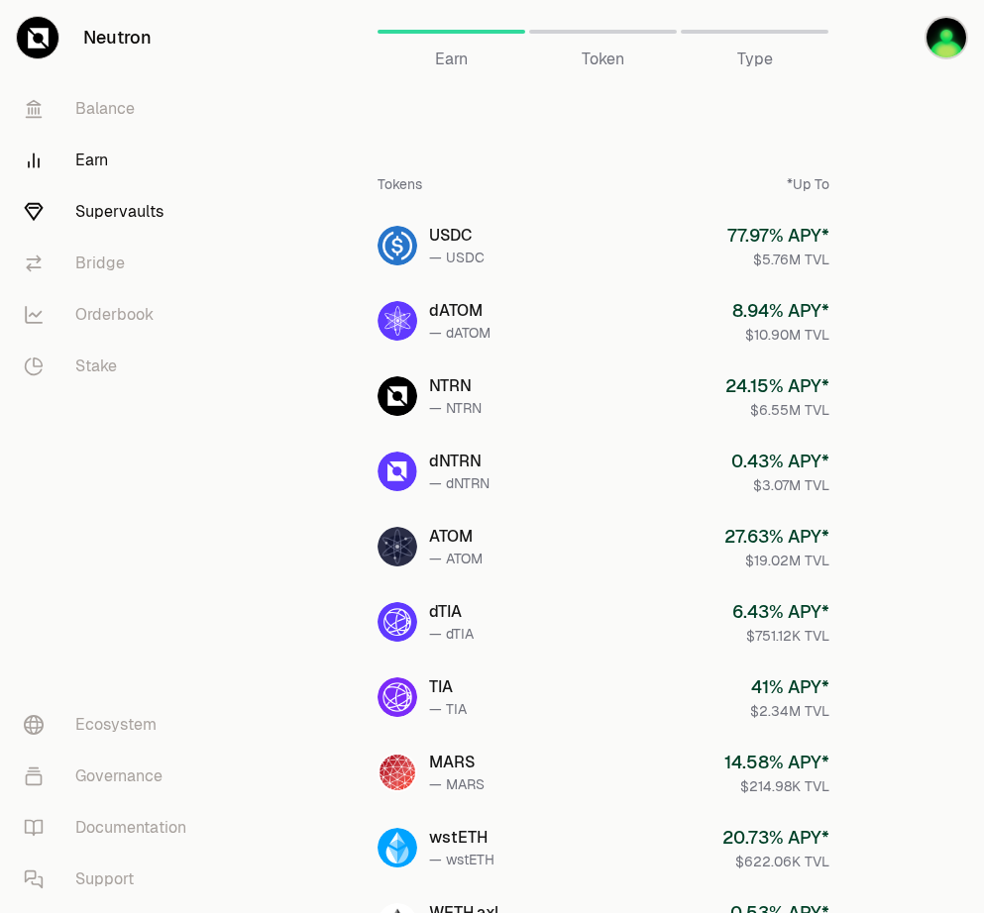
click at [101, 217] on link "Supervaults" at bounding box center [111, 212] width 206 height 52
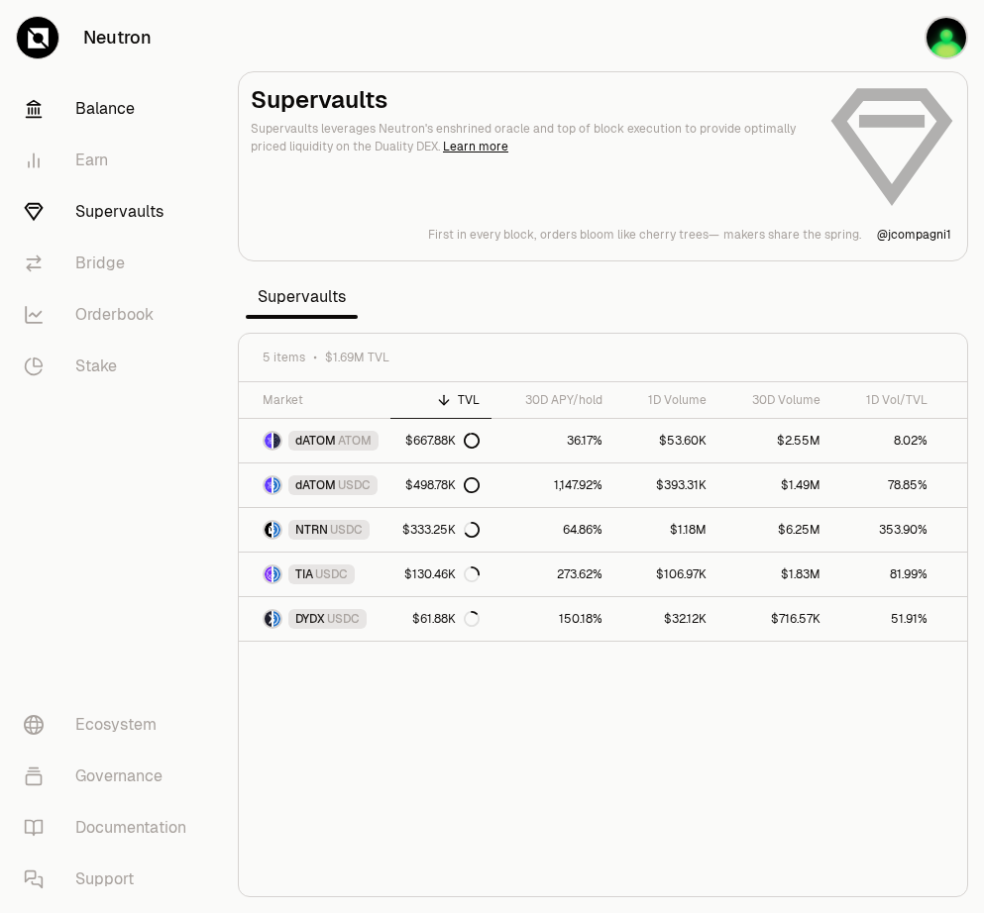
click at [101, 111] on link "Balance" at bounding box center [111, 109] width 206 height 52
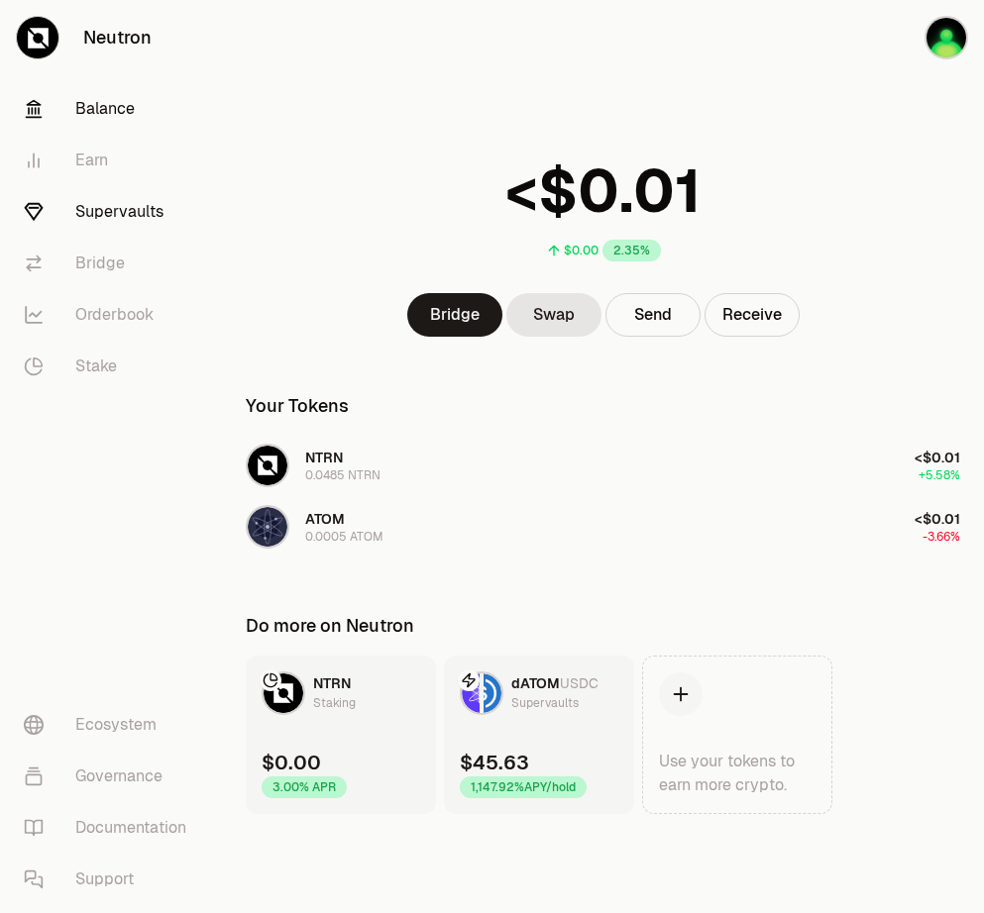
click at [108, 212] on link "Supervaults" at bounding box center [111, 212] width 206 height 52
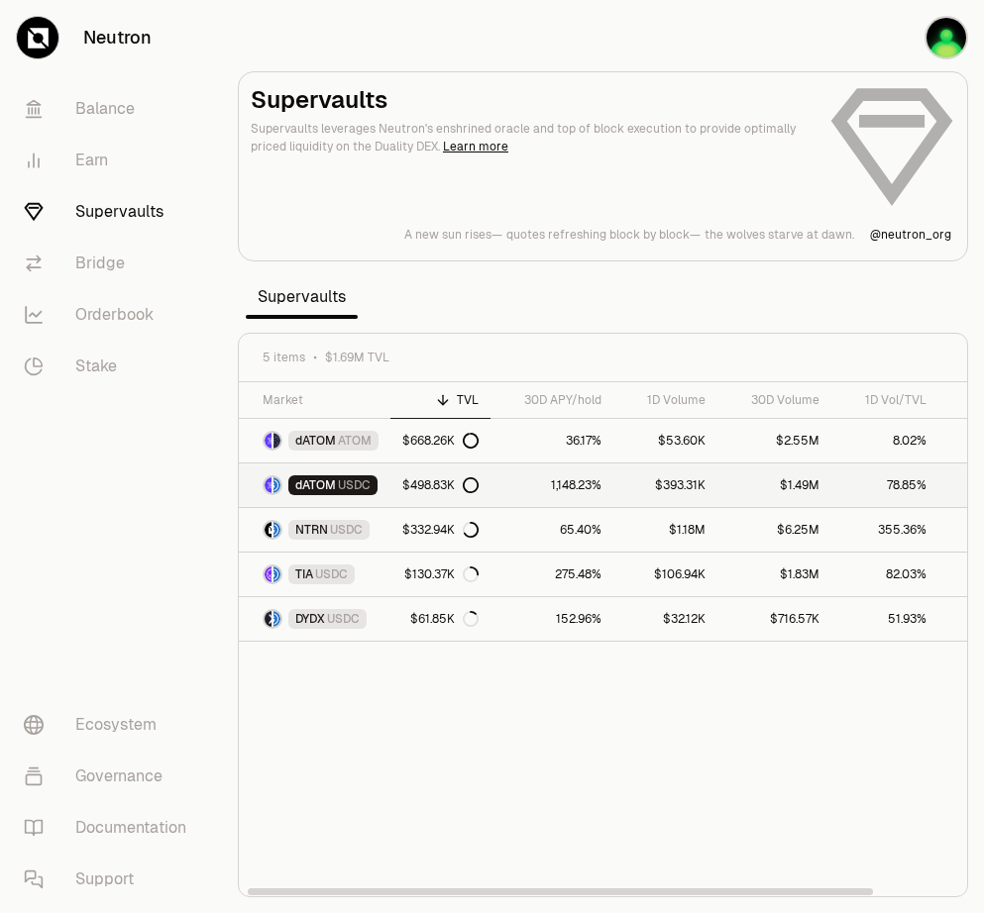
click at [358, 485] on span "USDC" at bounding box center [354, 485] width 33 height 16
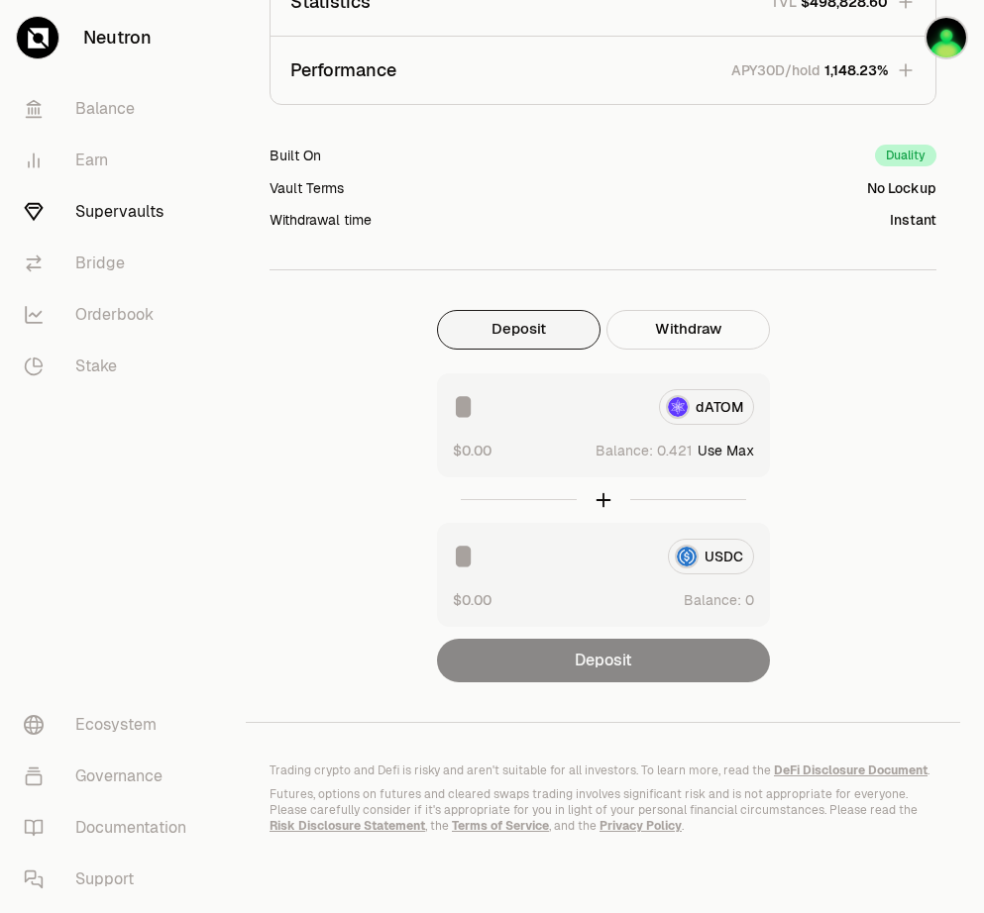
scroll to position [841, 0]
click at [739, 441] on button "Use Max" at bounding box center [725, 451] width 56 height 20
type input "********"
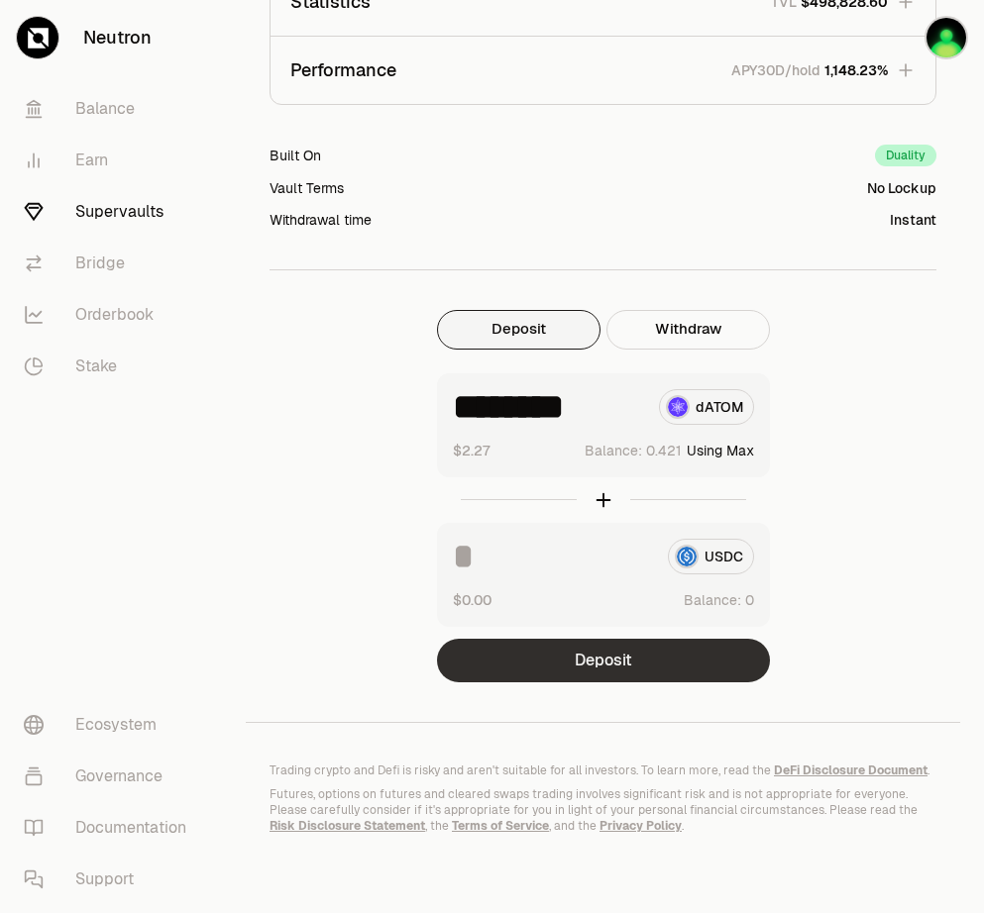
click at [613, 647] on button "Deposit" at bounding box center [603, 661] width 333 height 44
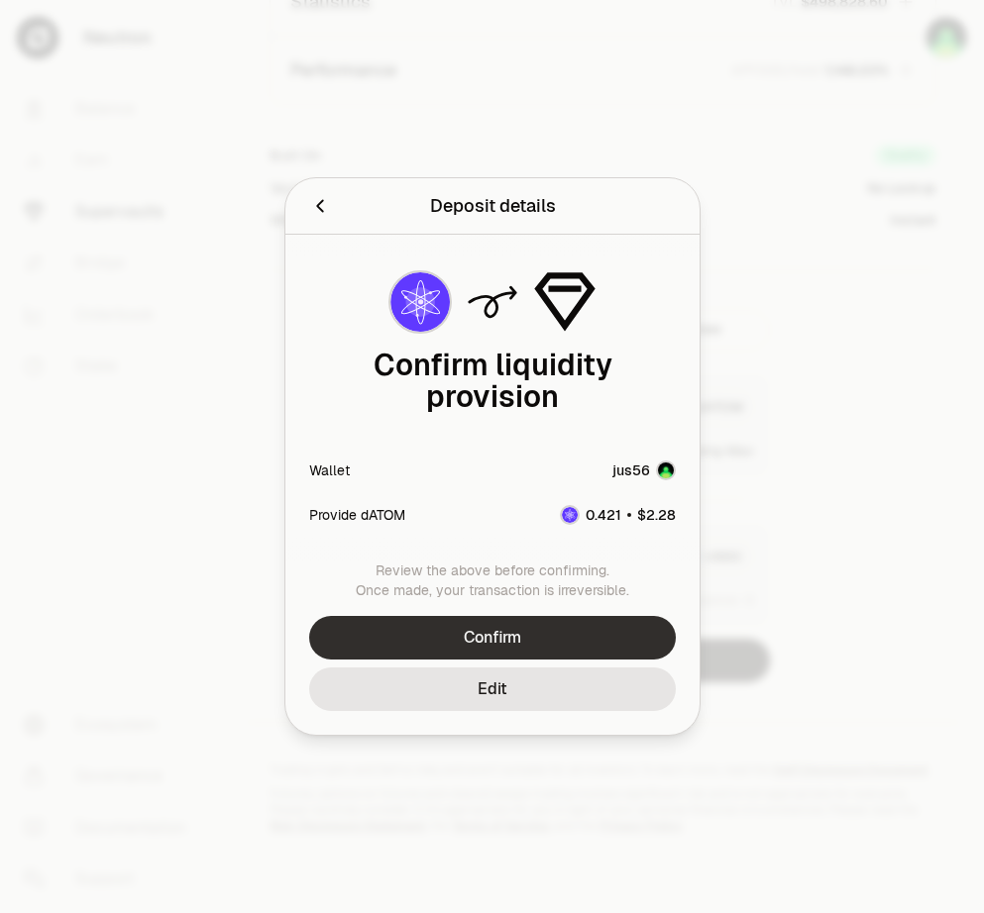
click at [547, 619] on button "Confirm" at bounding box center [492, 638] width 366 height 44
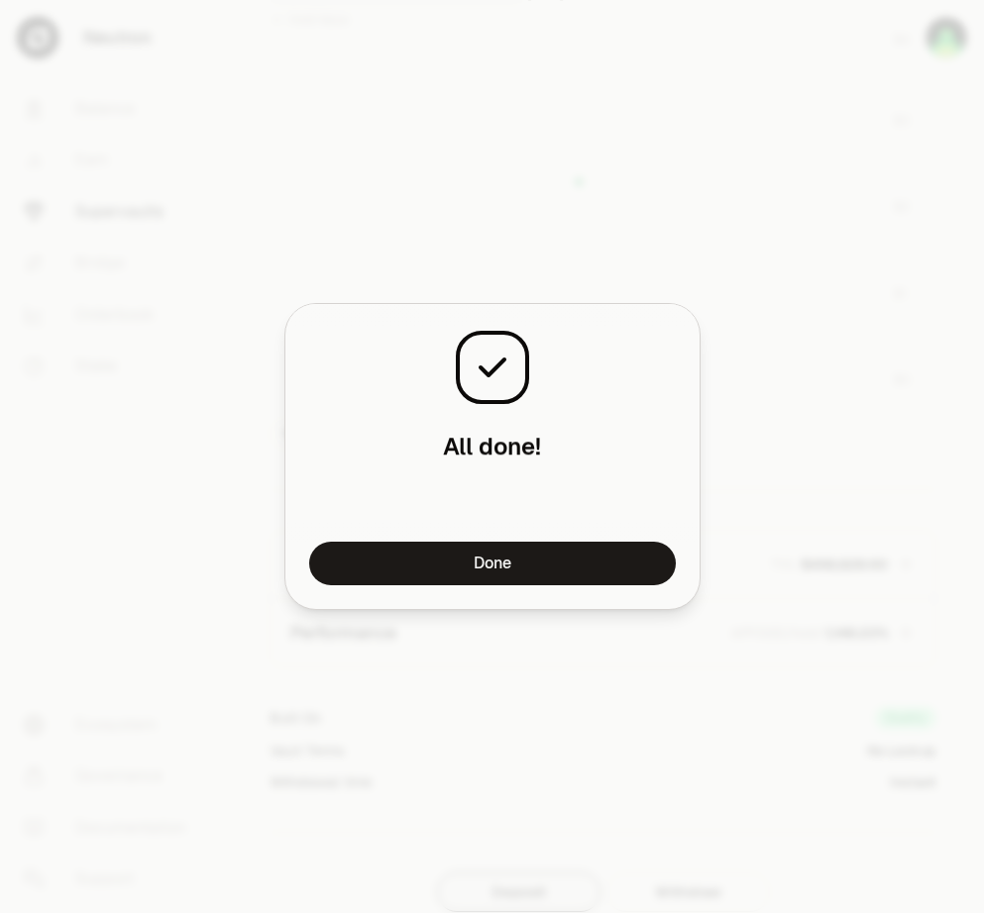
scroll to position [1419, 0]
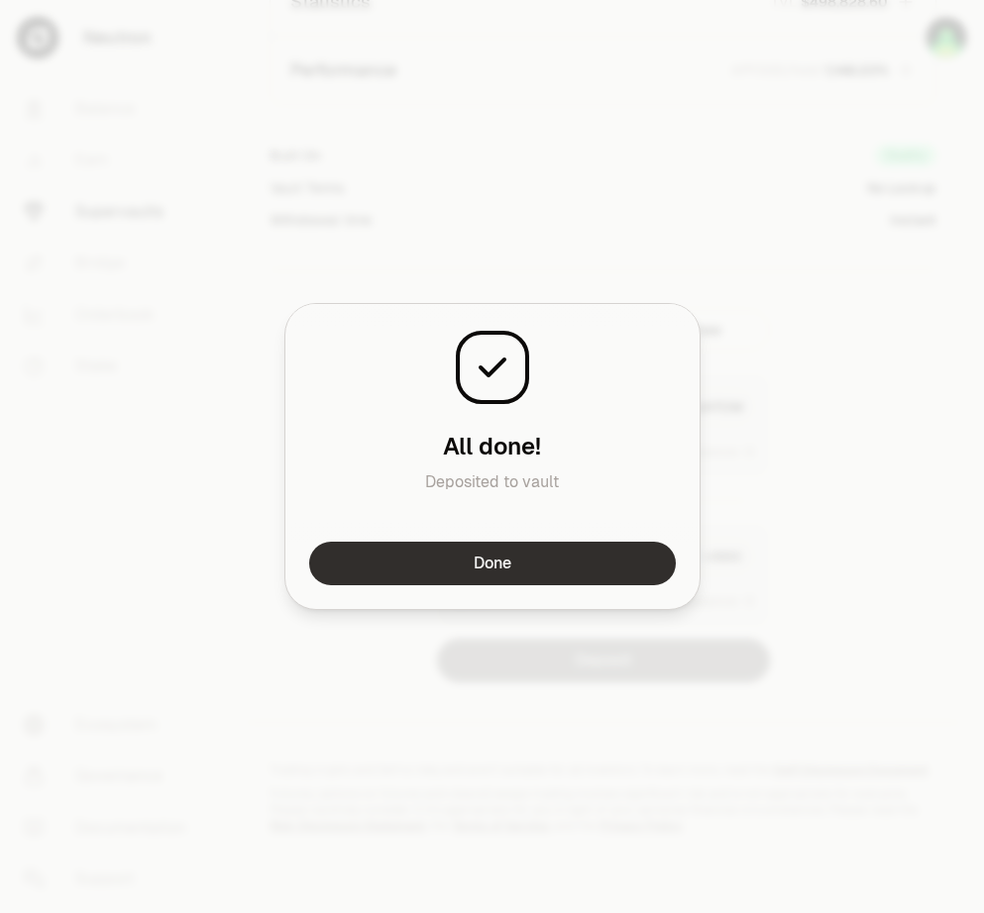
click at [482, 561] on button "Done" at bounding box center [492, 564] width 366 height 44
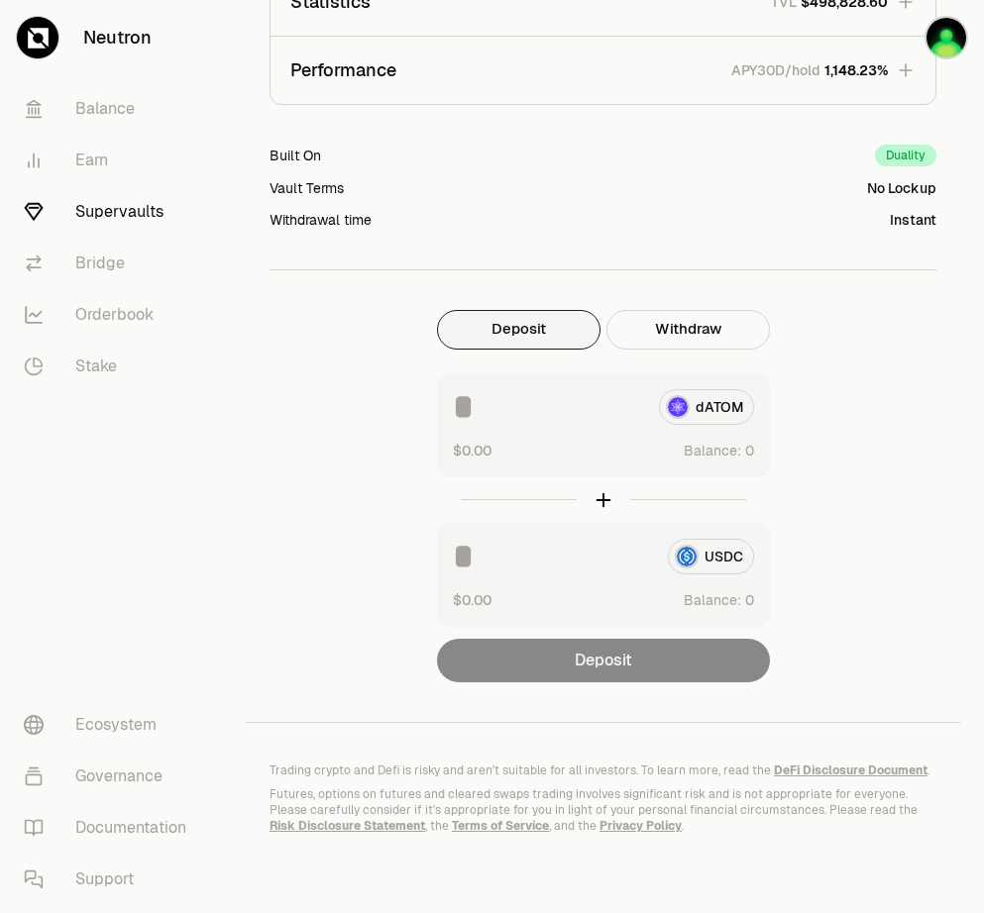
scroll to position [841, 0]
click at [744, 441] on button "Use Max" at bounding box center [725, 451] width 56 height 20
type input "********"
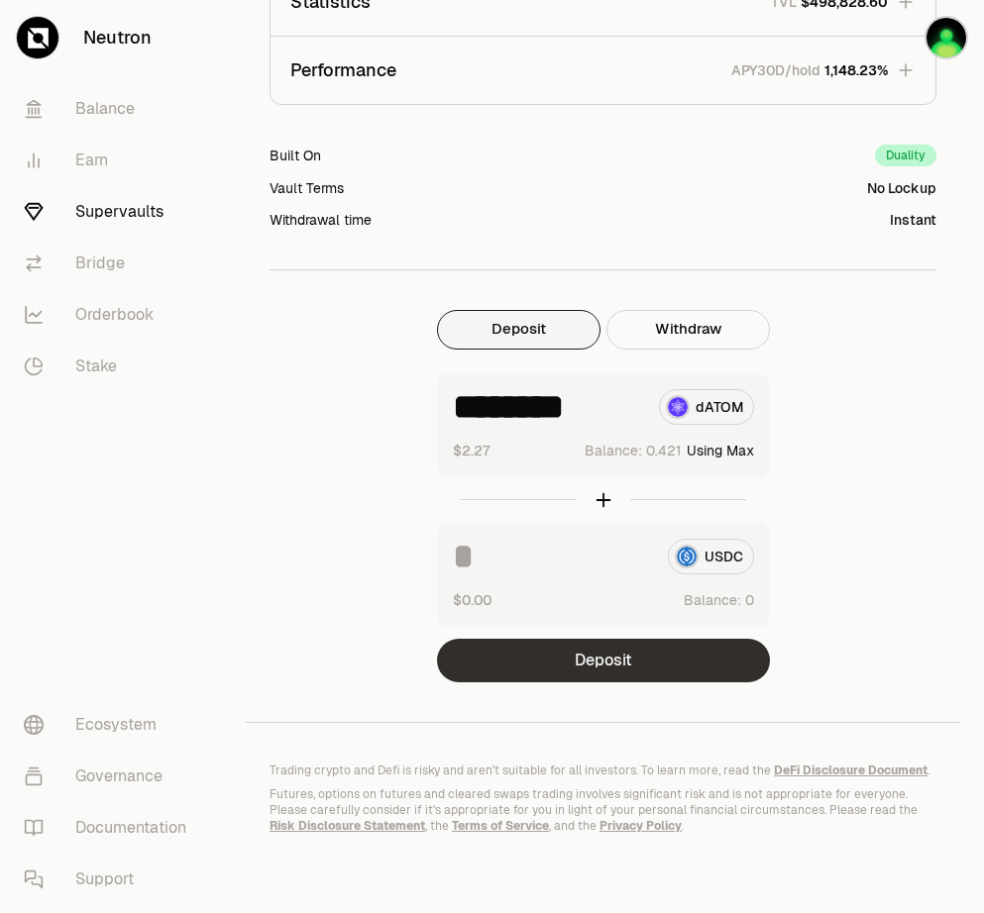
click at [636, 646] on button "Deposit" at bounding box center [603, 661] width 333 height 44
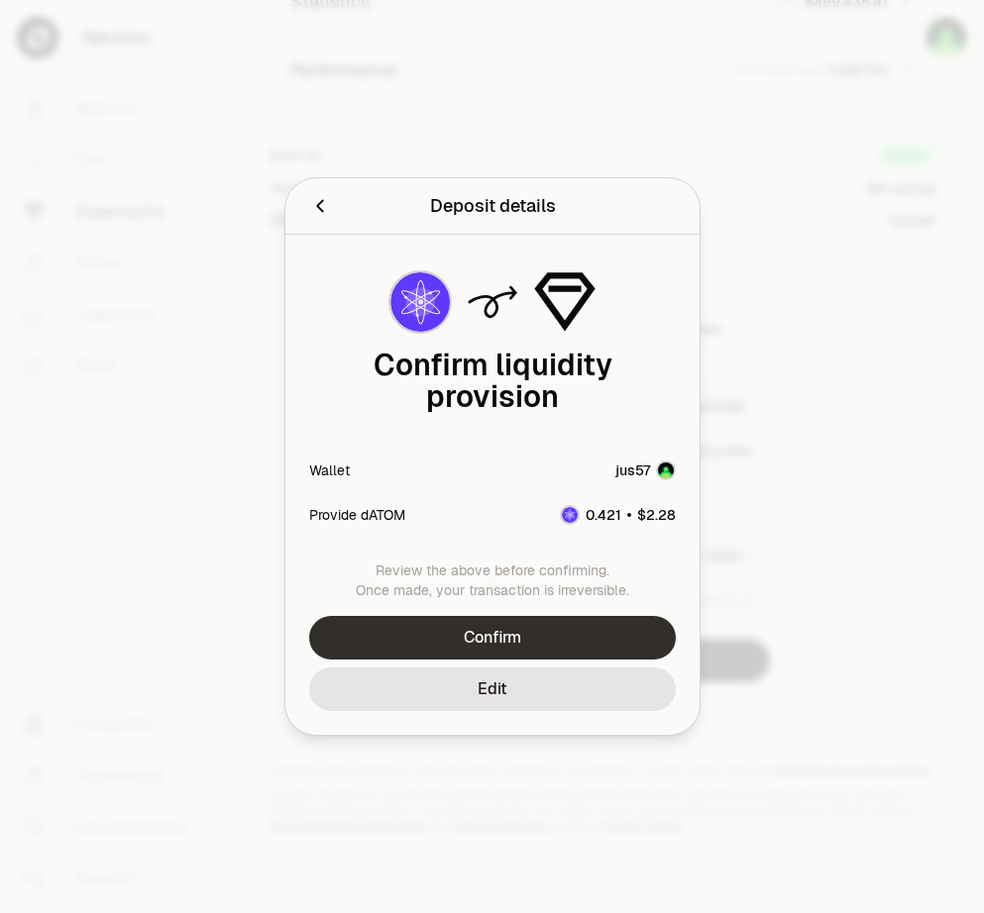
click at [579, 617] on button "Confirm" at bounding box center [492, 638] width 366 height 44
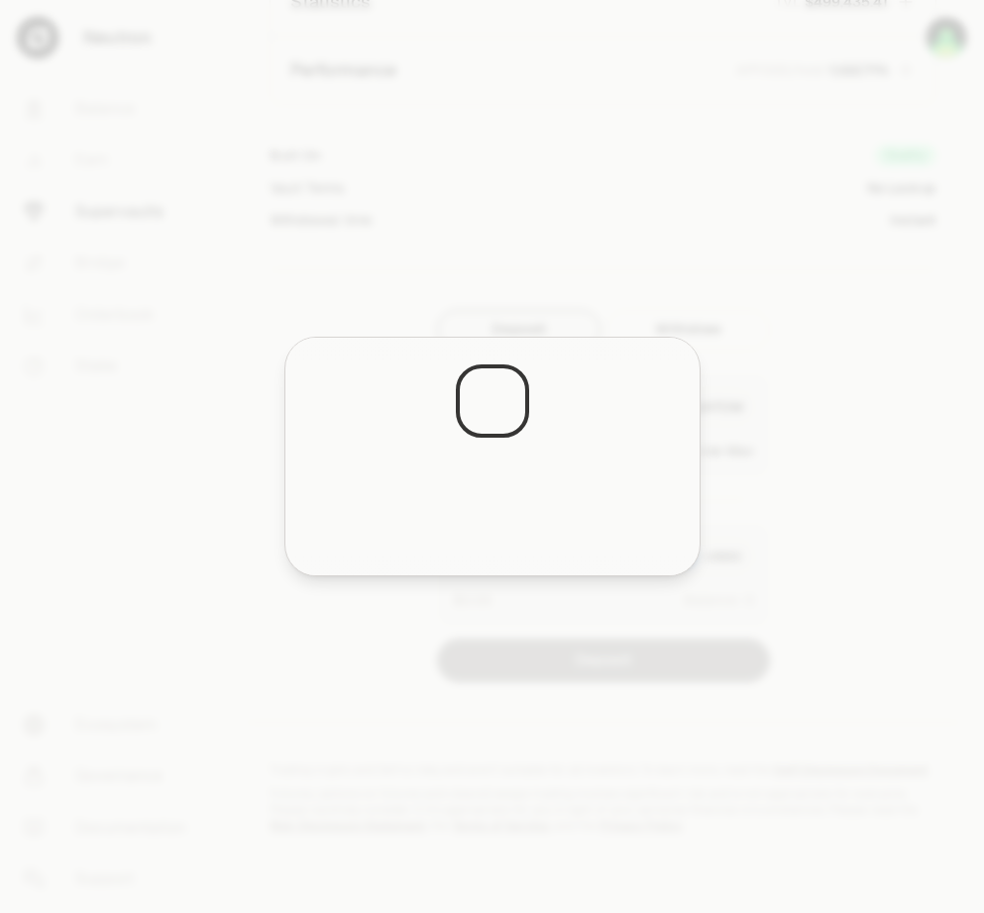
scroll to position [1419, 0]
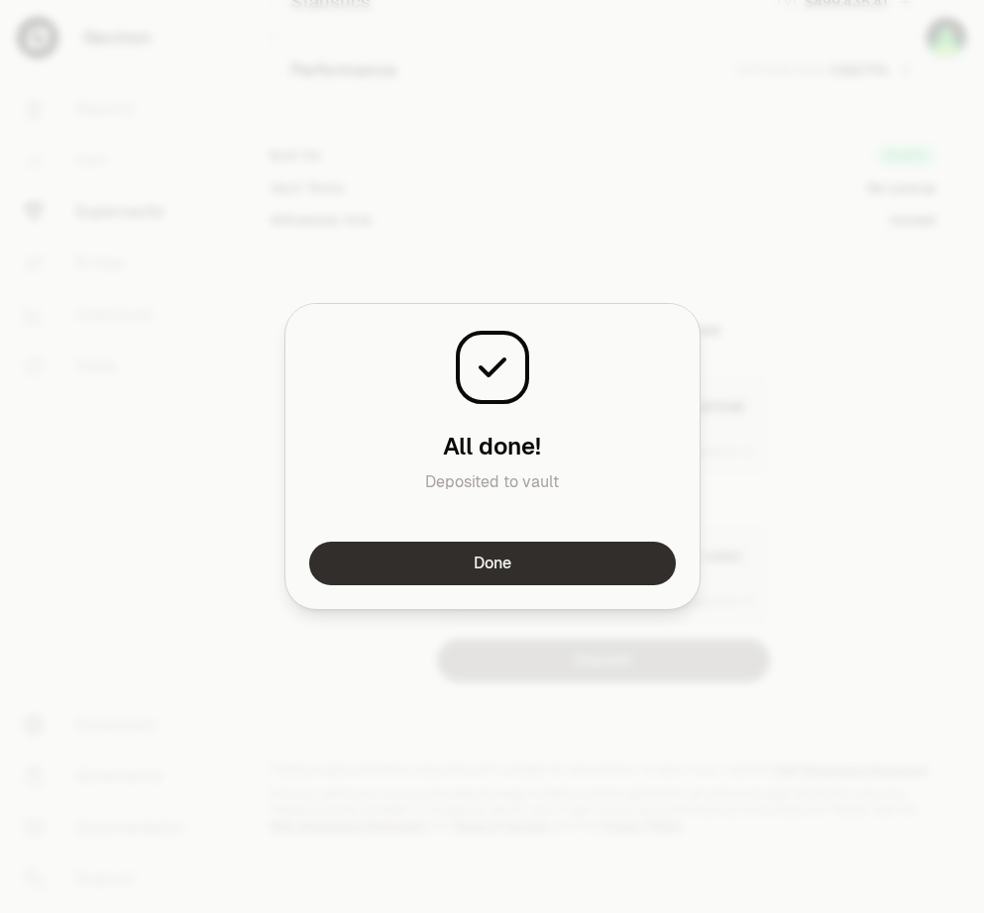
click at [533, 562] on button "Done" at bounding box center [492, 564] width 366 height 44
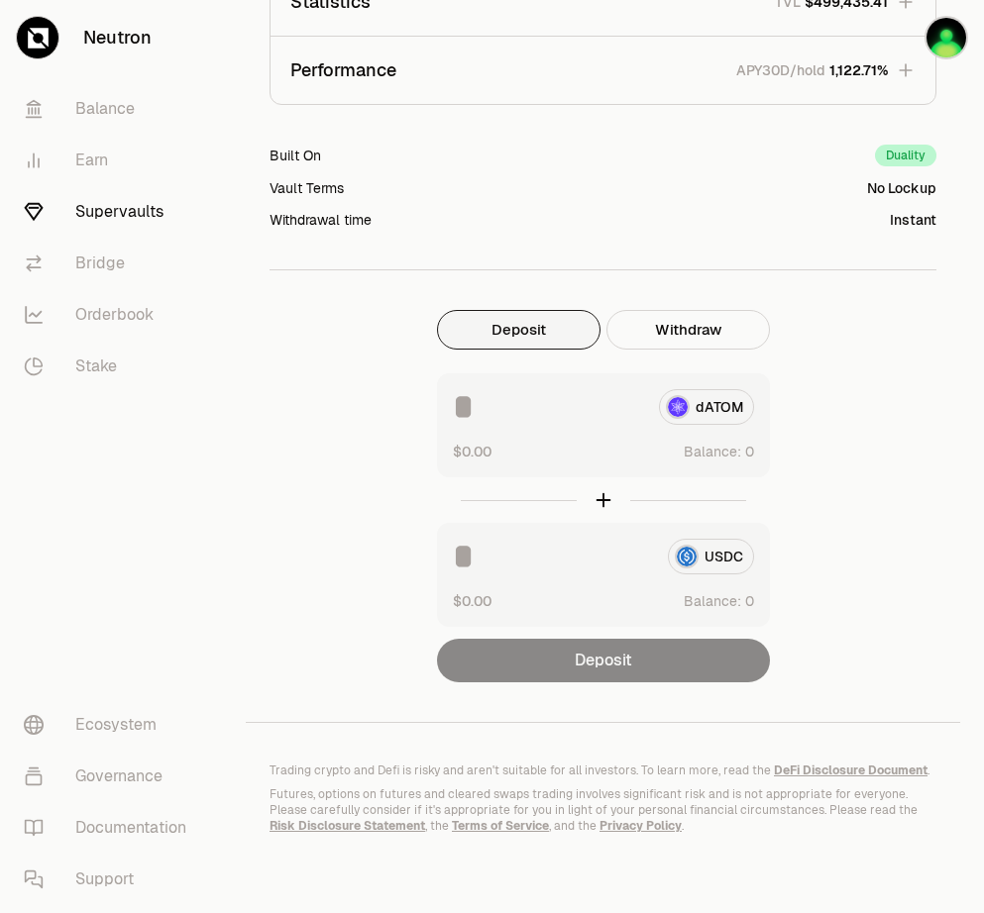
click at [143, 112] on link "Balance" at bounding box center [111, 109] width 206 height 52
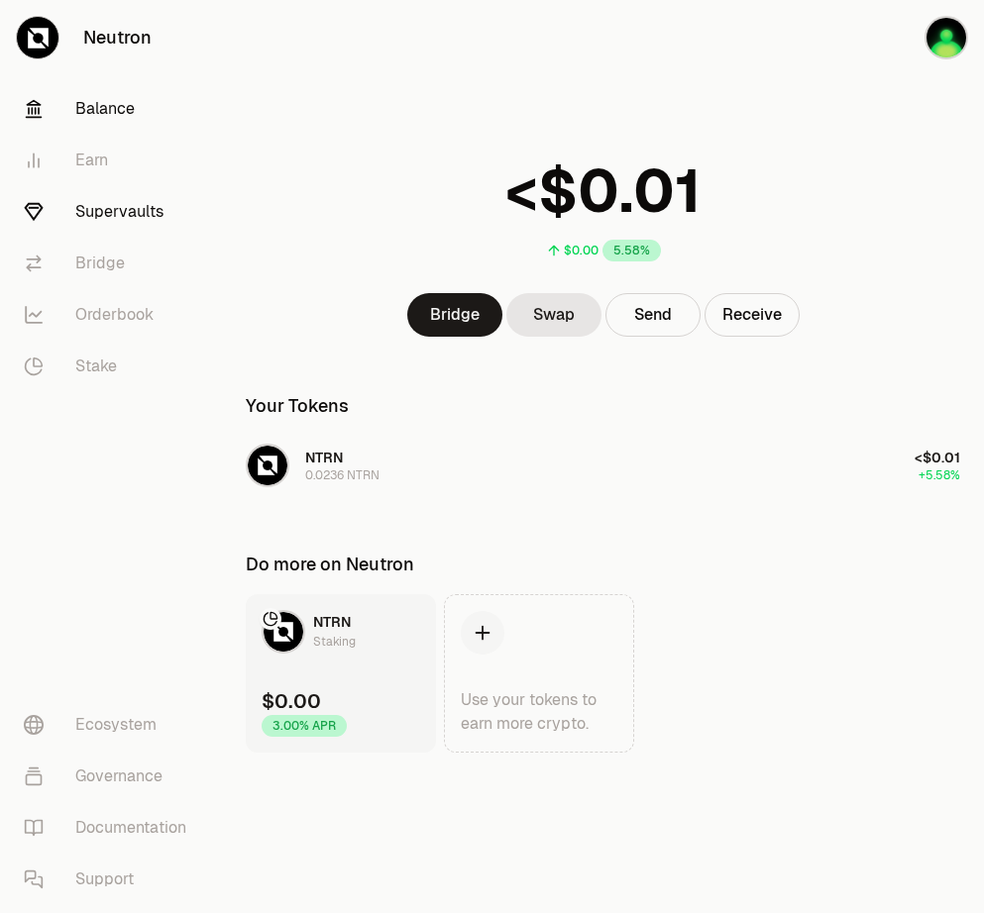
click at [126, 205] on link "Supervaults" at bounding box center [111, 212] width 206 height 52
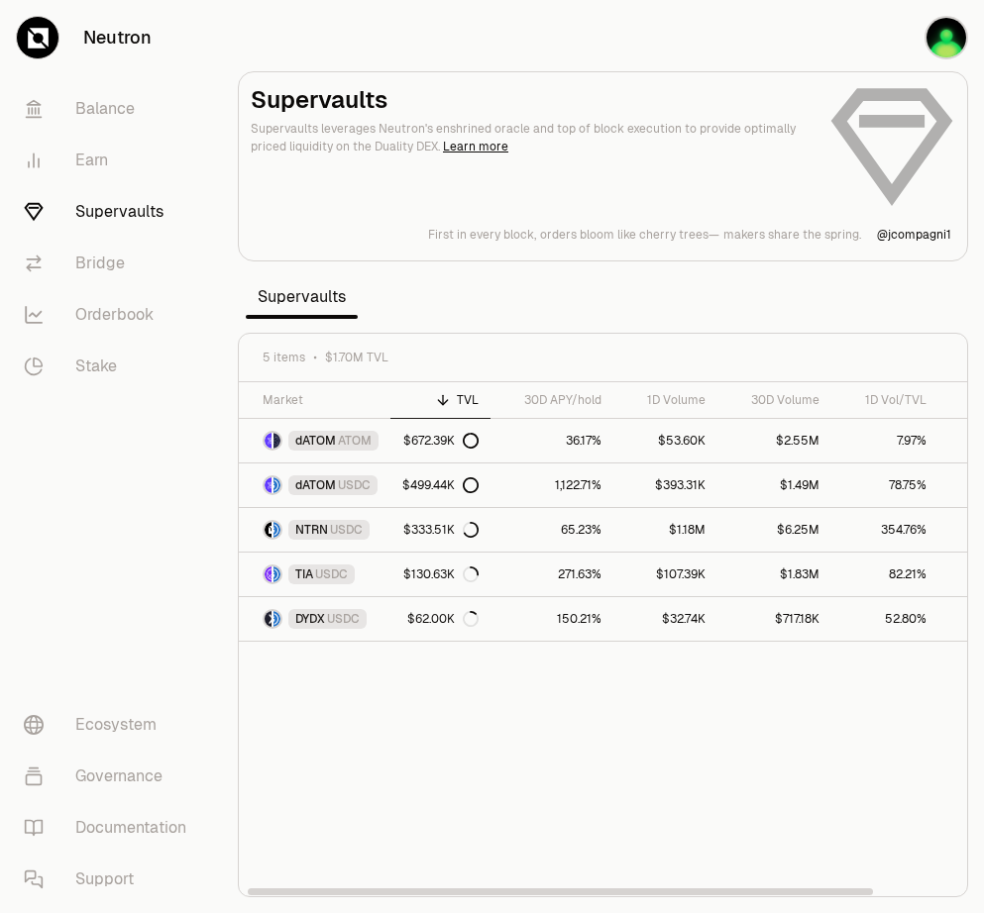
click at [584, 704] on div "Market TVL 30D APY/hold 1D Volume 30D Volume 1D Vol/TVL My Position dATOM ATOM …" at bounding box center [603, 639] width 728 height 515
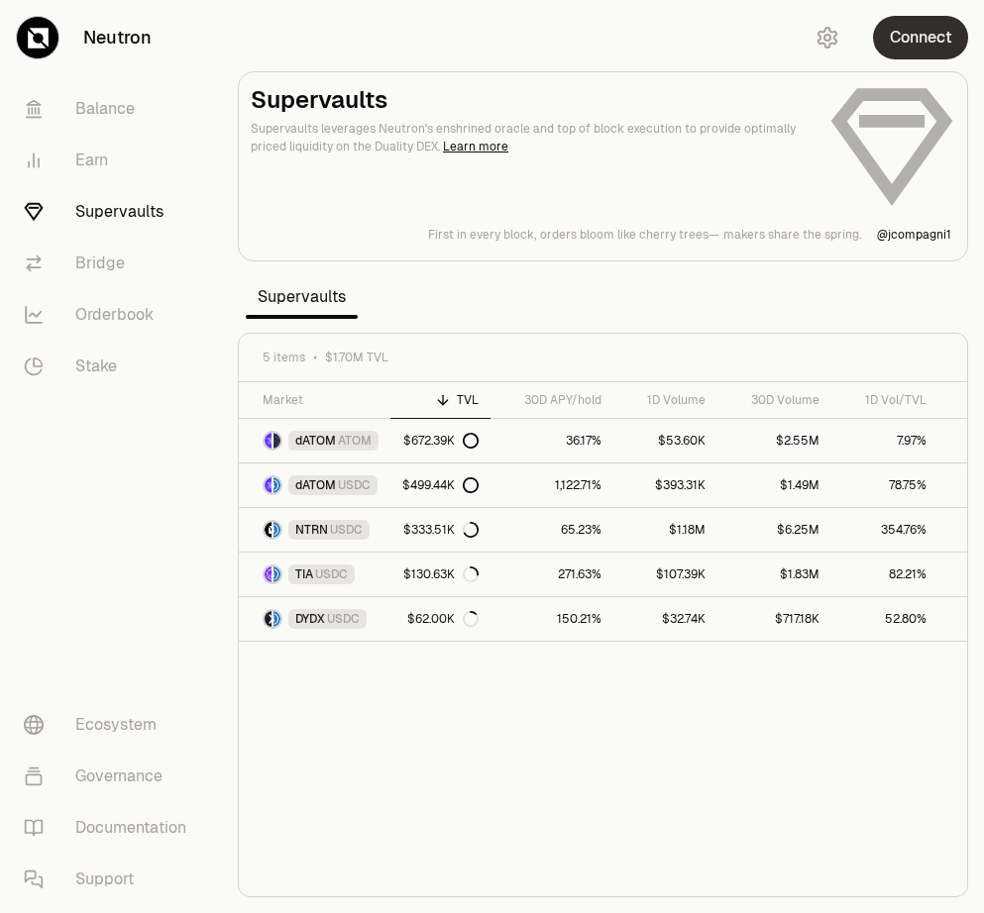
click at [901, 36] on button "Connect" at bounding box center [920, 38] width 95 height 44
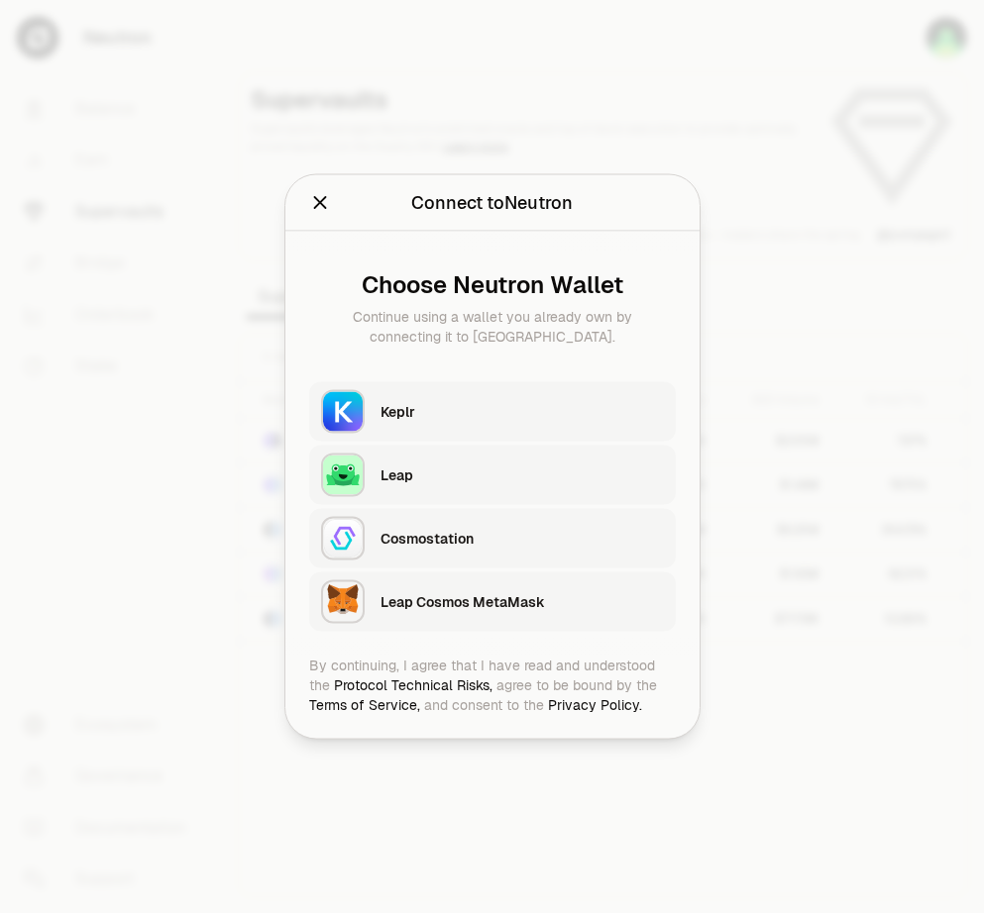
click at [418, 419] on div "Keplr" at bounding box center [521, 412] width 283 height 20
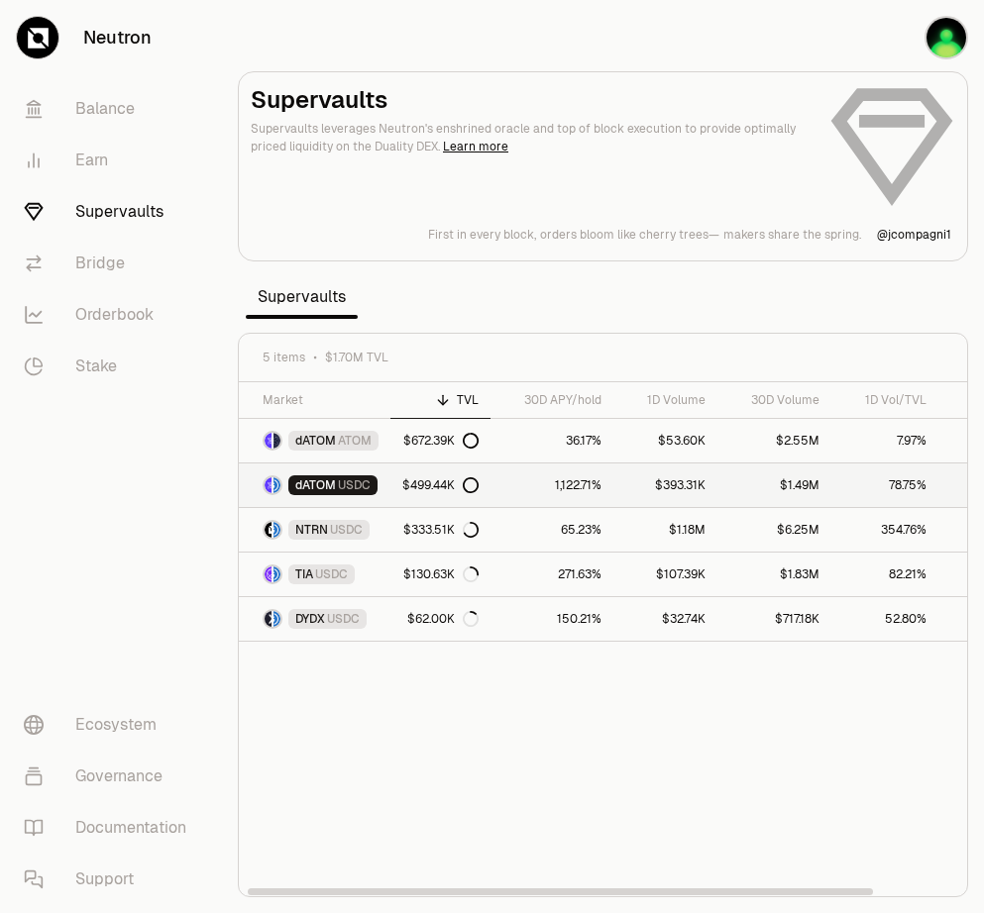
click at [327, 487] on span "dATOM" at bounding box center [315, 485] width 41 height 16
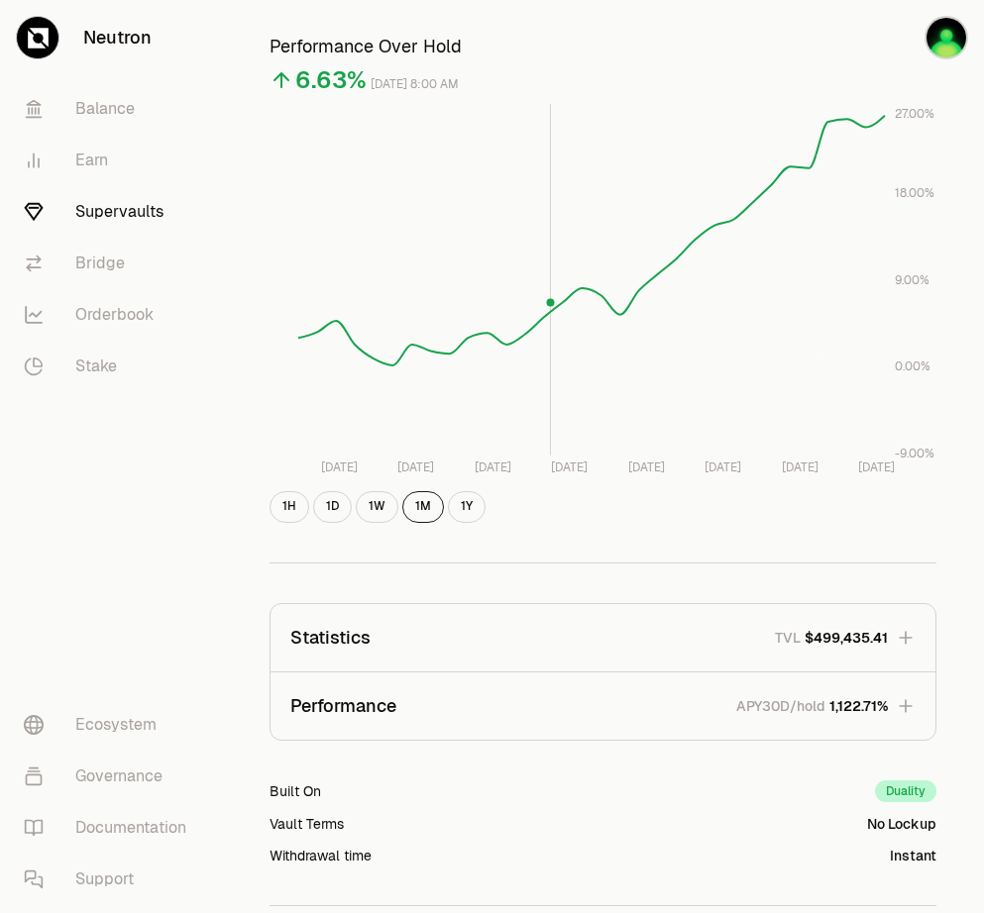
scroll to position [643, 0]
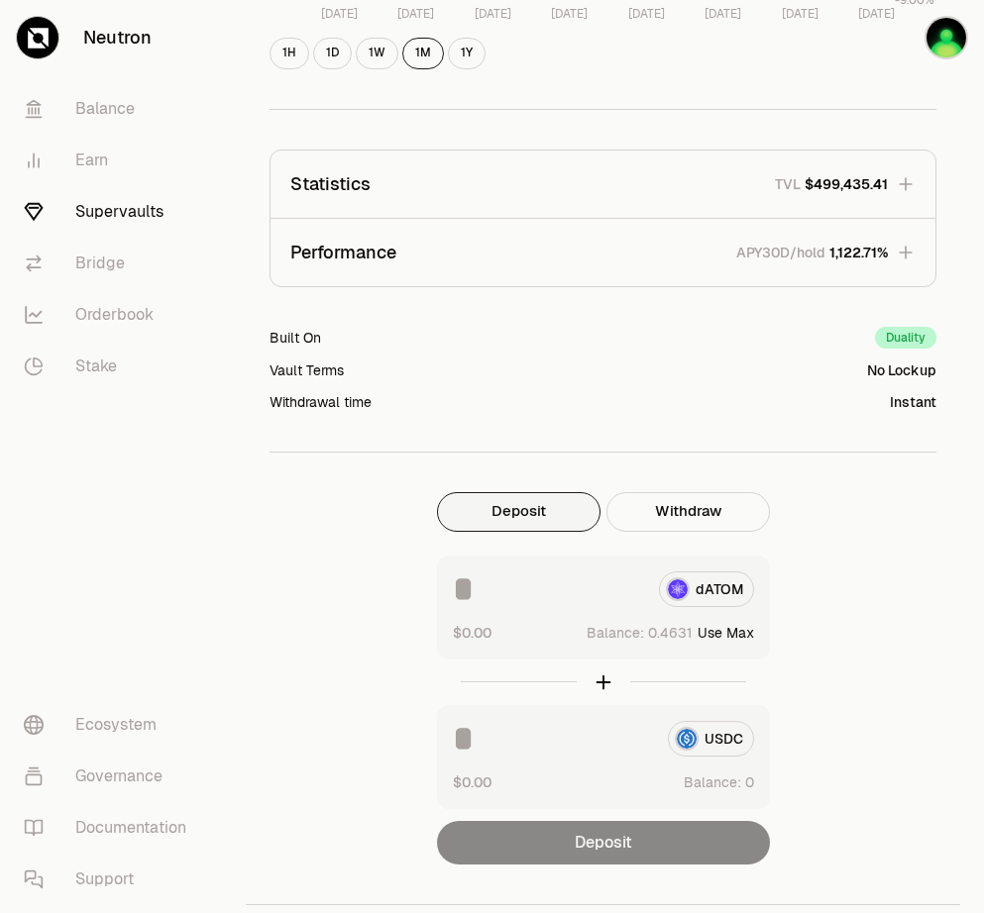
click at [741, 634] on button "Use Max" at bounding box center [725, 633] width 56 height 20
type input "********"
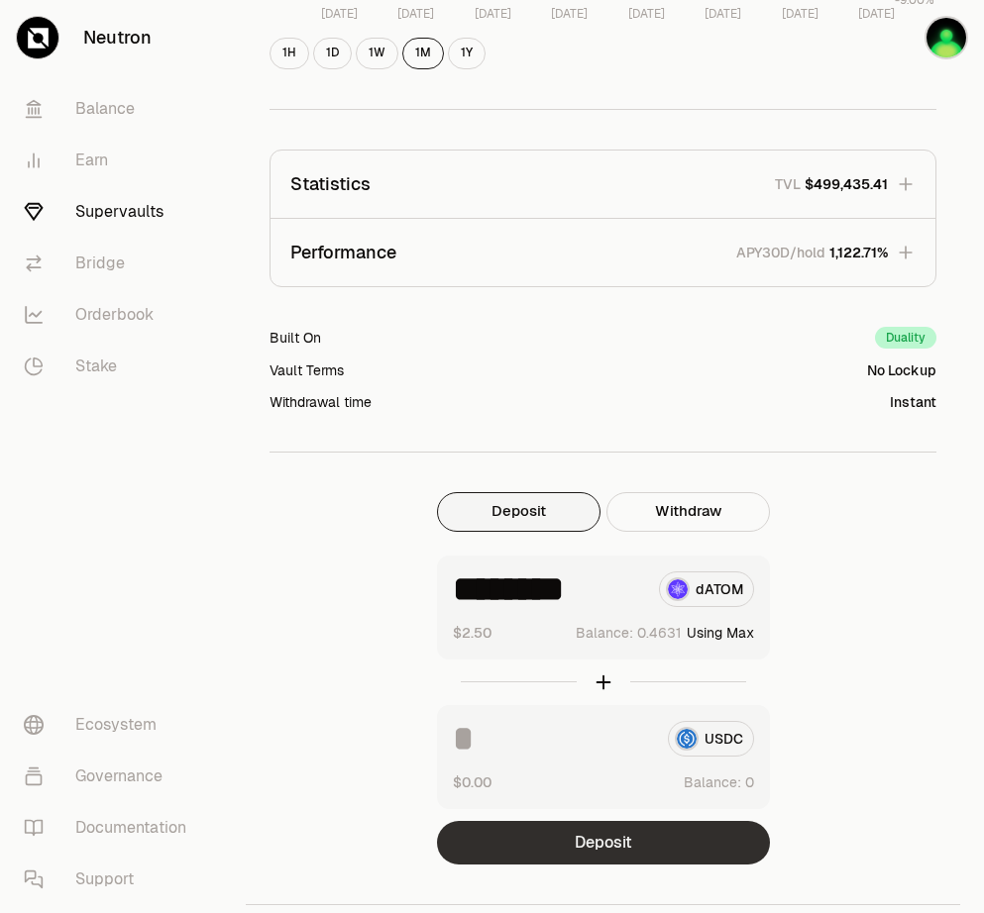
click at [676, 849] on button "Deposit" at bounding box center [603, 843] width 333 height 44
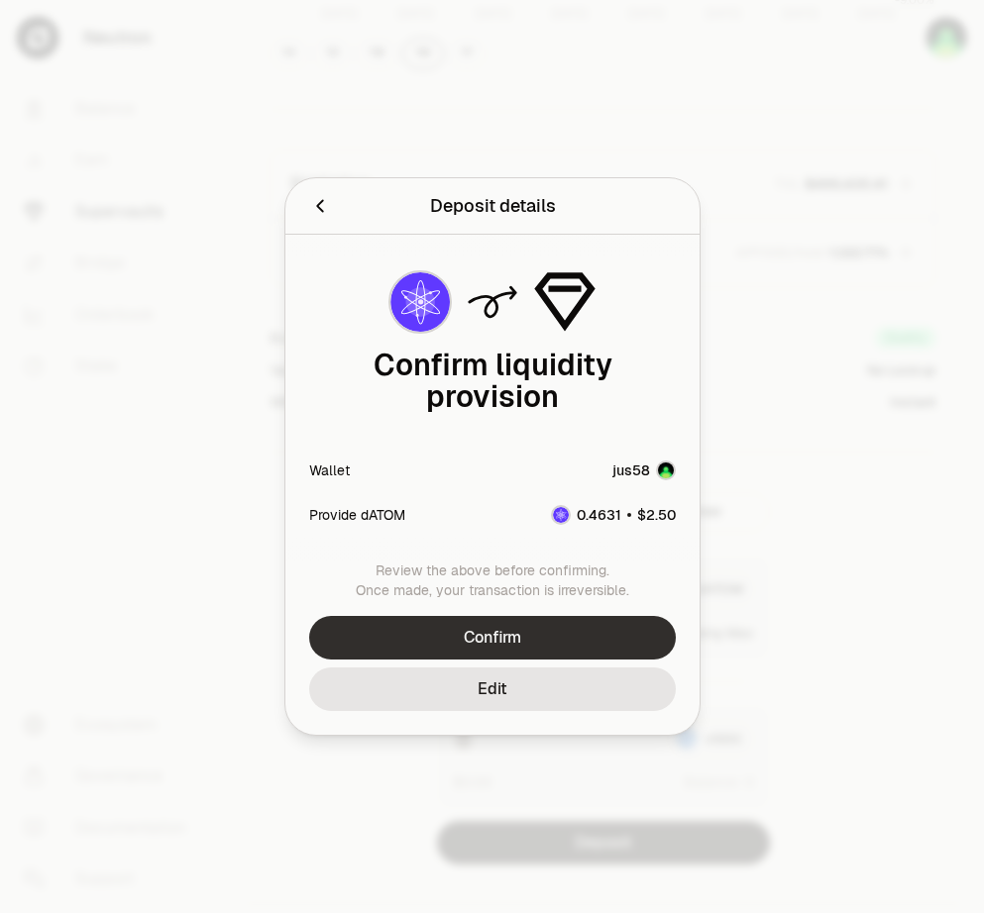
click at [526, 631] on button "Confirm" at bounding box center [492, 638] width 366 height 44
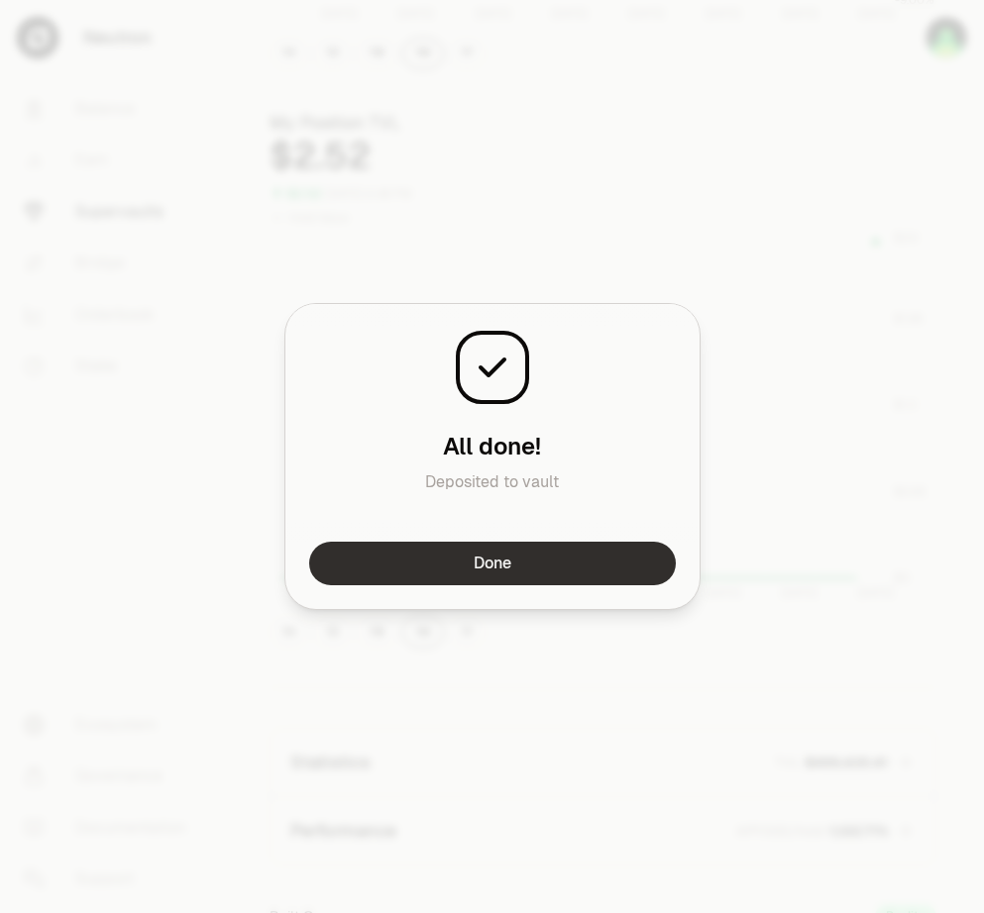
click at [538, 568] on button "Done" at bounding box center [492, 564] width 366 height 44
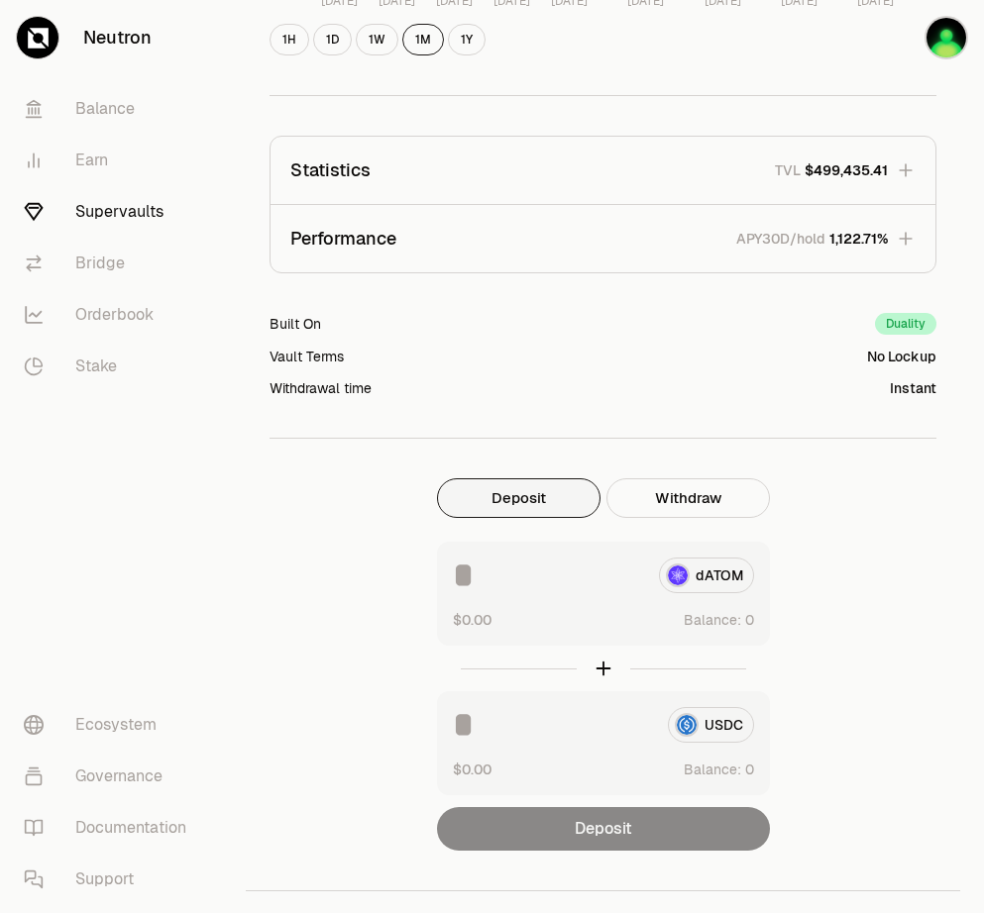
scroll to position [1239, 0]
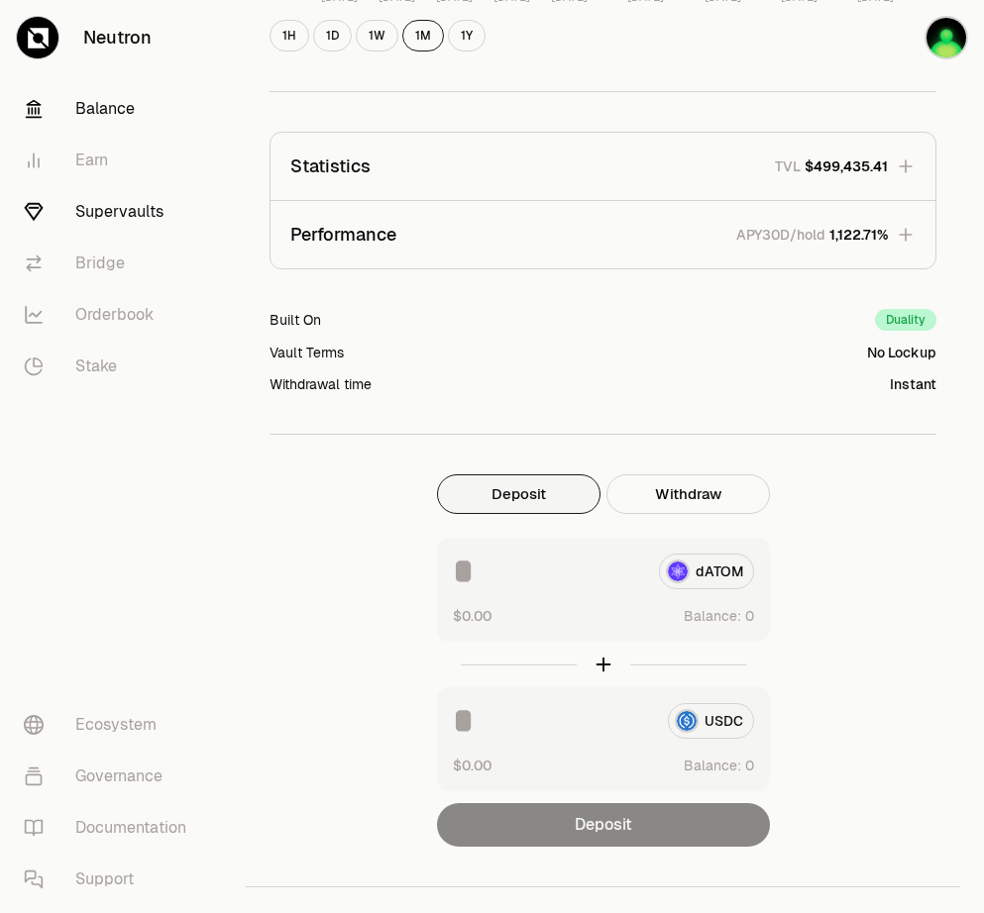
click at [113, 117] on link "Balance" at bounding box center [111, 109] width 206 height 52
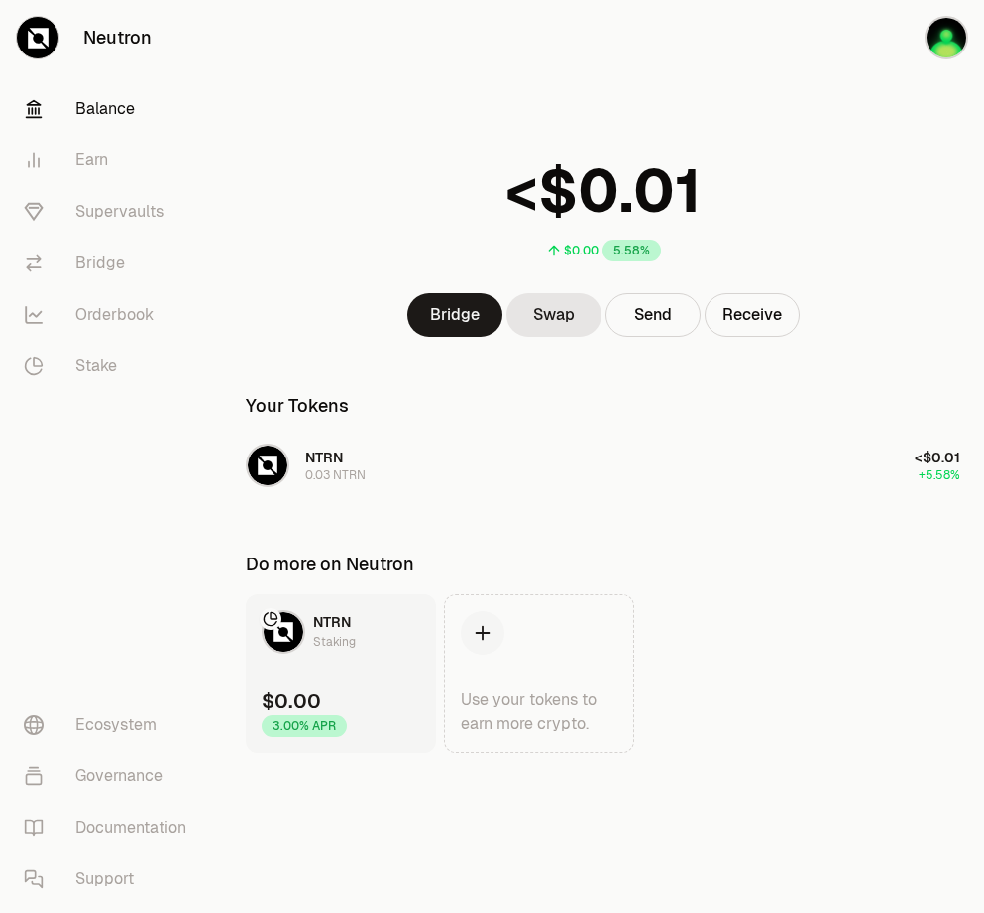
click at [728, 80] on div "$0.00 5.58% Bridge Swap Send Receive Your Tokens NTRN 0.03 NTRN <$0.01 +5.58% D…" at bounding box center [603, 376] width 762 height 753
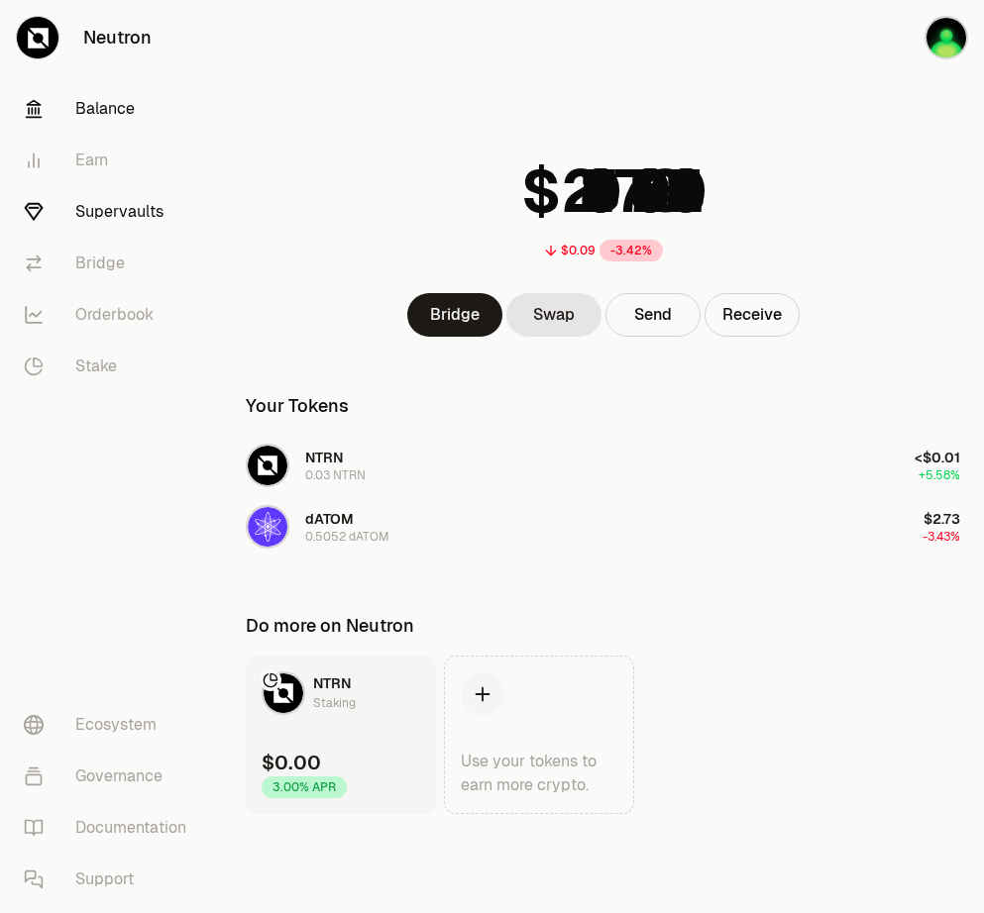
click at [134, 204] on link "Supervaults" at bounding box center [111, 212] width 206 height 52
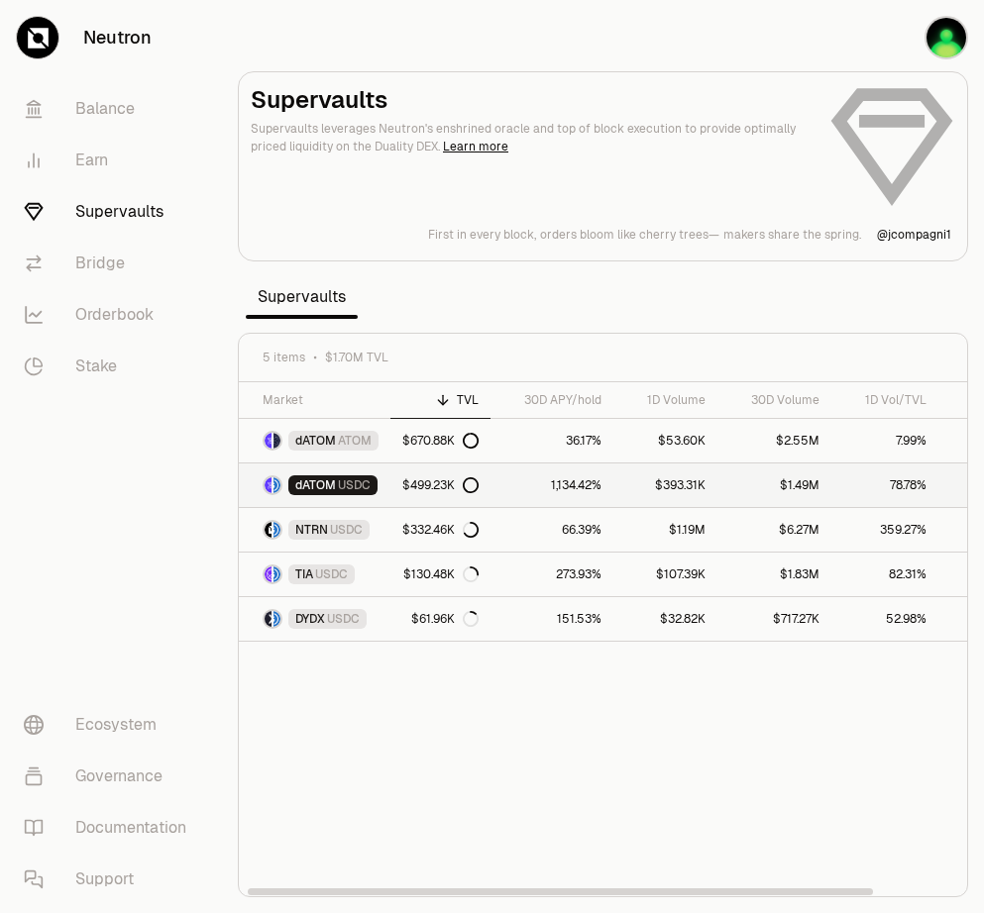
click at [335, 490] on span "dATOM" at bounding box center [315, 485] width 41 height 16
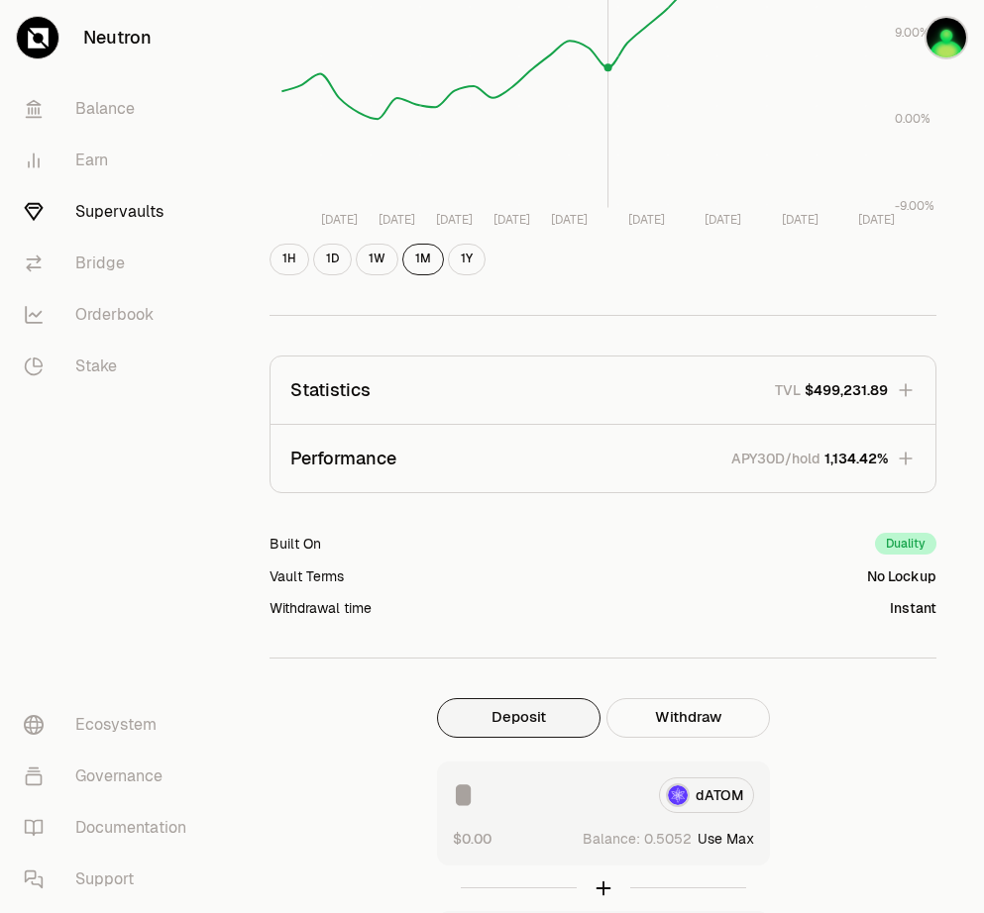
scroll to position [841, 0]
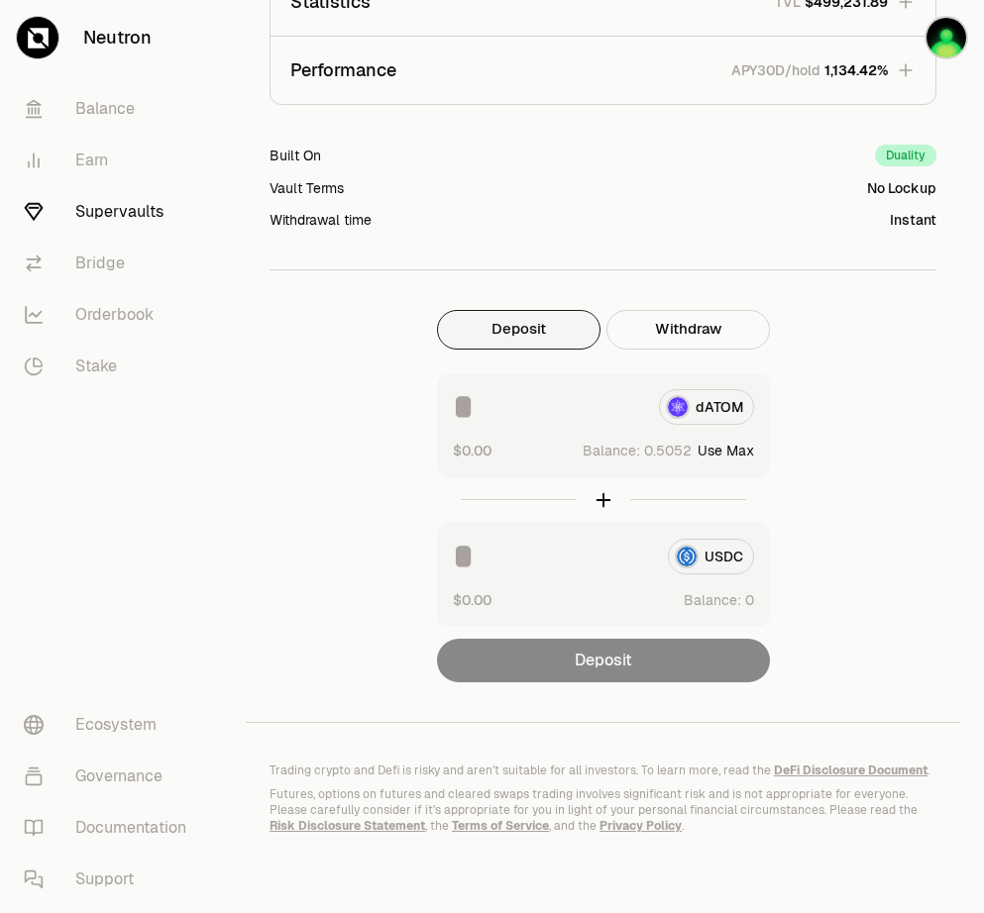
click at [735, 441] on button "Use Max" at bounding box center [725, 451] width 56 height 20
type input "********"
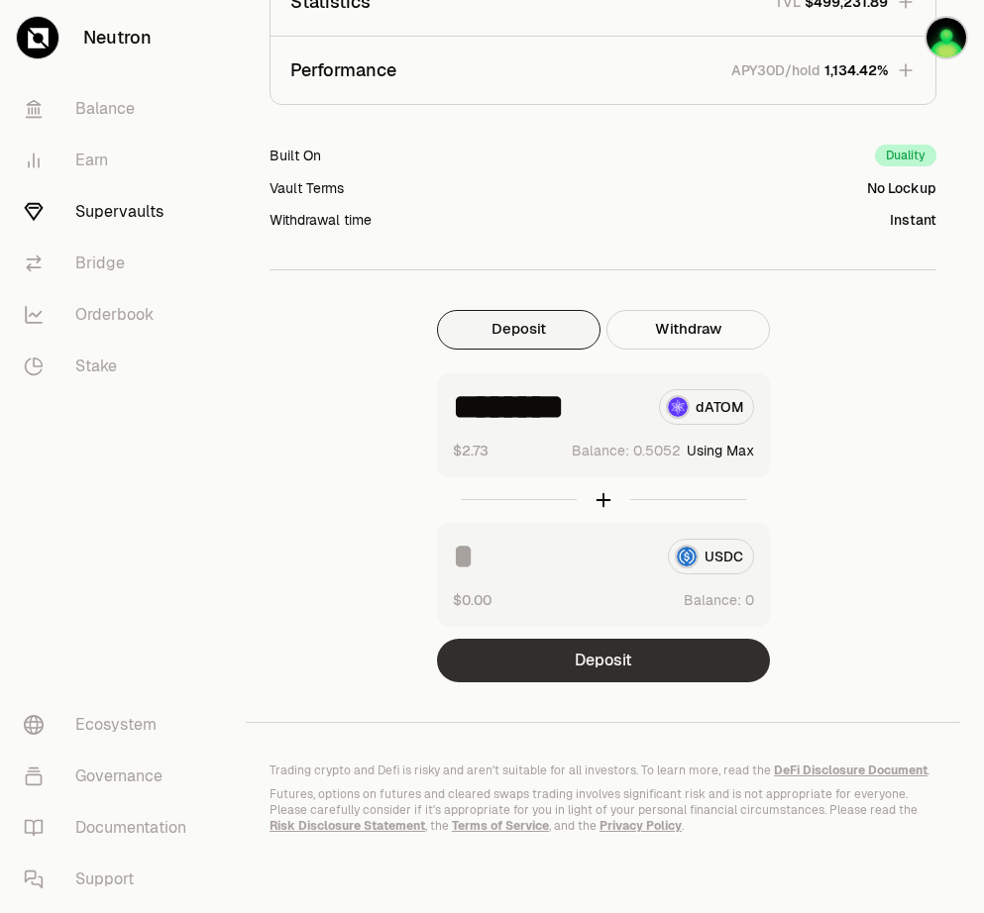
click at [641, 642] on button "Deposit" at bounding box center [603, 661] width 333 height 44
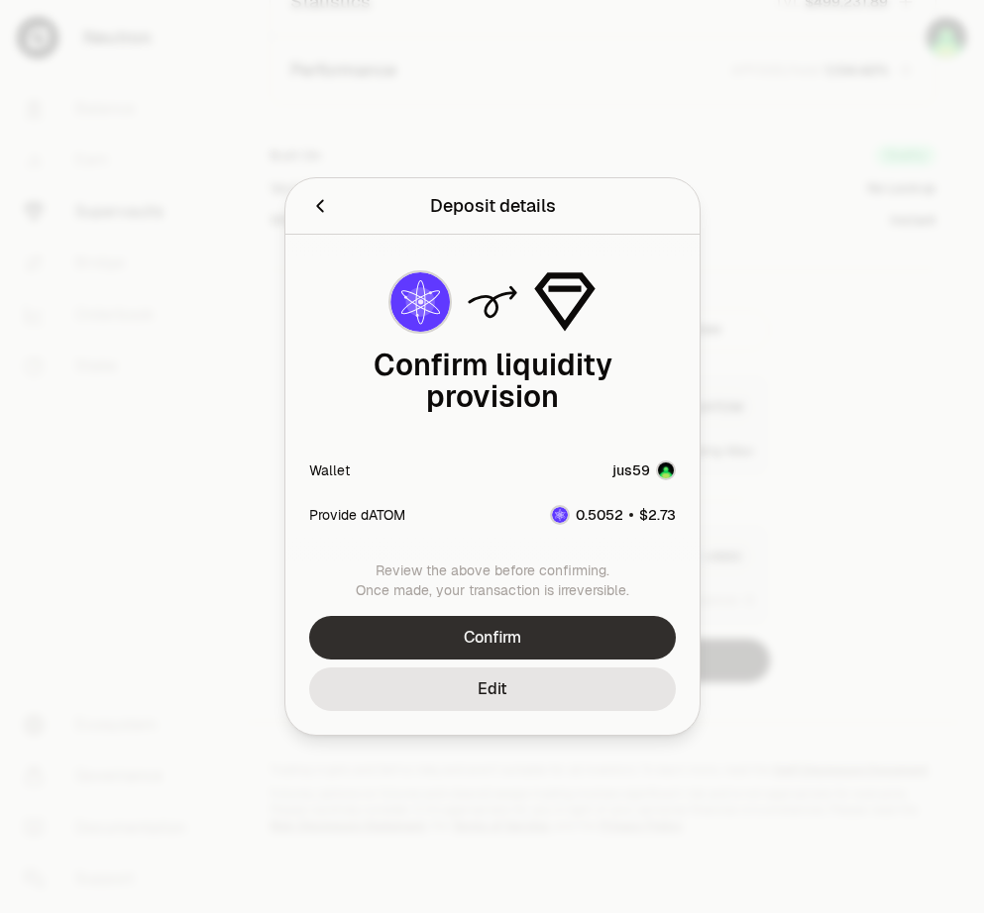
click at [572, 632] on button "Confirm" at bounding box center [492, 638] width 366 height 44
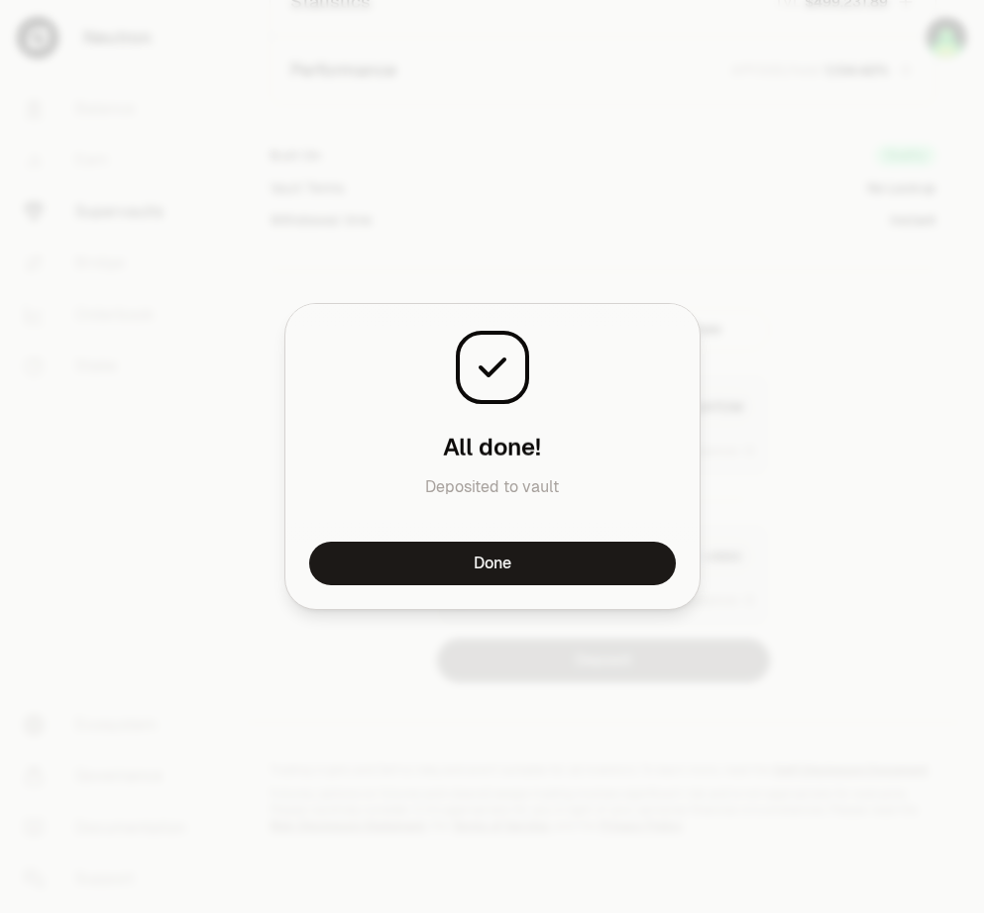
scroll to position [1419, 0]
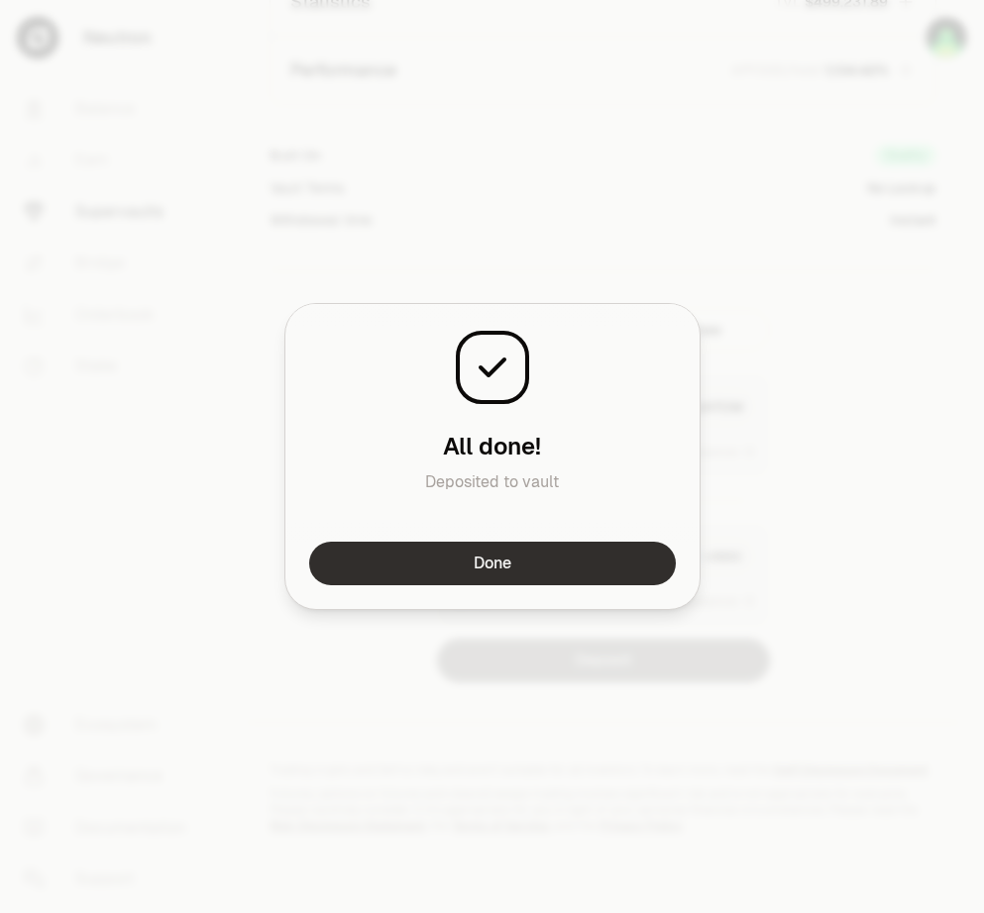
click at [566, 562] on button "Done" at bounding box center [492, 564] width 366 height 44
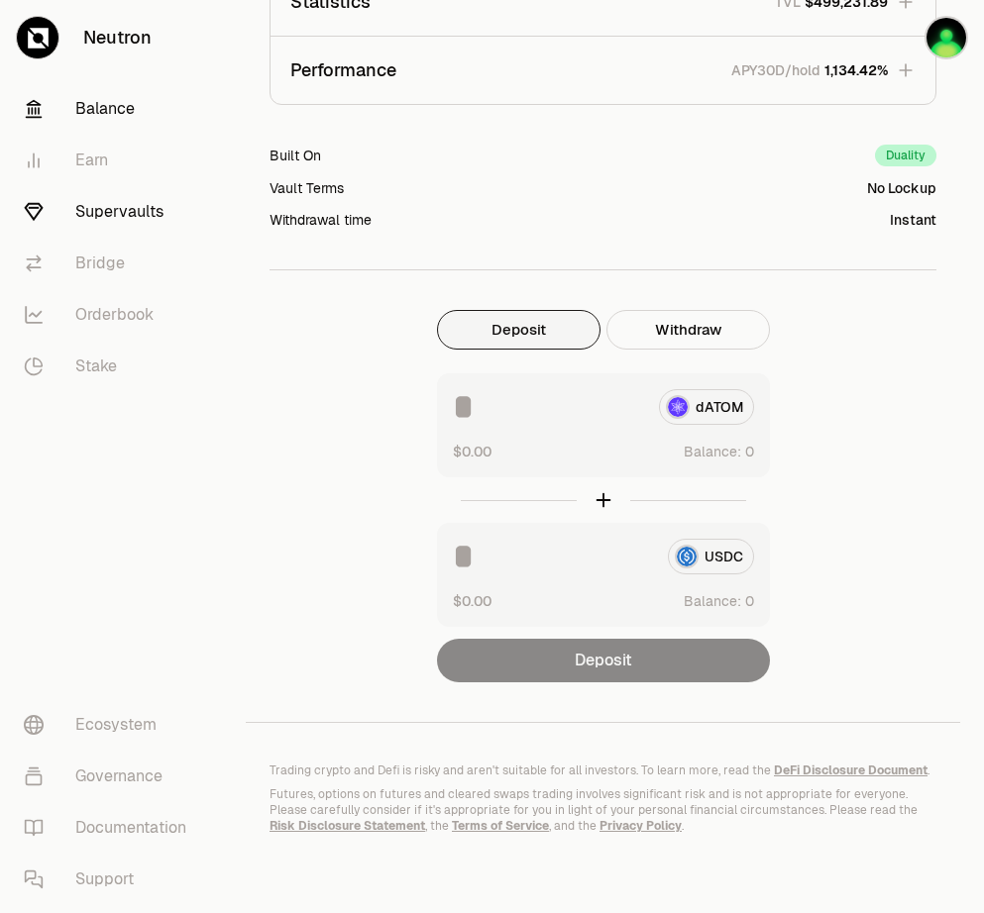
click at [110, 113] on link "Balance" at bounding box center [111, 109] width 206 height 52
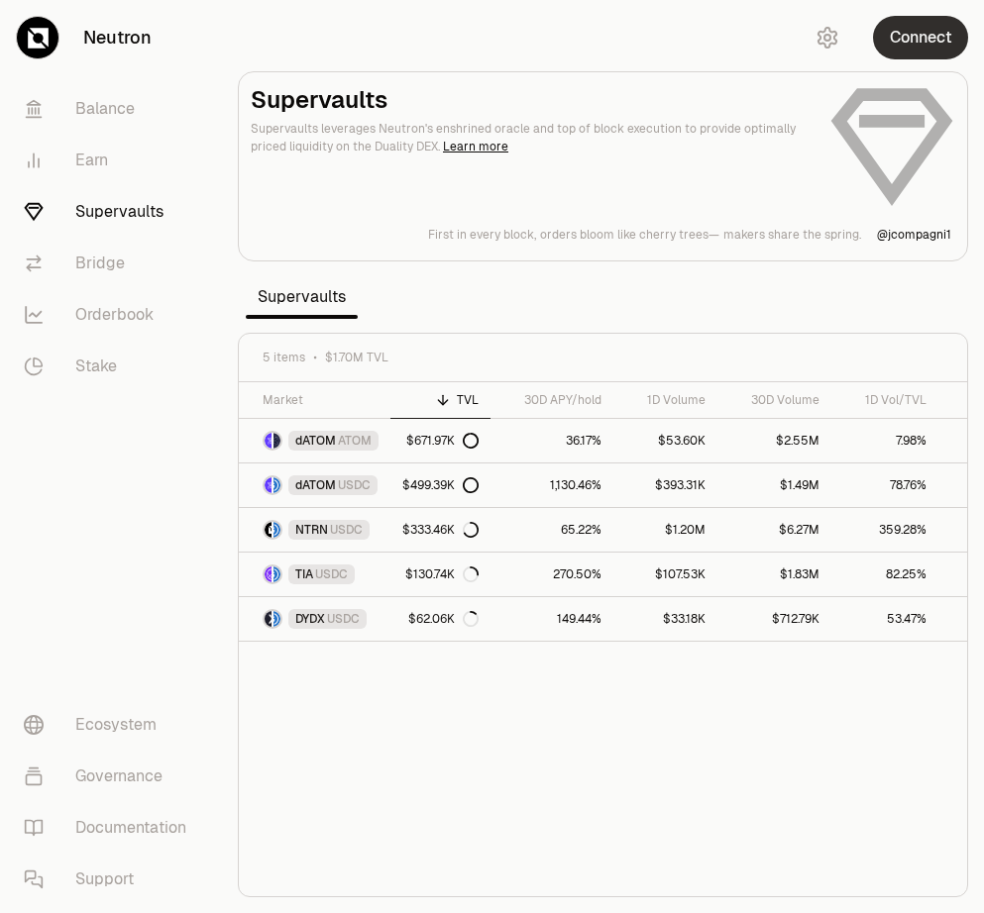
click at [934, 38] on button "Connect" at bounding box center [920, 38] width 95 height 44
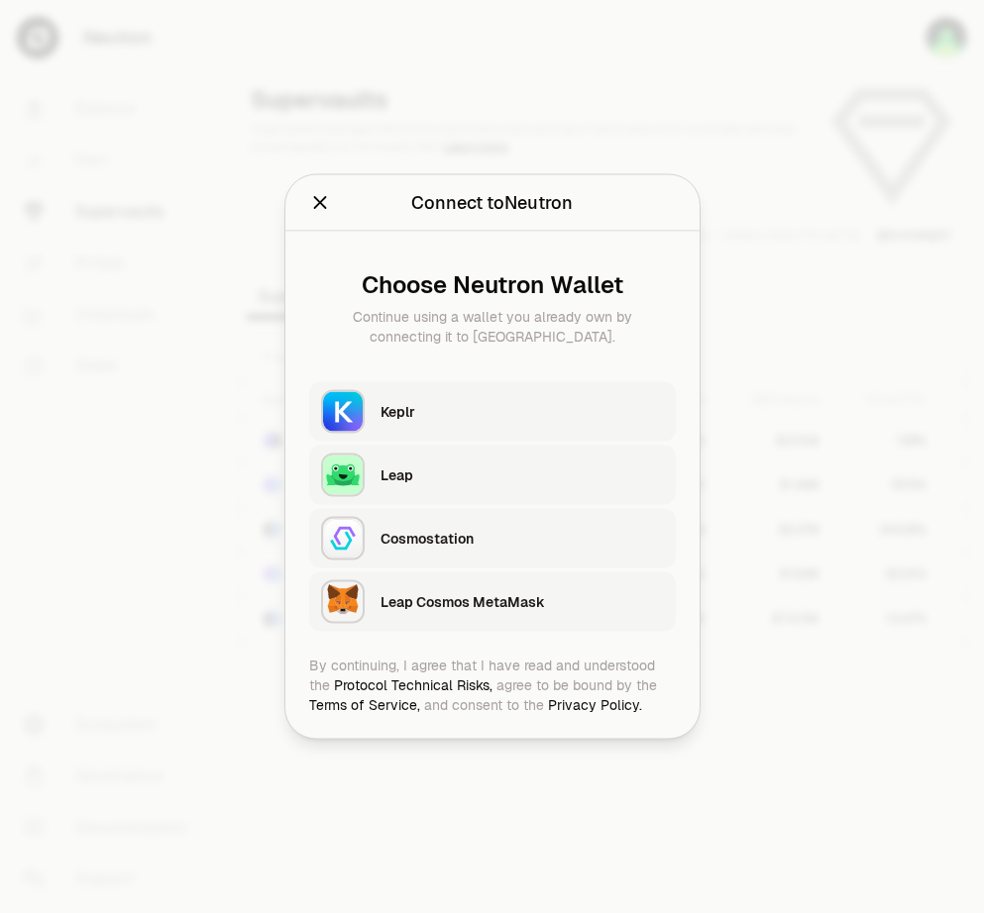
click at [458, 420] on div "Keplr" at bounding box center [521, 412] width 283 height 20
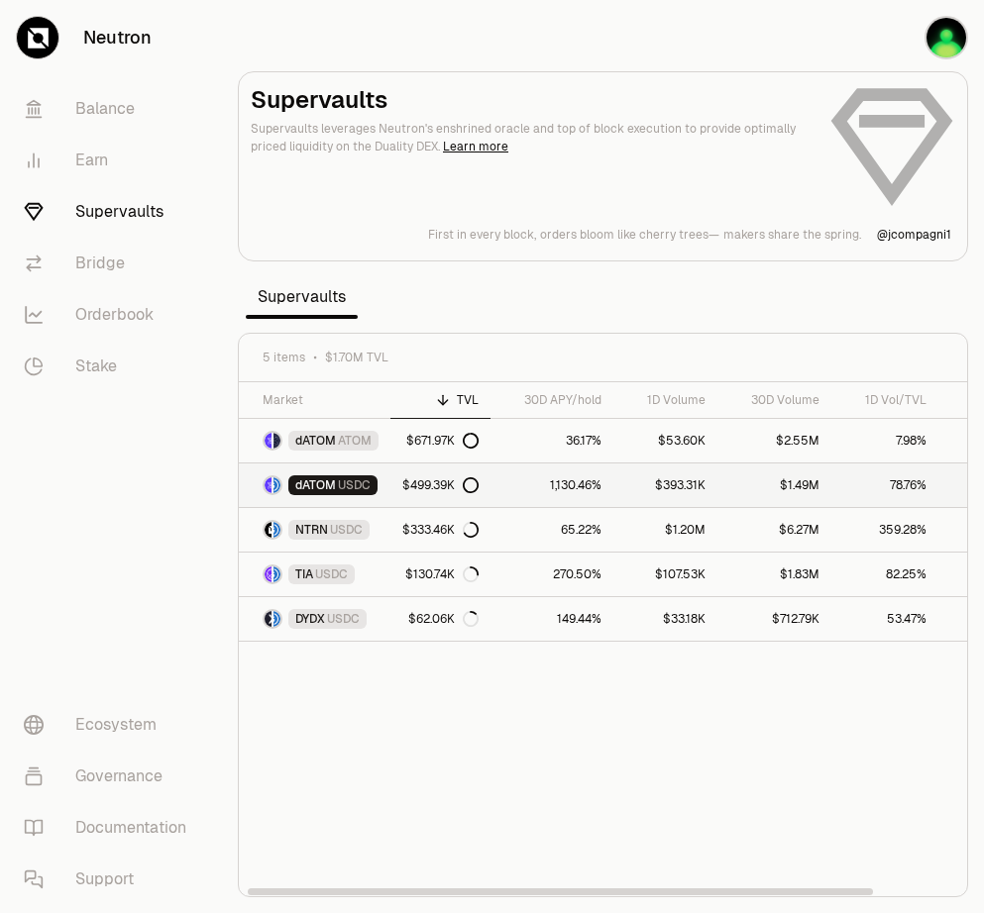
click at [330, 480] on span "dATOM" at bounding box center [315, 485] width 41 height 16
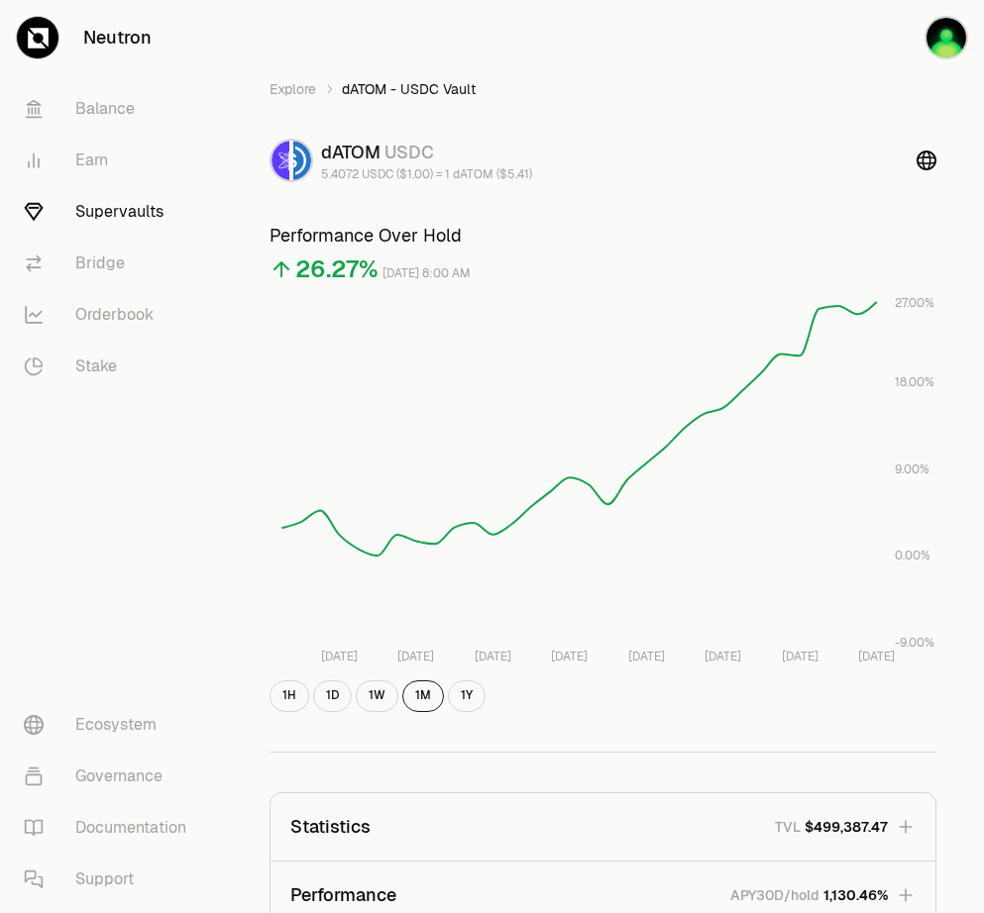
click at [118, 463] on nav "Balance Earn Supervaults Bridge Orderbook Stake Ecosystem Governance Documentat…" at bounding box center [111, 494] width 222 height 838
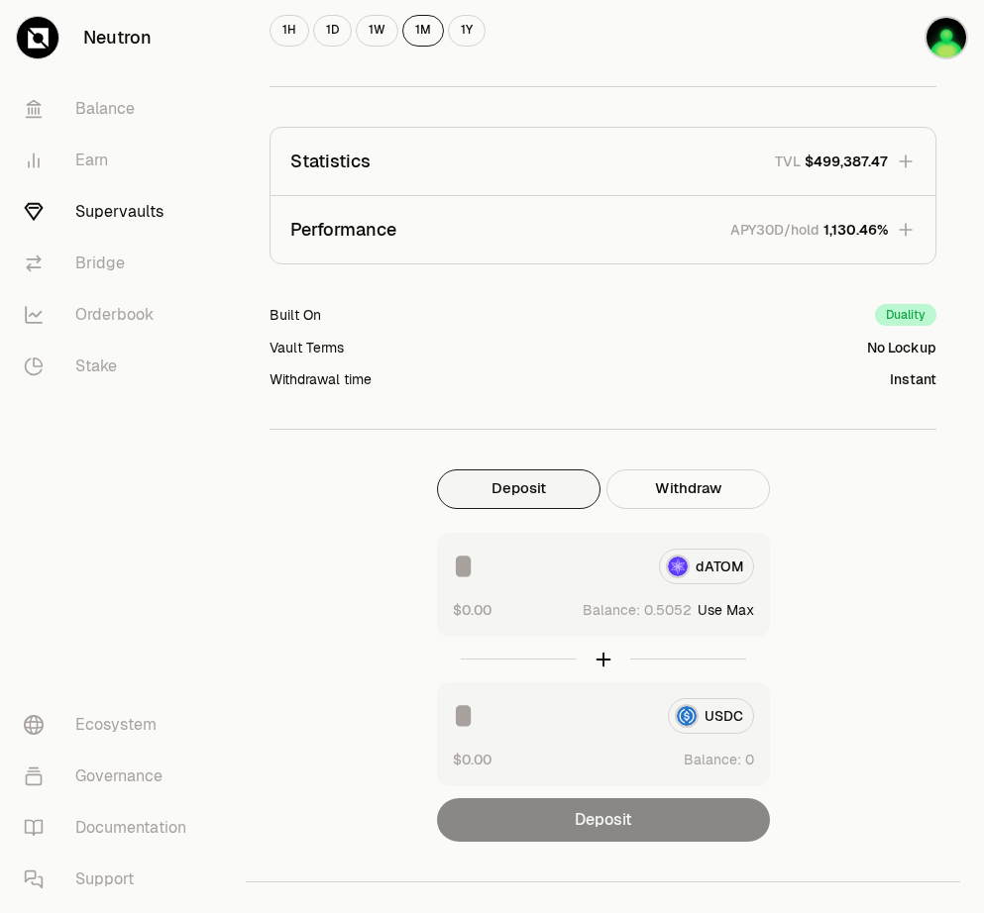
click at [738, 608] on button "Use Max" at bounding box center [725, 610] width 56 height 20
type input "********"
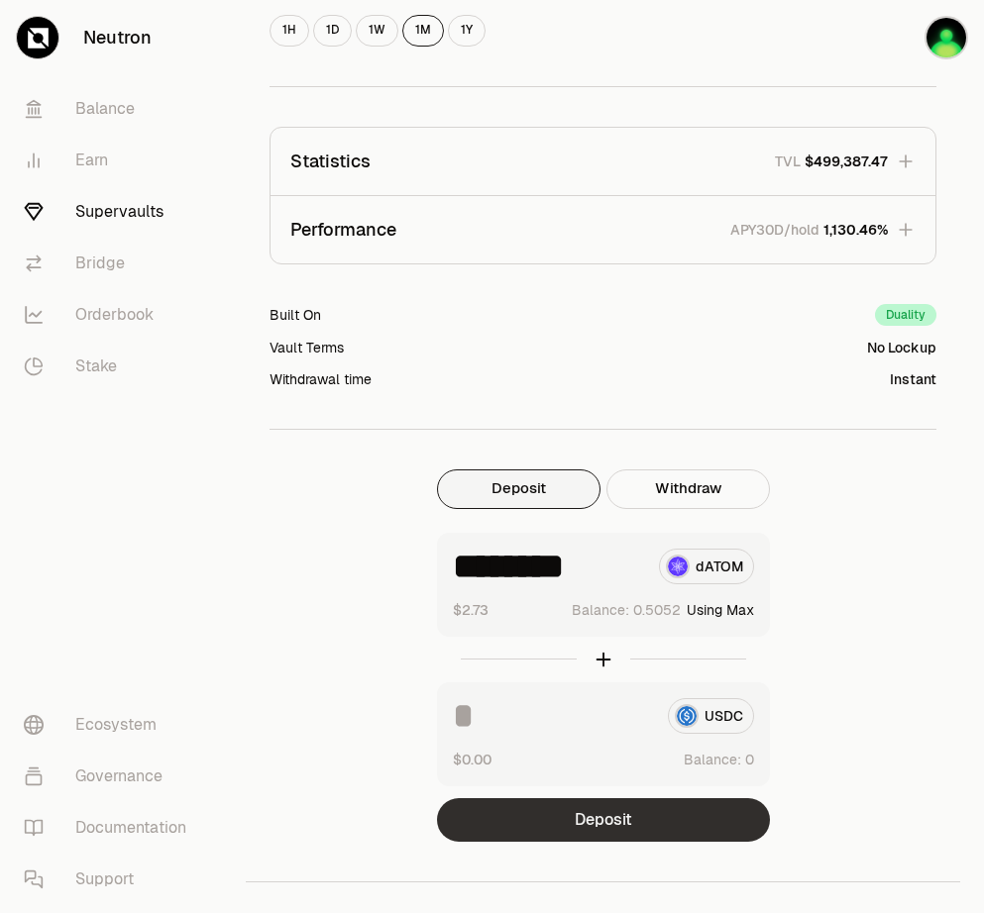
click at [627, 823] on button "Deposit" at bounding box center [603, 820] width 333 height 44
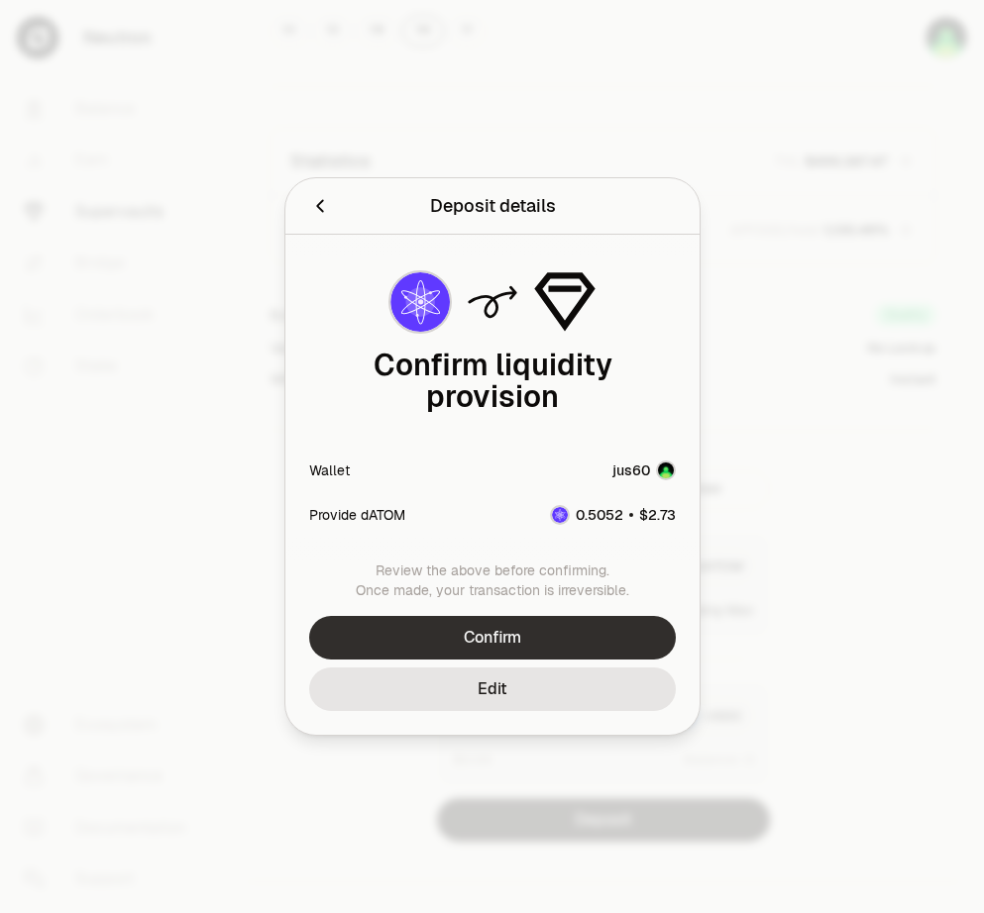
click at [533, 643] on button "Confirm" at bounding box center [492, 638] width 366 height 44
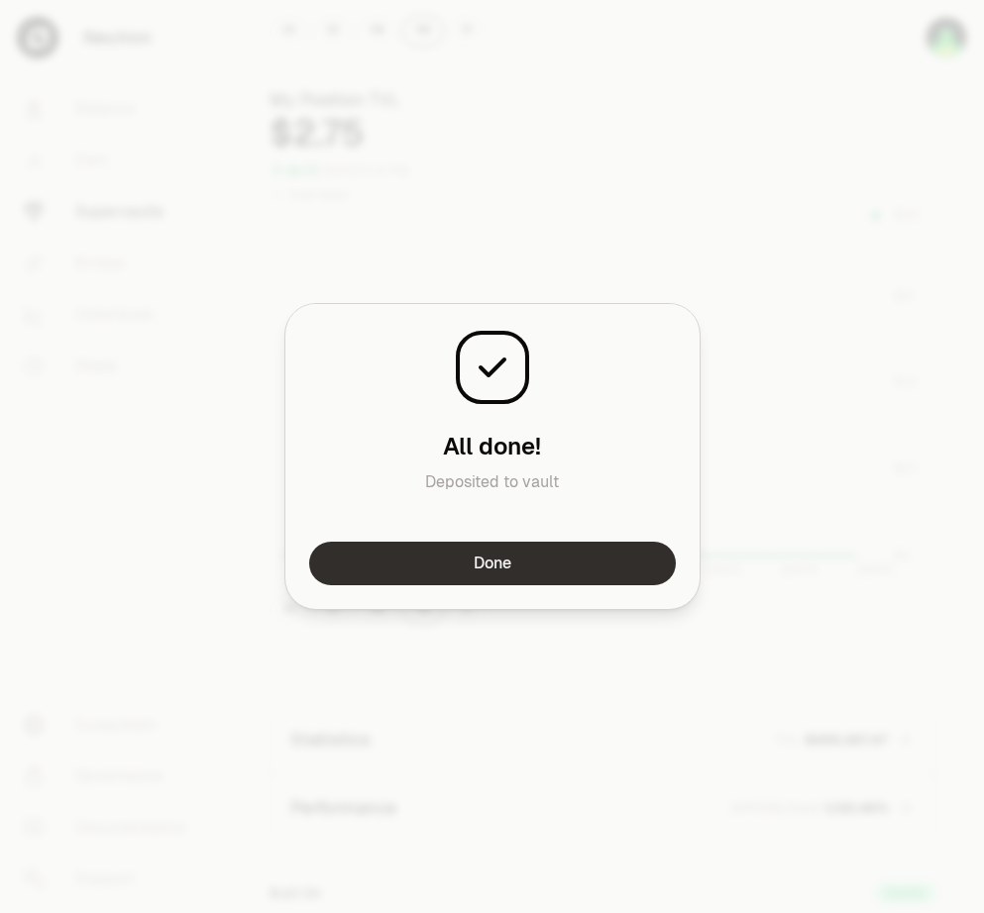
click at [572, 567] on button "Done" at bounding box center [492, 564] width 366 height 44
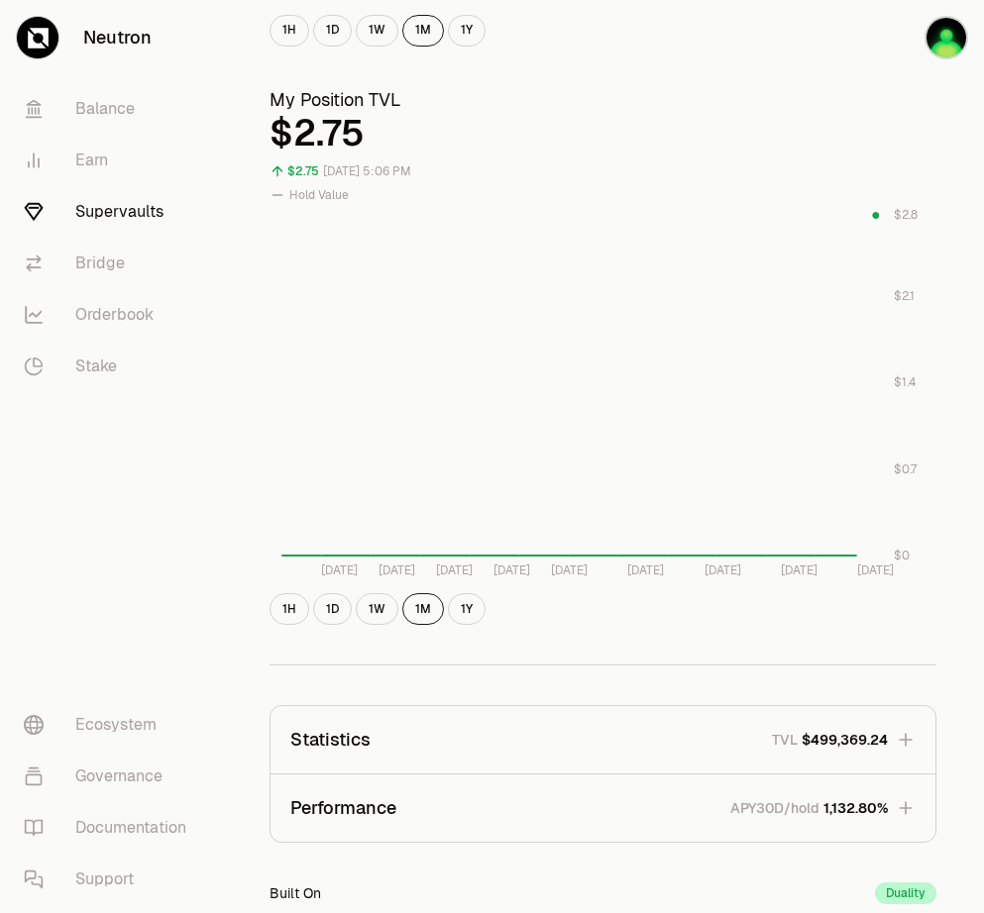
click at [158, 450] on nav "Balance Earn Supervaults Bridge Orderbook Stake Ecosystem Governance Documentat…" at bounding box center [111, 494] width 222 height 838
drag, startPoint x: 433, startPoint y: 260, endPoint x: 434, endPoint y: 234, distance: 25.8
click at [433, 259] on rect at bounding box center [578, 383] width 594 height 352
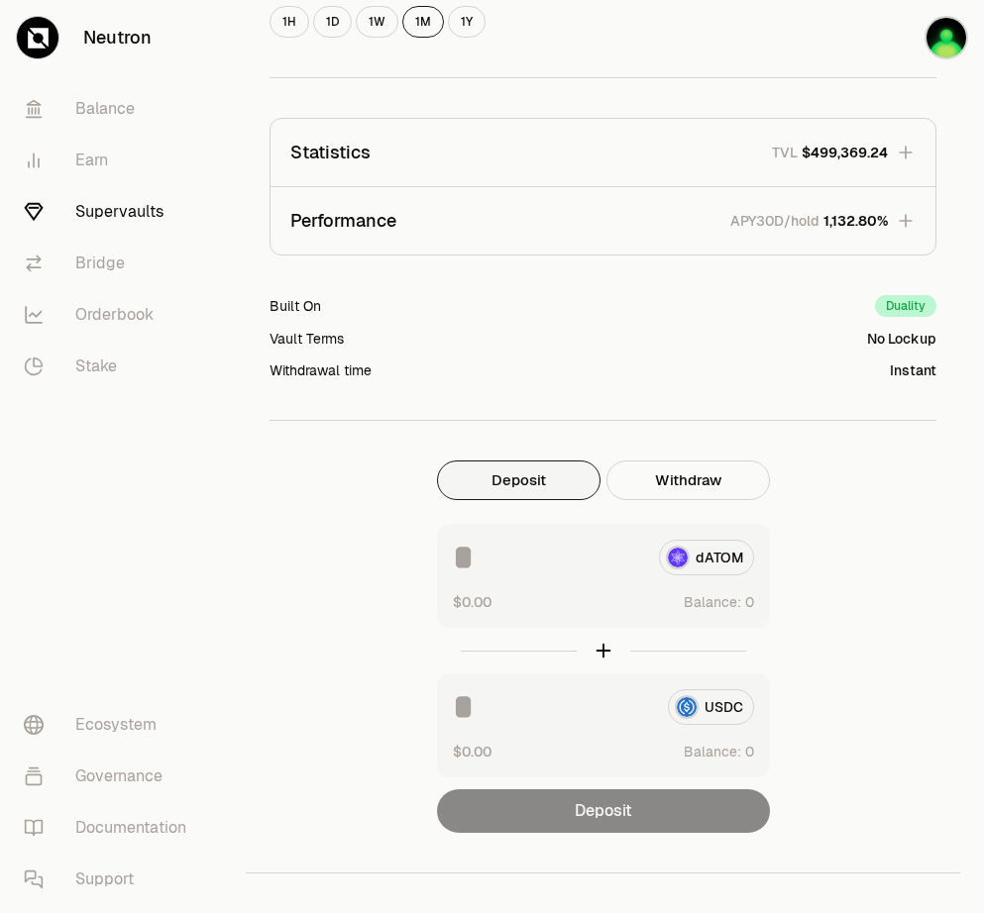
scroll to position [1261, 0]
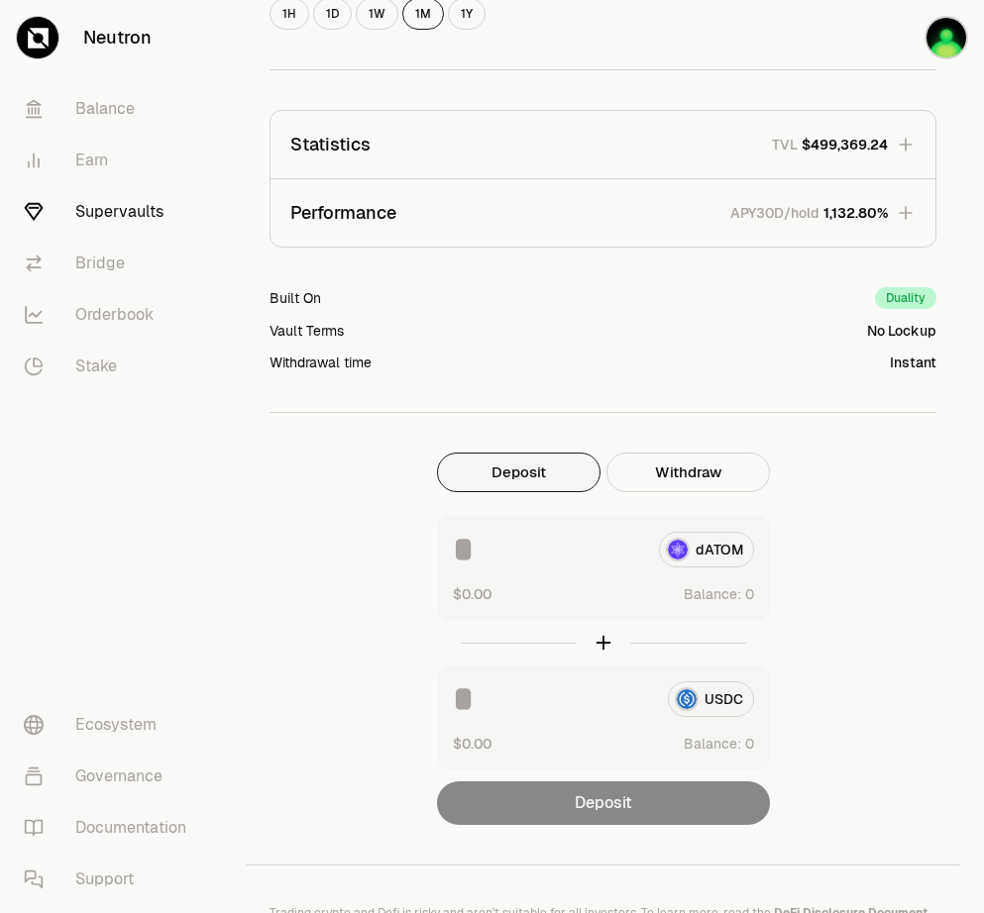
click at [137, 480] on nav "Balance Earn Supervaults Bridge Orderbook Stake Ecosystem Governance Documentat…" at bounding box center [111, 494] width 222 height 838
click at [104, 102] on link "Balance" at bounding box center [111, 109] width 206 height 52
